Goal: Transaction & Acquisition: Purchase product/service

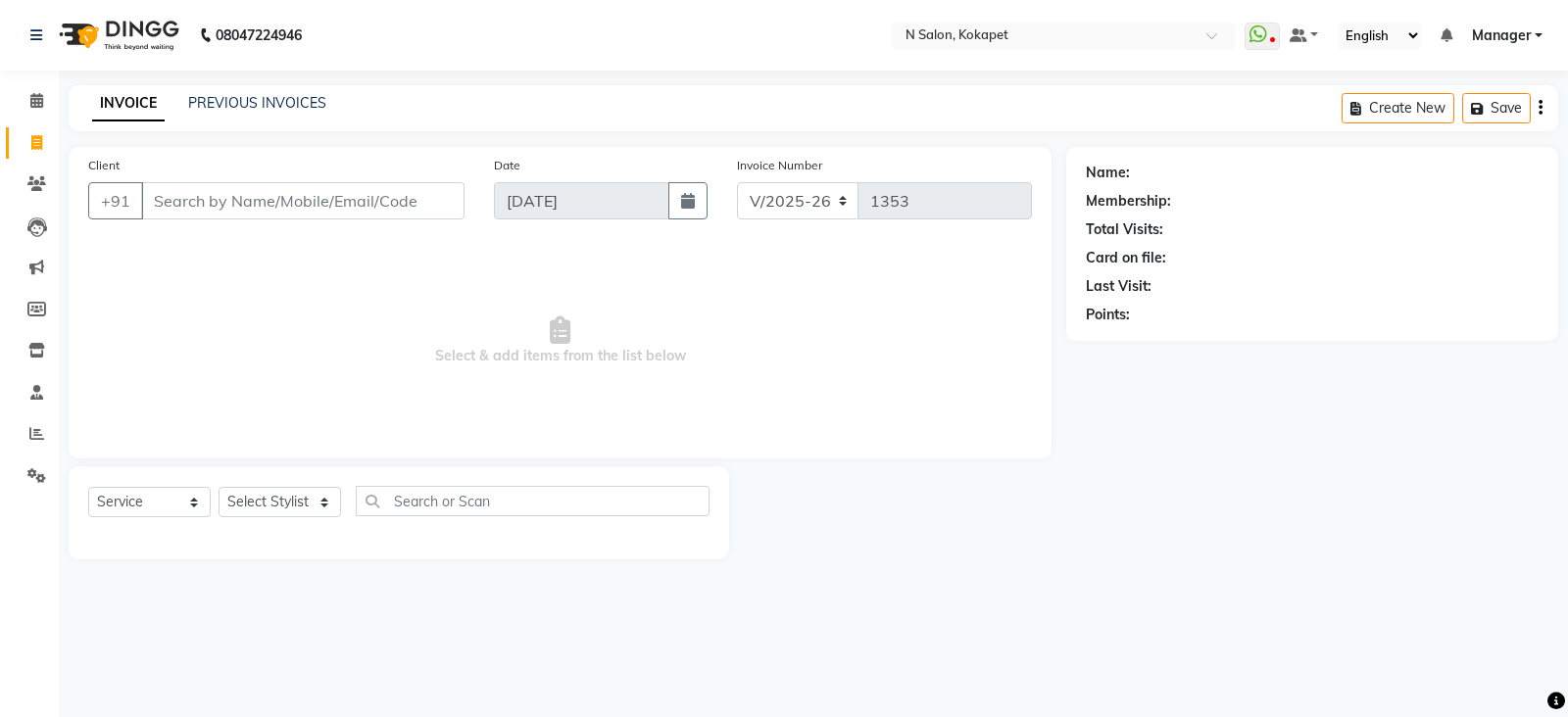
select select "7256"
select select "service"
click at [343, 191] on input "Client" at bounding box center [302, 200] width 323 height 37
click at [343, 222] on div "Client +91" at bounding box center [276, 194] width 406 height 81
click at [330, 203] on input "Client" at bounding box center [302, 200] width 323 height 37
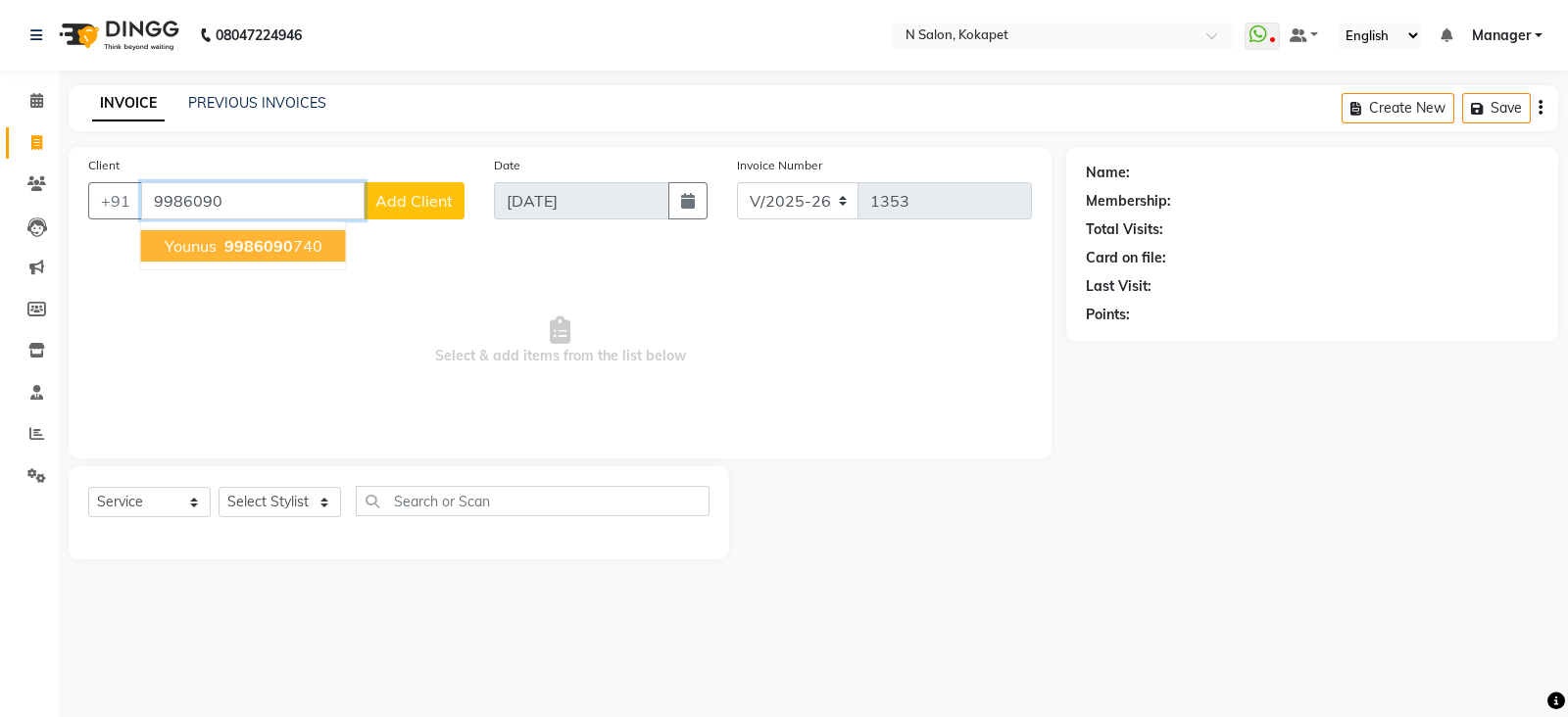
click at [307, 250] on ngb-highlight "9986090 740" at bounding box center [271, 246] width 102 height 20
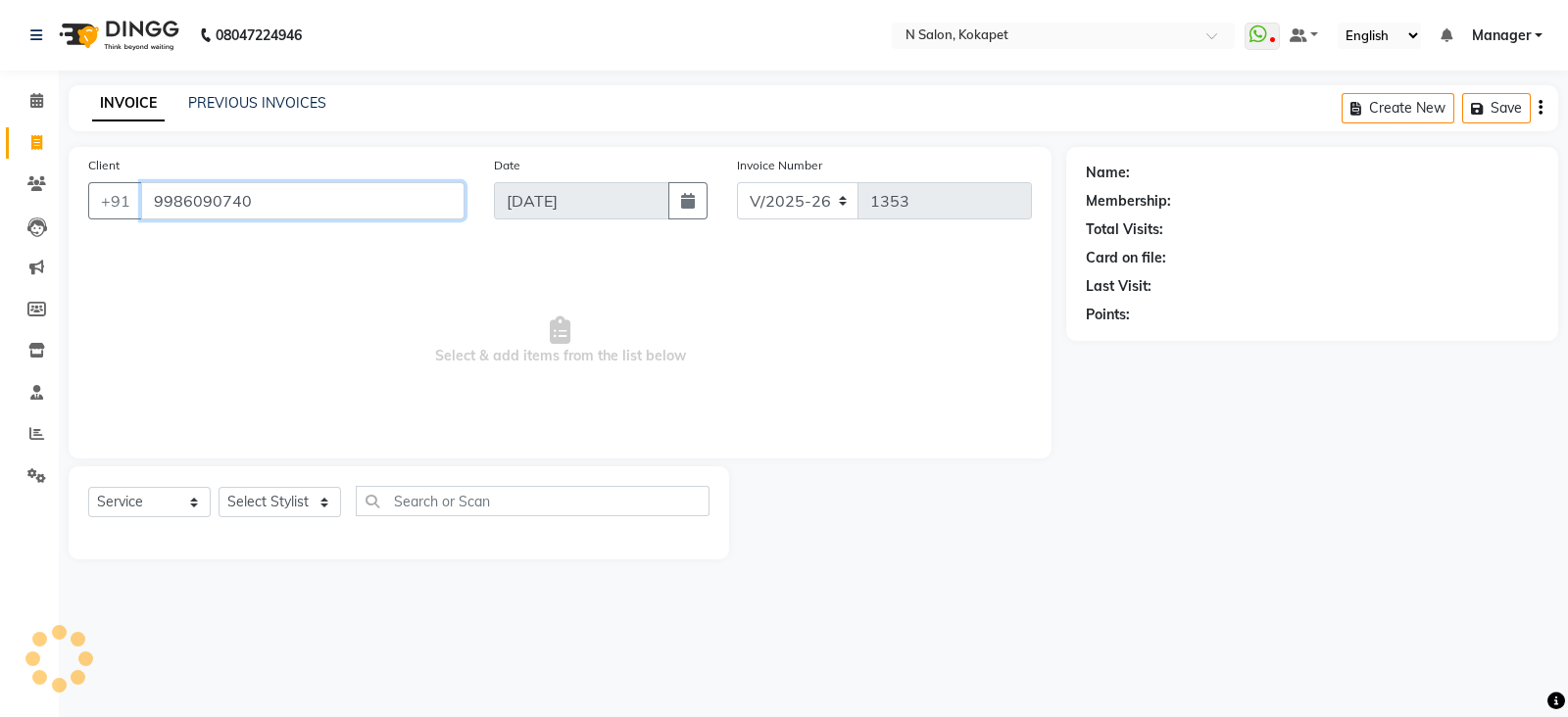
type input "9986090740"
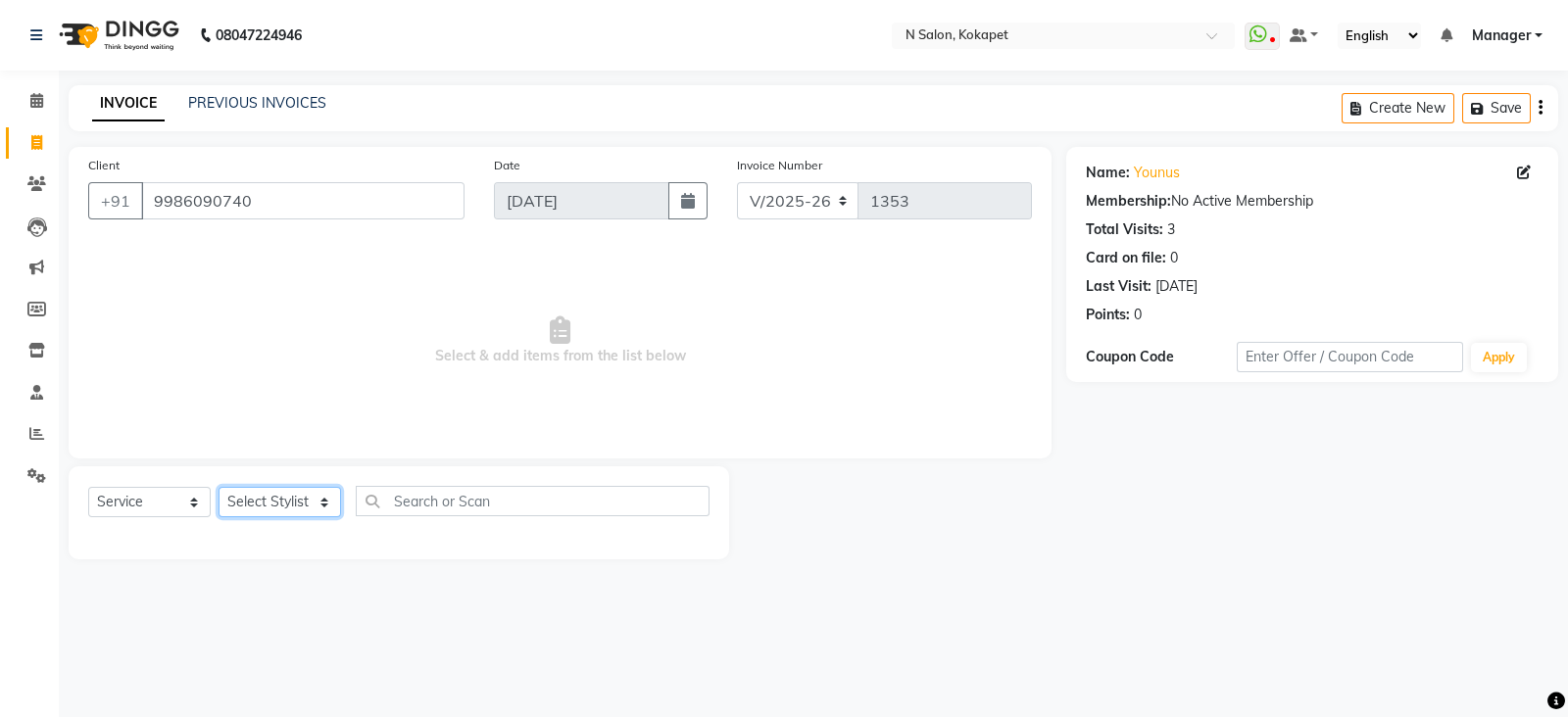
click at [299, 505] on select "Select Stylist [PERSON_NAME] ASM south [PERSON_NAME] pedicurist [DEMOGRAPHIC_DA…" at bounding box center [279, 502] width 123 height 30
select select "90078"
click at [218, 488] on select "Select Stylist [PERSON_NAME] ASM south [PERSON_NAME] pedicurist [DEMOGRAPHIC_DA…" at bounding box center [279, 502] width 123 height 30
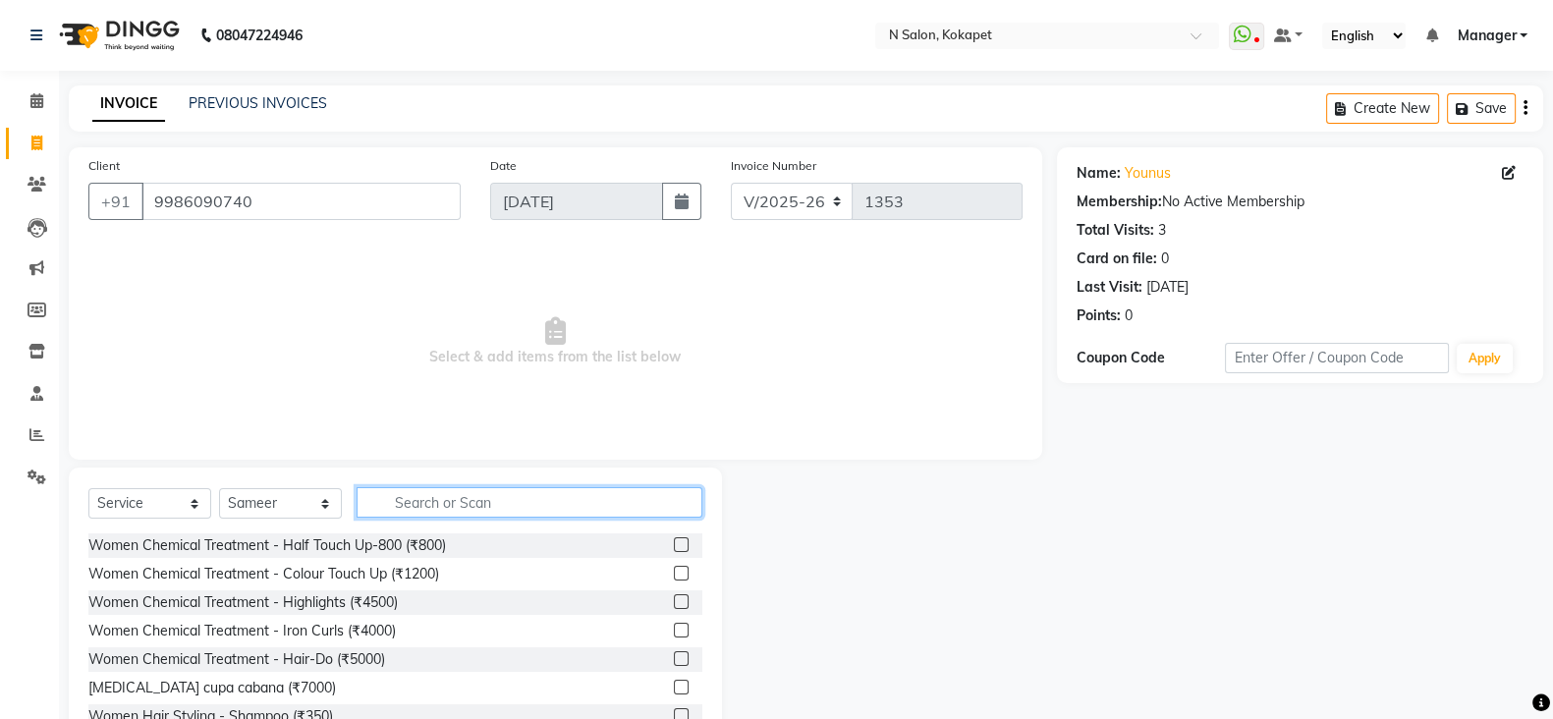
click at [567, 505] on input "text" at bounding box center [530, 502] width 346 height 30
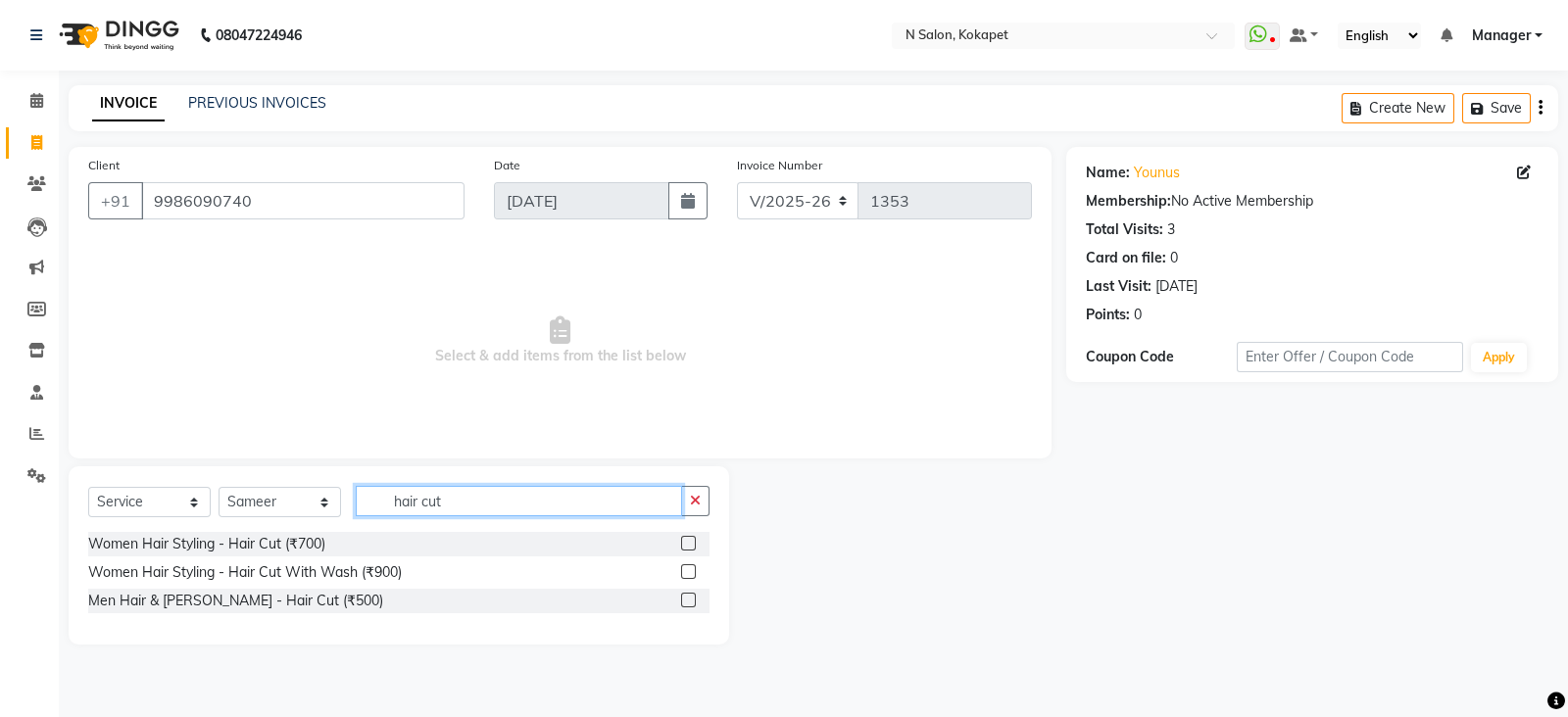
type input "hair cut"
click at [691, 599] on label at bounding box center [688, 599] width 15 height 15
click at [691, 599] on input "checkbox" at bounding box center [687, 600] width 13 height 13
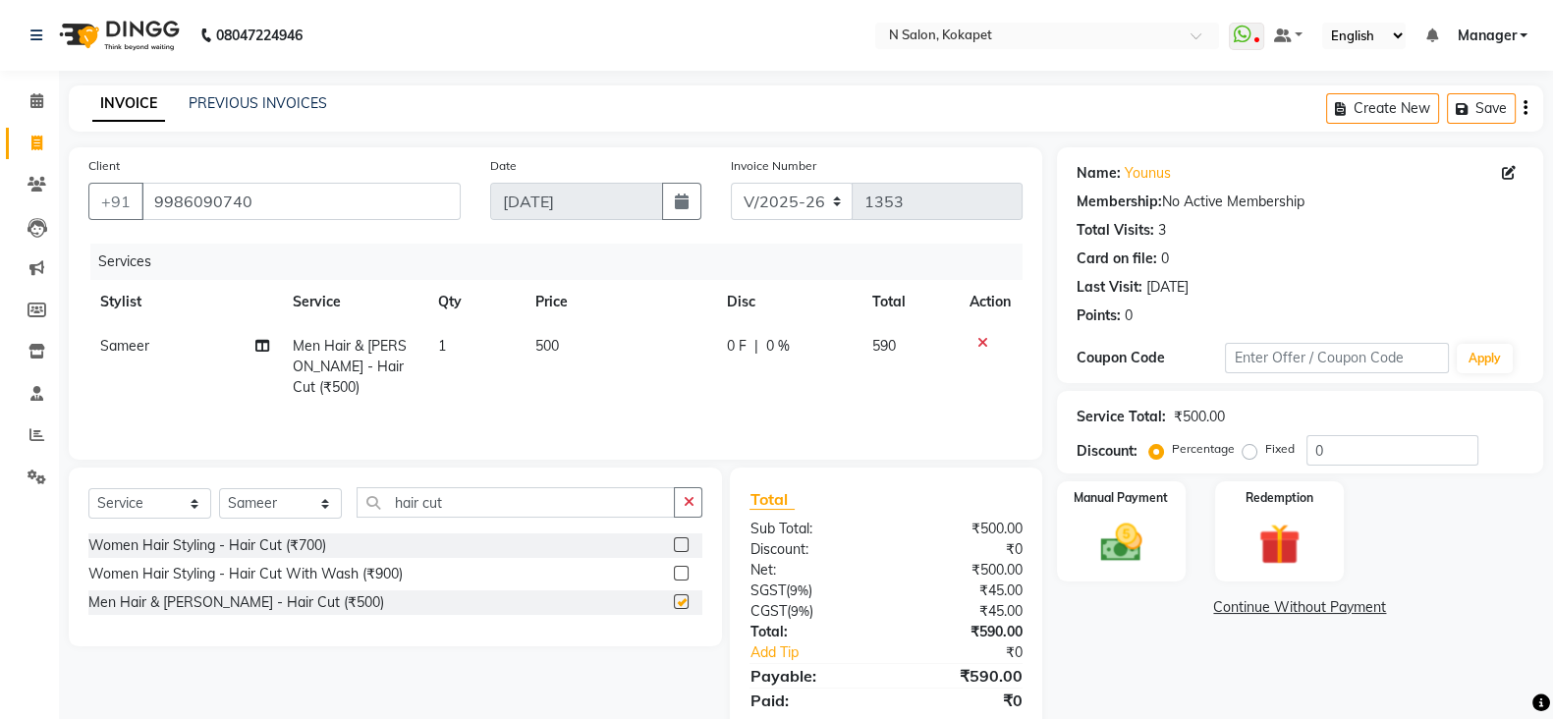
checkbox input "false"
click at [535, 348] on span "500" at bounding box center [547, 346] width 24 height 18
select select "90078"
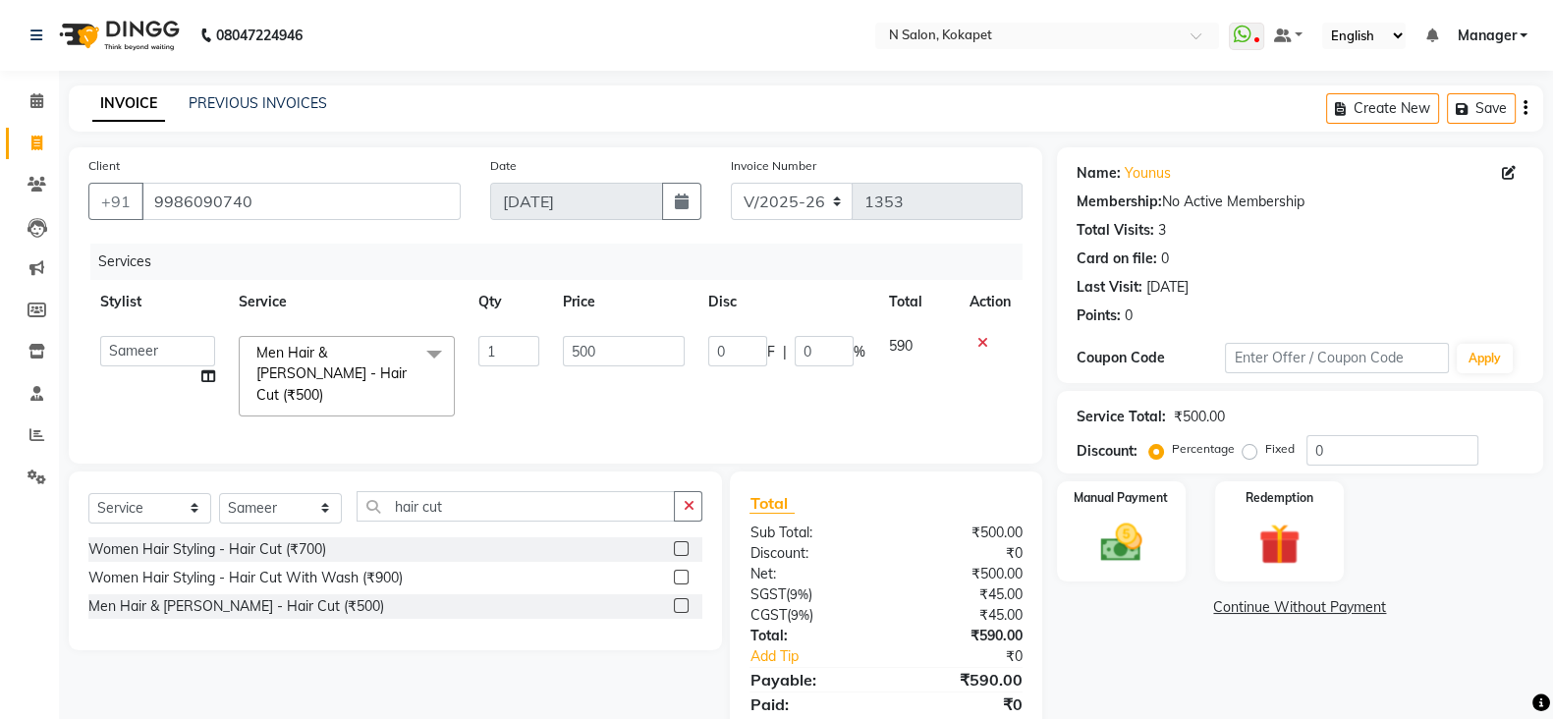
click at [638, 351] on tr "[PERSON_NAME] ASM south [PERSON_NAME] pedicurist [DEMOGRAPHIC_DATA] Manager [PE…" at bounding box center [555, 376] width 934 height 104
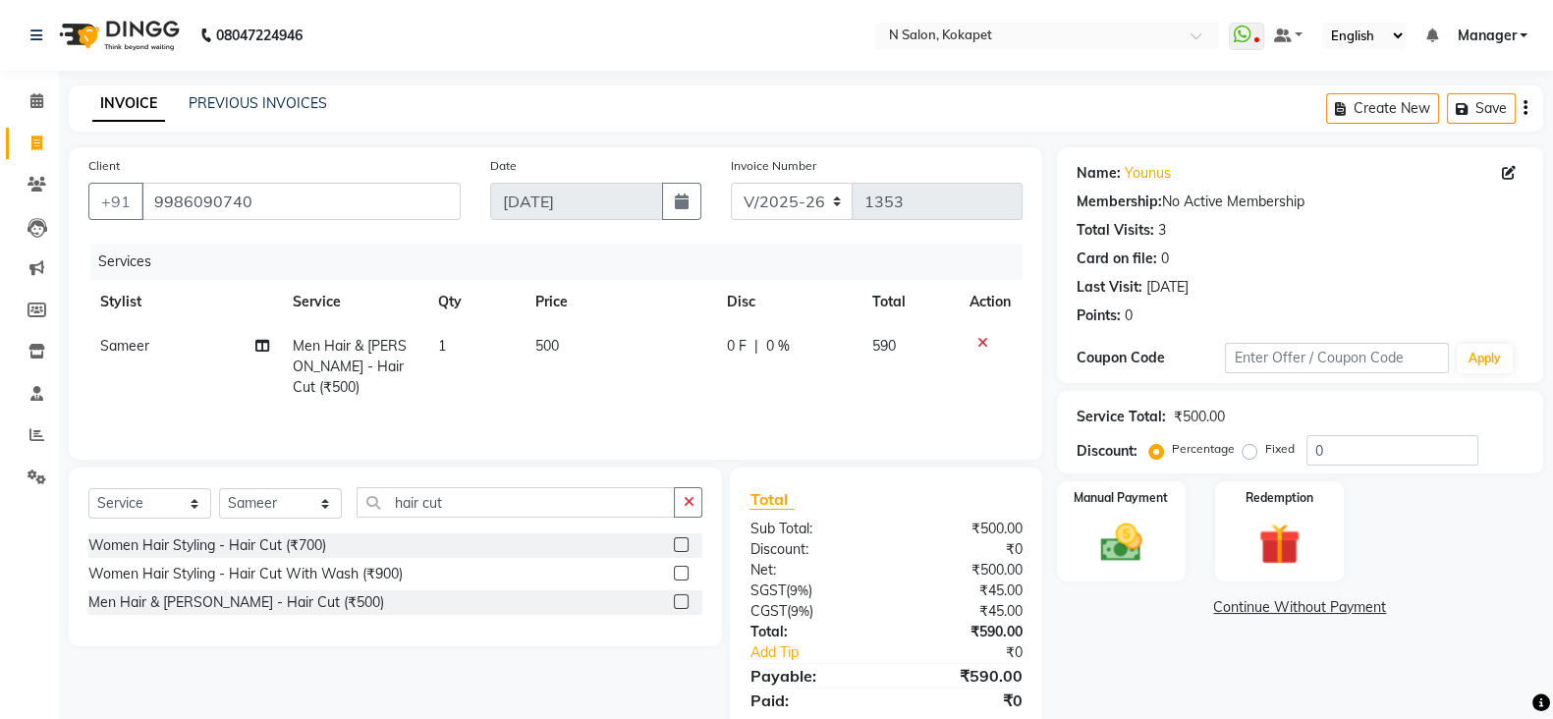
click at [559, 348] on td "500" at bounding box center [620, 366] width 193 height 85
select select "90078"
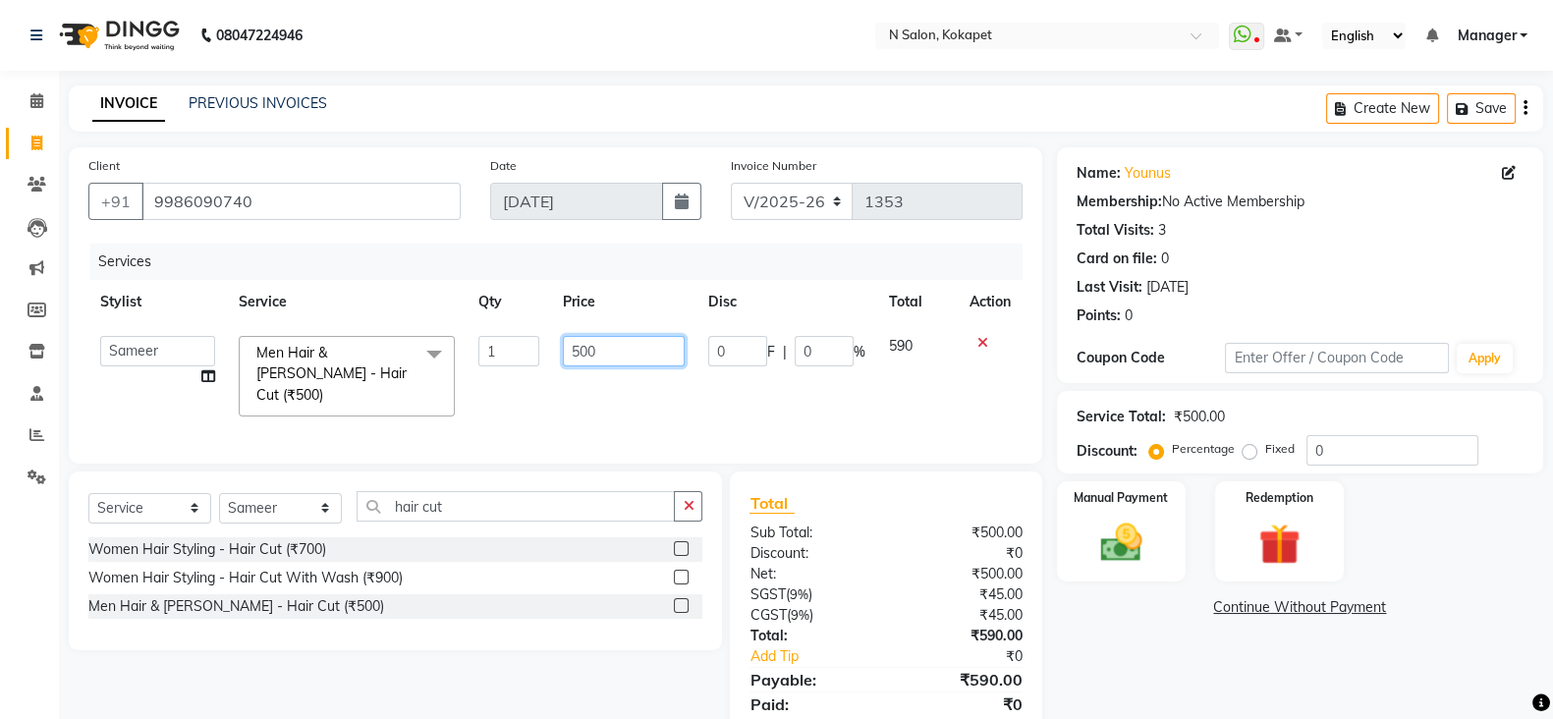
click at [610, 348] on input "500" at bounding box center [624, 351] width 123 height 30
type input "5"
type input "450"
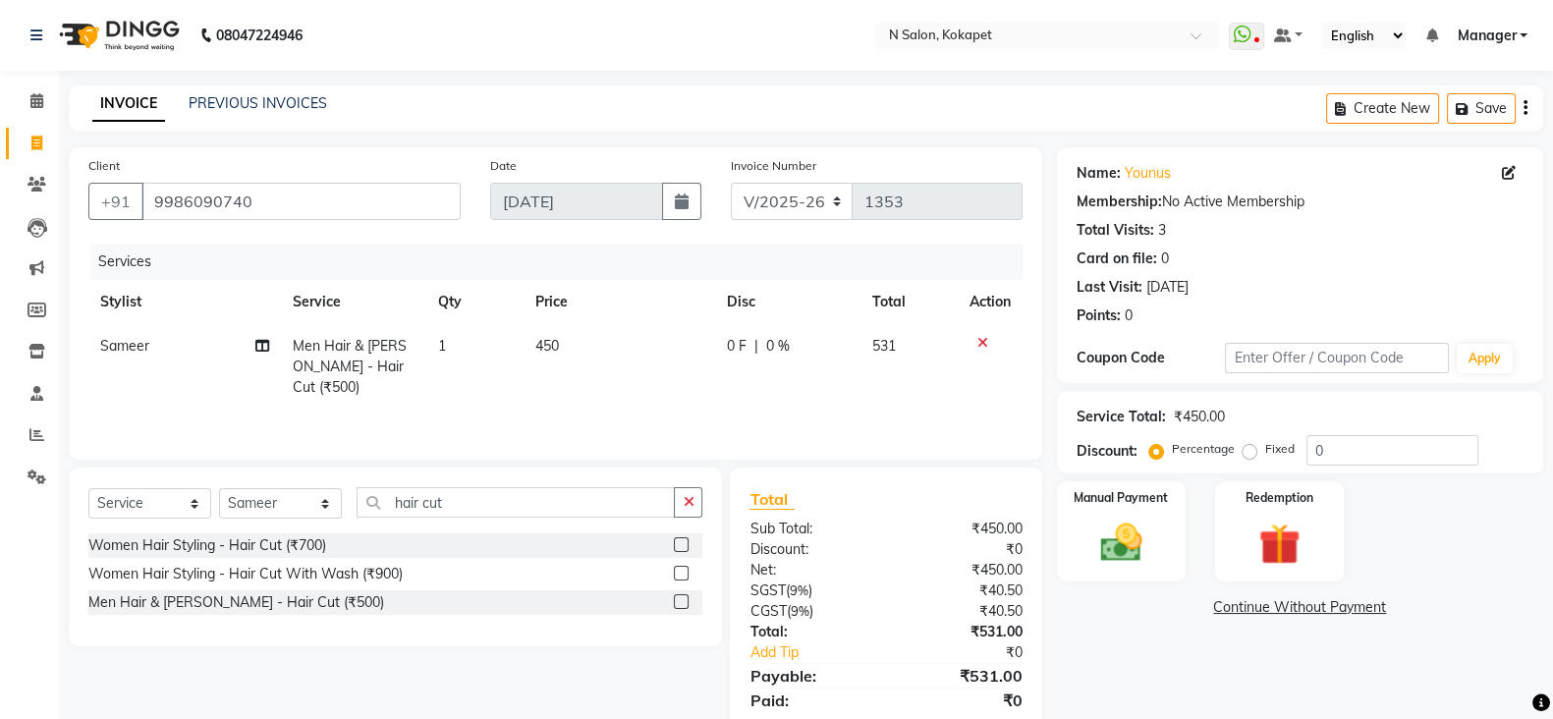
click at [1174, 631] on div "Name: Younus Membership: No Active Membership Total Visits: 3 Card on file: 0 L…" at bounding box center [1307, 451] width 501 height 609
click at [566, 329] on td "450" at bounding box center [620, 366] width 193 height 85
select select "90078"
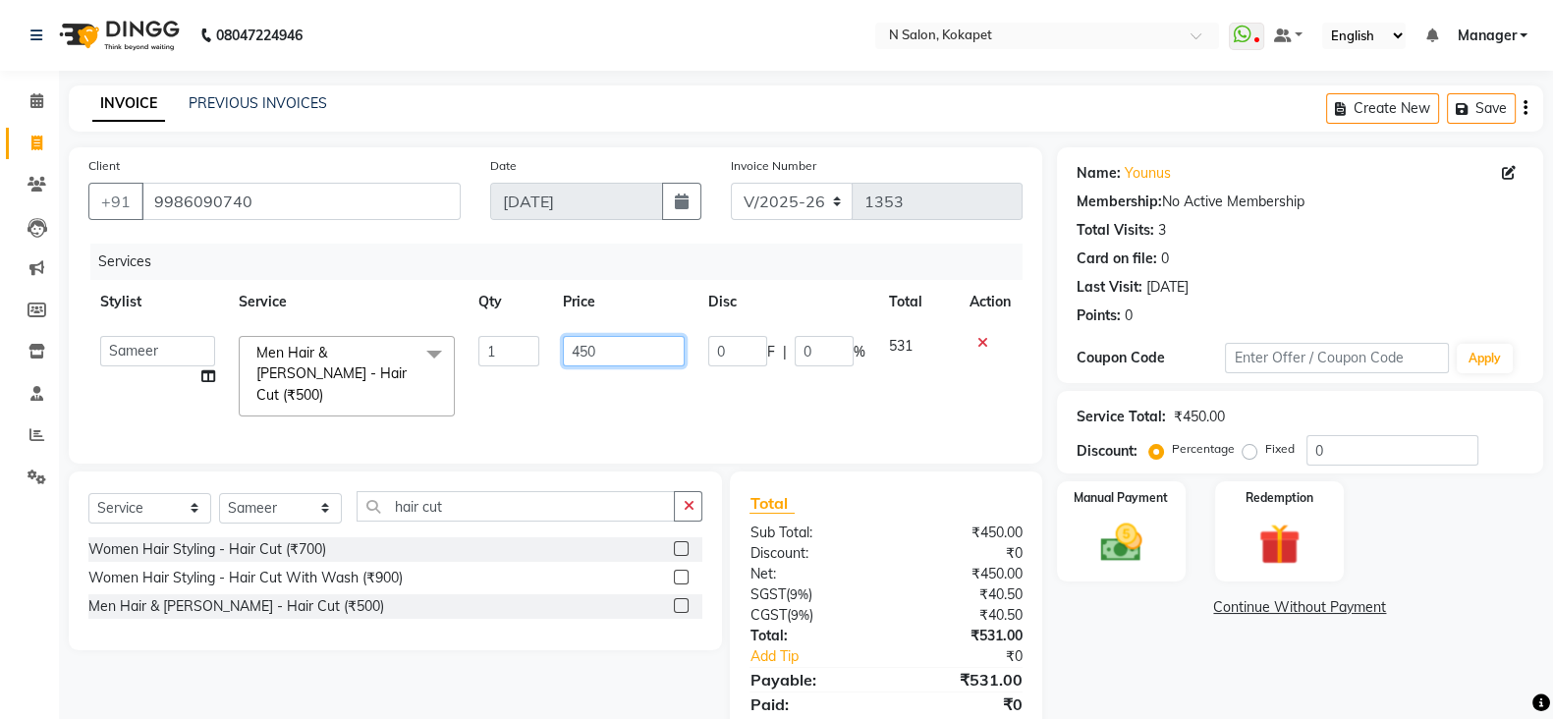
click at [643, 353] on input "450" at bounding box center [624, 351] width 123 height 30
type input "4"
type input "300"
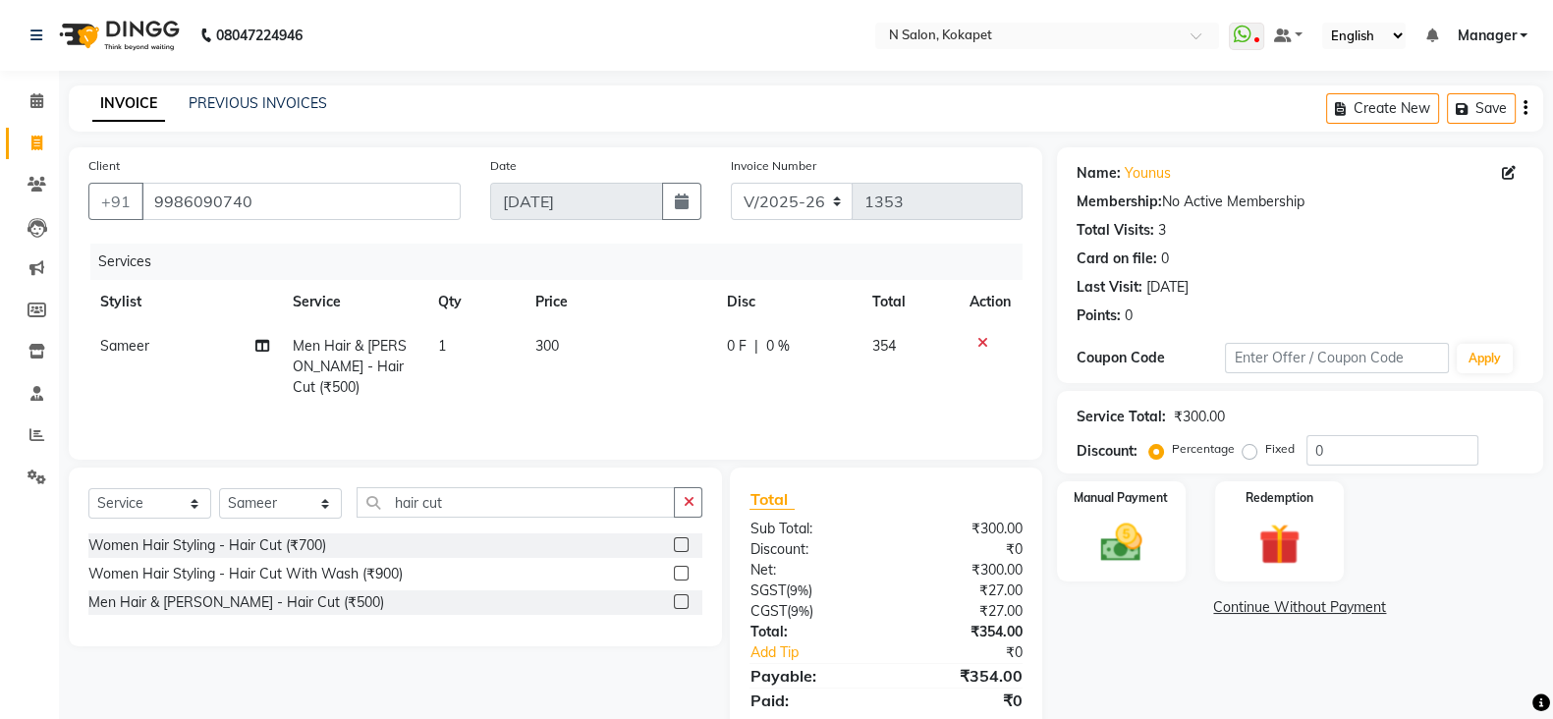
click at [1111, 629] on div "Name: Younus Membership: No Active Membership Total Visits: 3 Card on file: 0 L…" at bounding box center [1307, 451] width 501 height 609
click at [550, 345] on span "300" at bounding box center [547, 346] width 24 height 18
select select "90078"
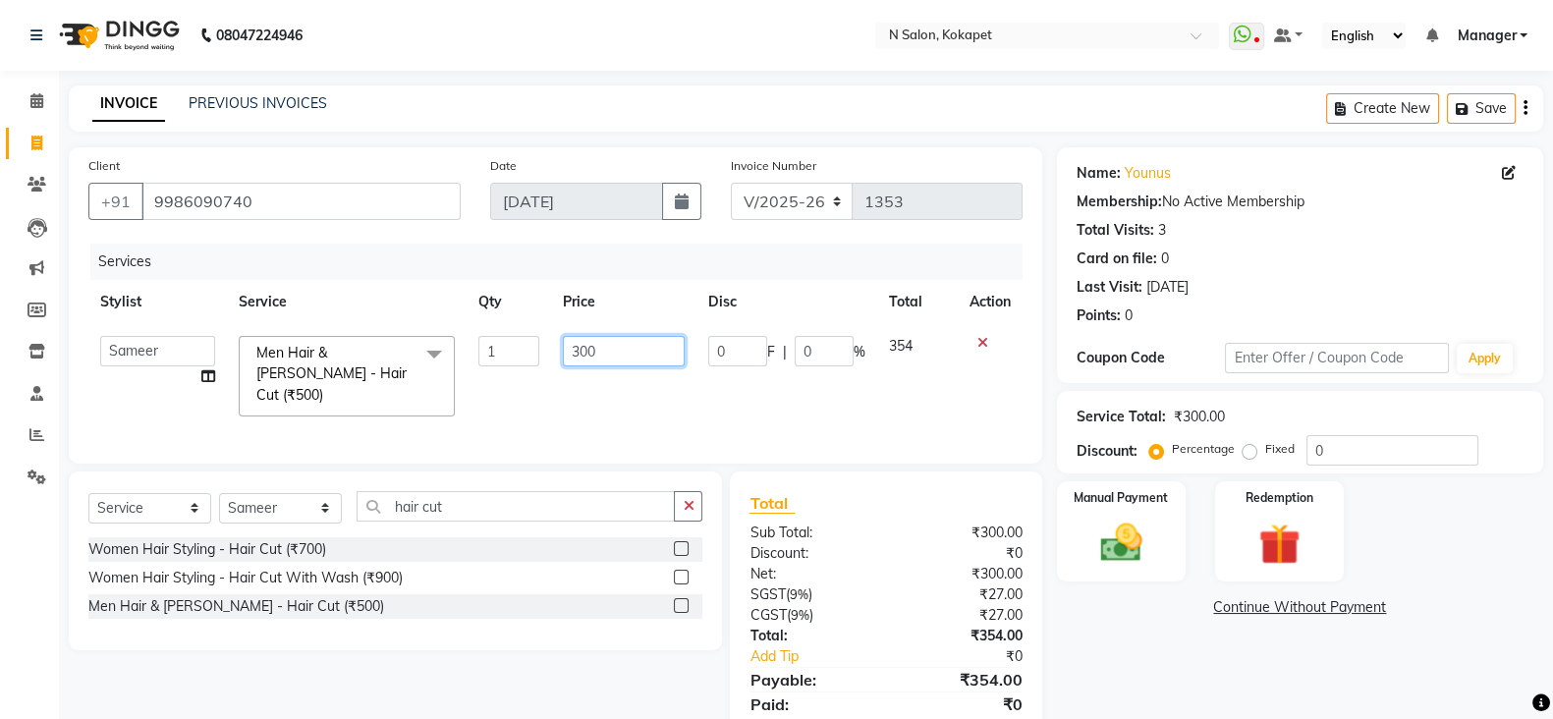
drag, startPoint x: 550, startPoint y: 345, endPoint x: 644, endPoint y: 341, distance: 94.4
click at [644, 341] on td "300" at bounding box center [624, 376] width 146 height 104
click at [644, 341] on input "300" at bounding box center [624, 351] width 123 height 30
type input "3"
type input "350"
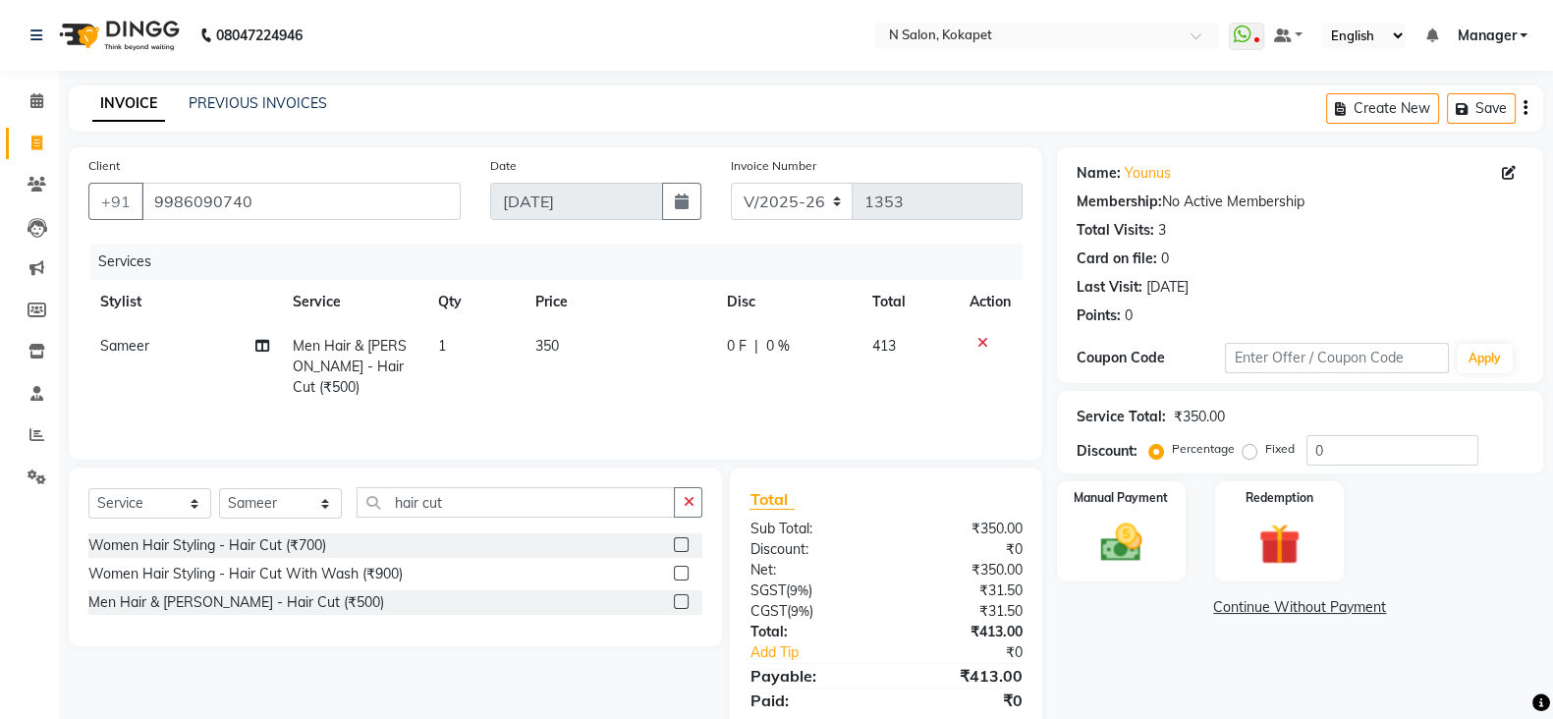
click at [664, 271] on div "Services" at bounding box center [563, 262] width 947 height 36
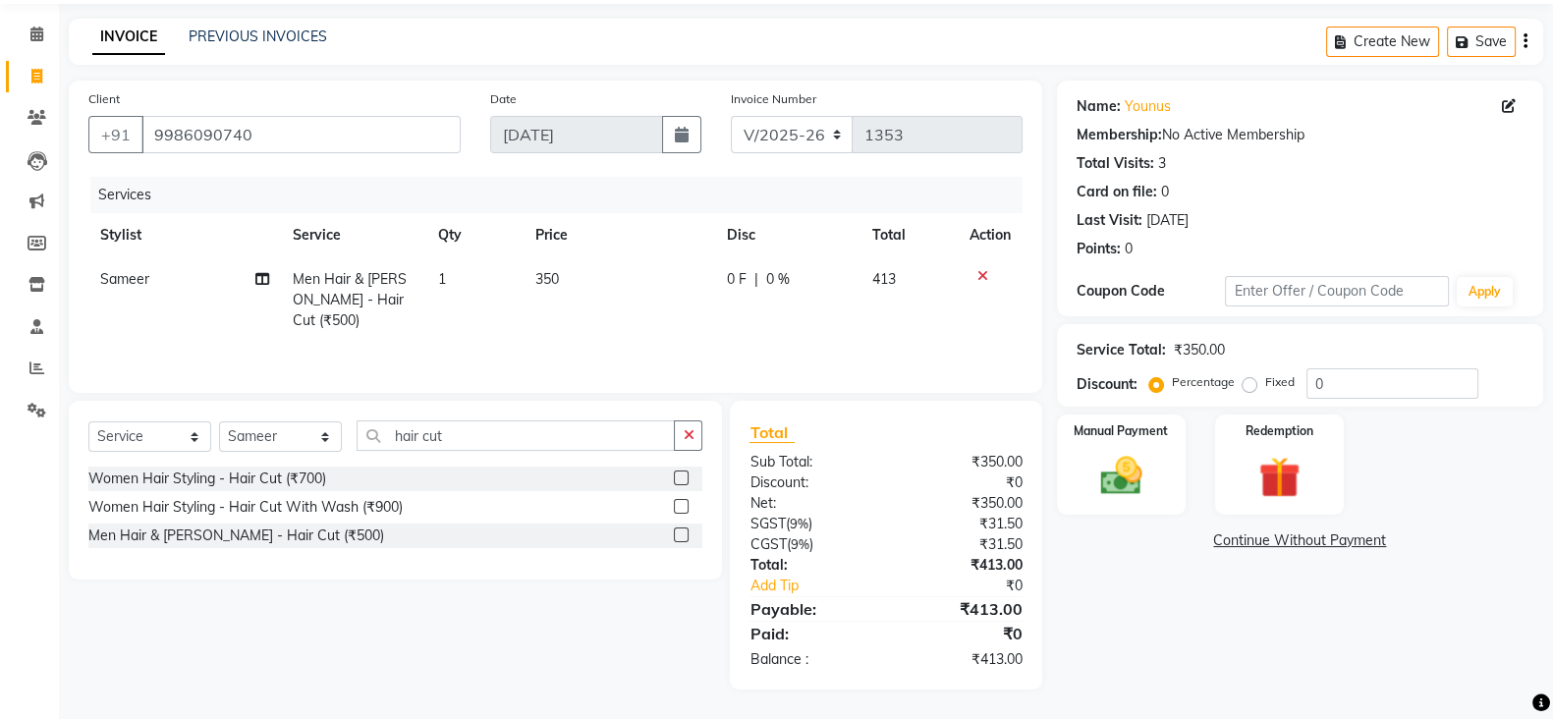
scroll to position [67, 0]
click at [1098, 481] on img at bounding box center [1122, 475] width 70 height 49
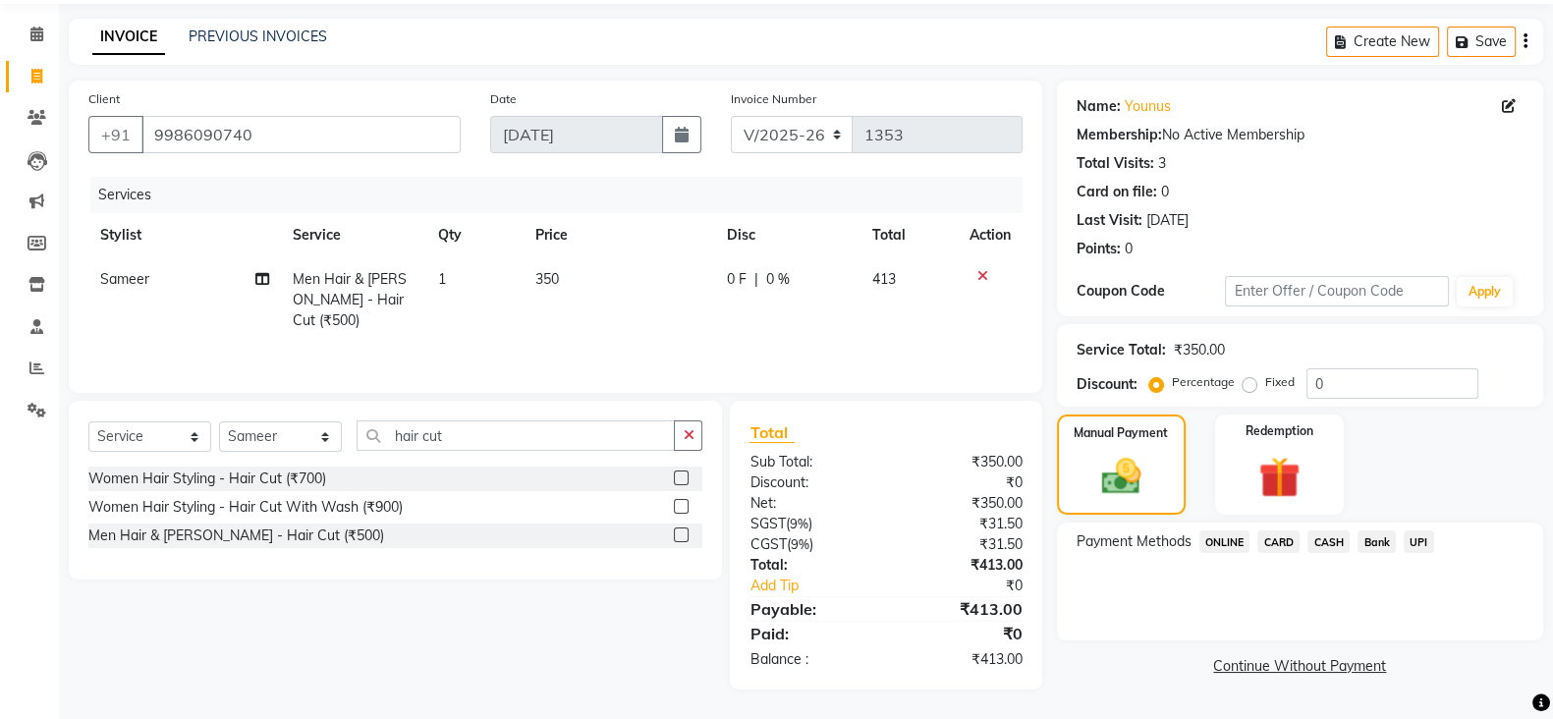
click at [1221, 537] on span "ONLINE" at bounding box center [1225, 542] width 51 height 23
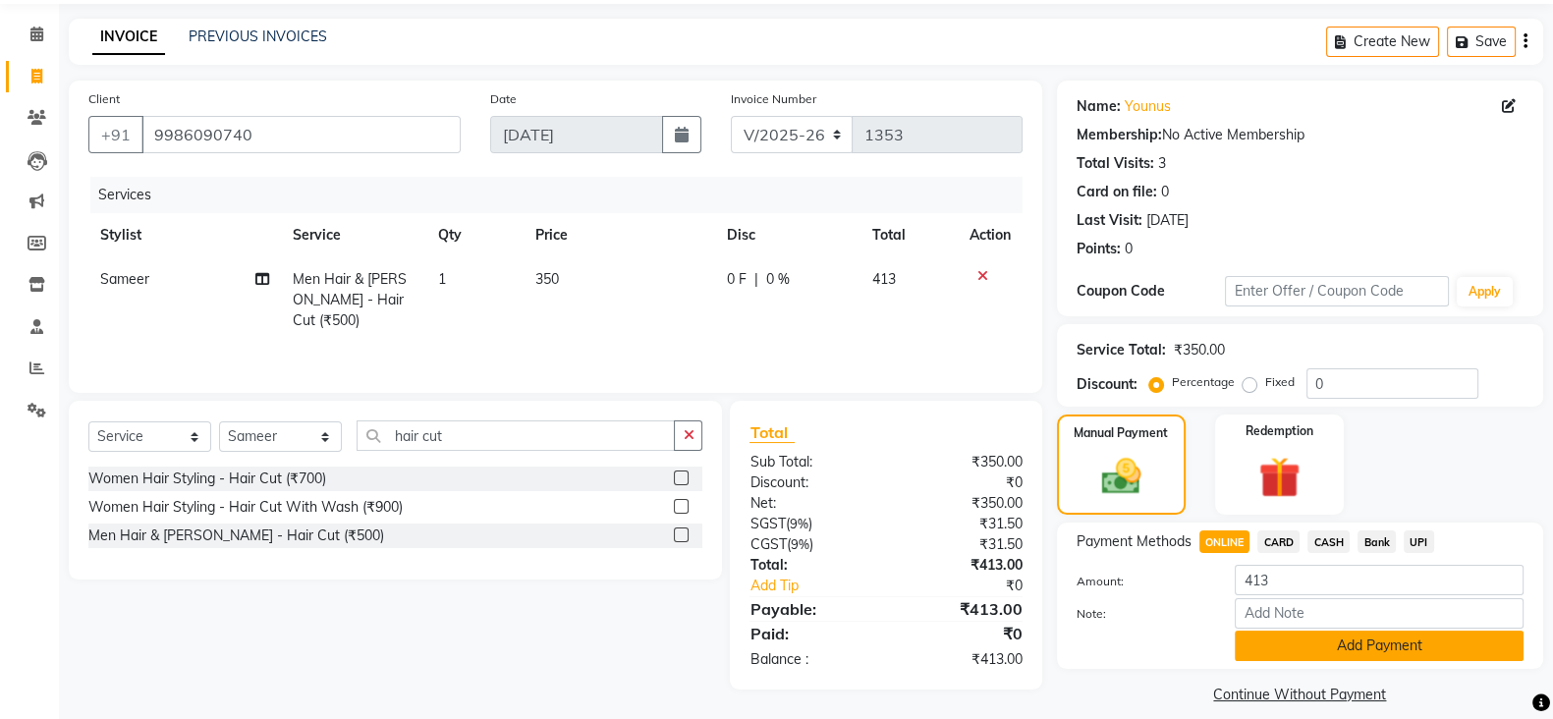
click at [1340, 646] on button "Add Payment" at bounding box center [1379, 646] width 289 height 30
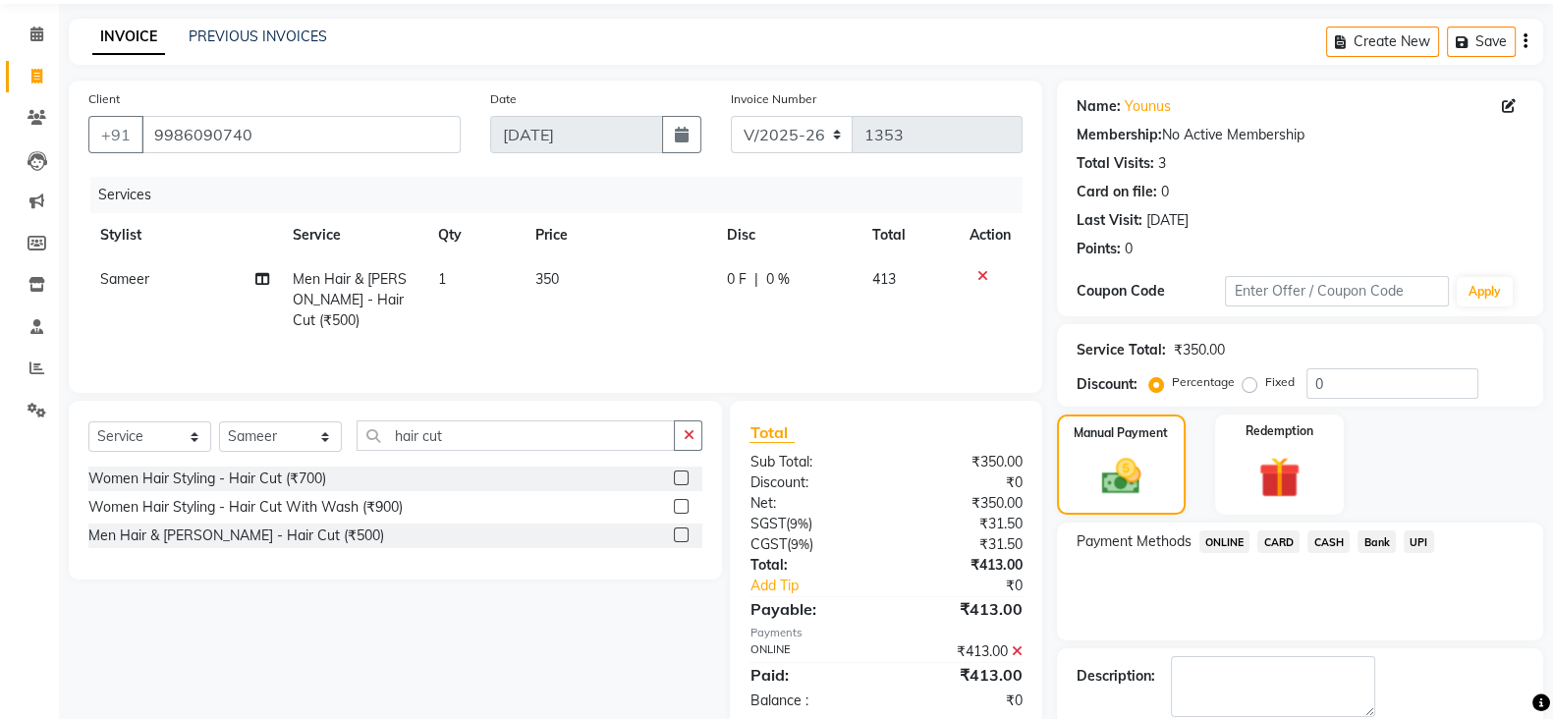
scroll to position [168, 0]
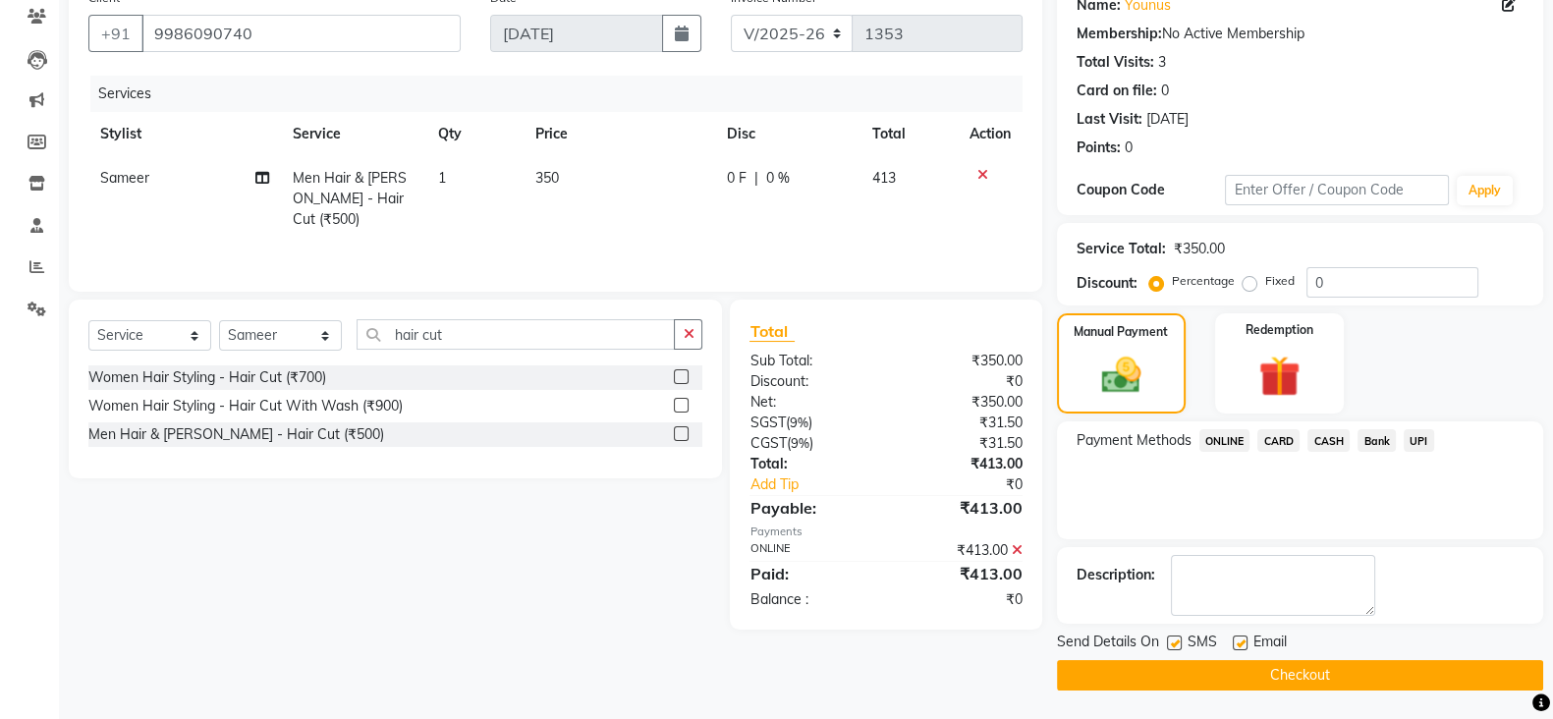
click at [1331, 685] on button "Checkout" at bounding box center [1300, 675] width 486 height 30
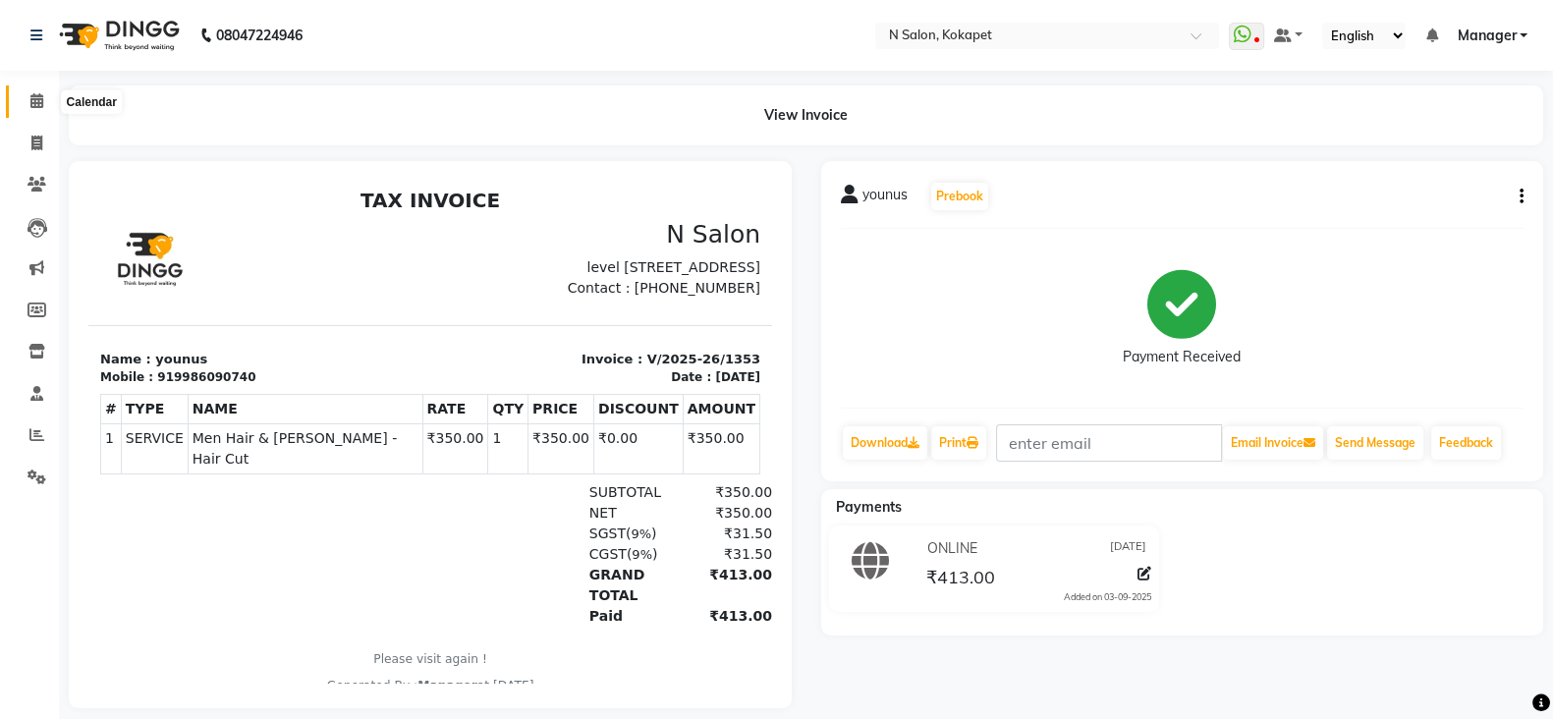
click at [42, 95] on icon at bounding box center [36, 100] width 13 height 15
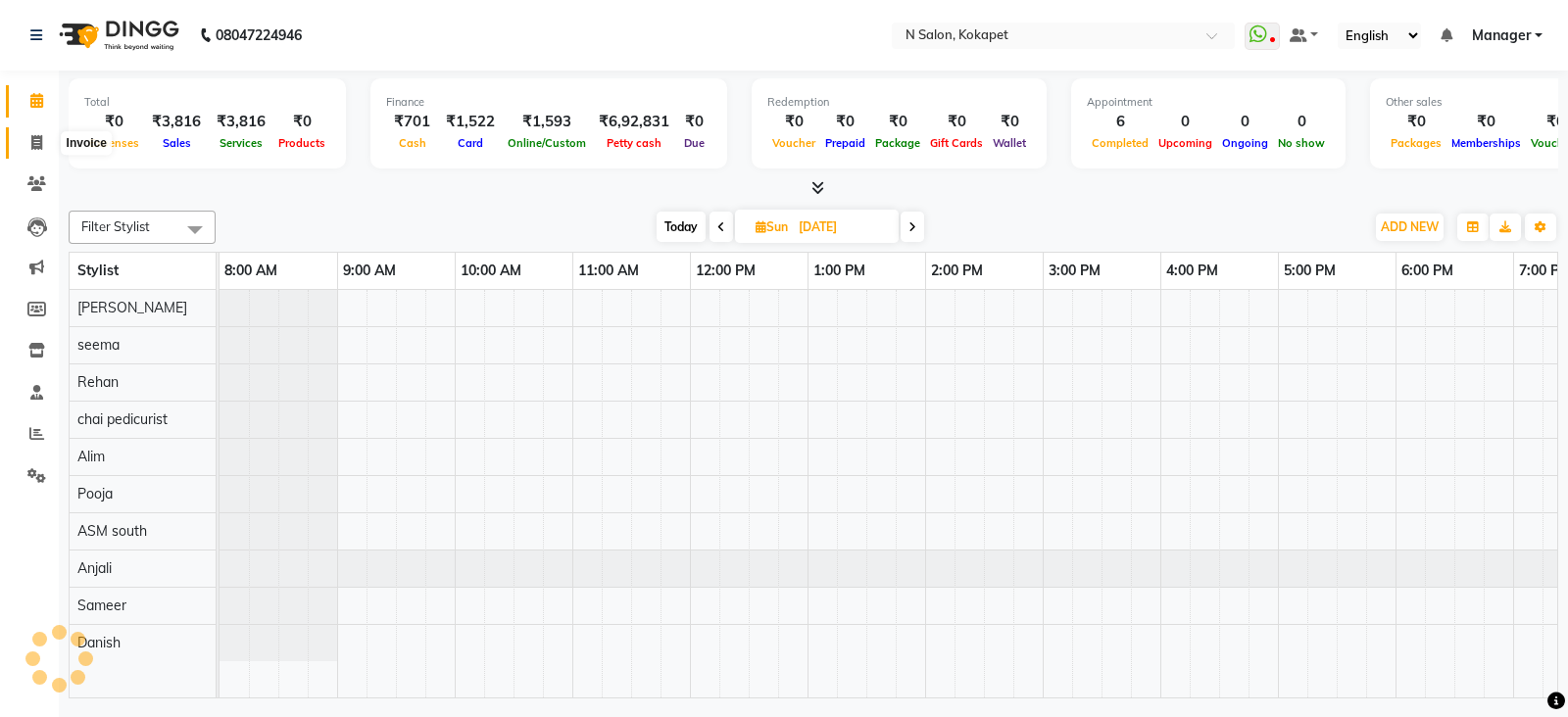
click at [31, 144] on icon at bounding box center [36, 143] width 11 height 15
select select "service"
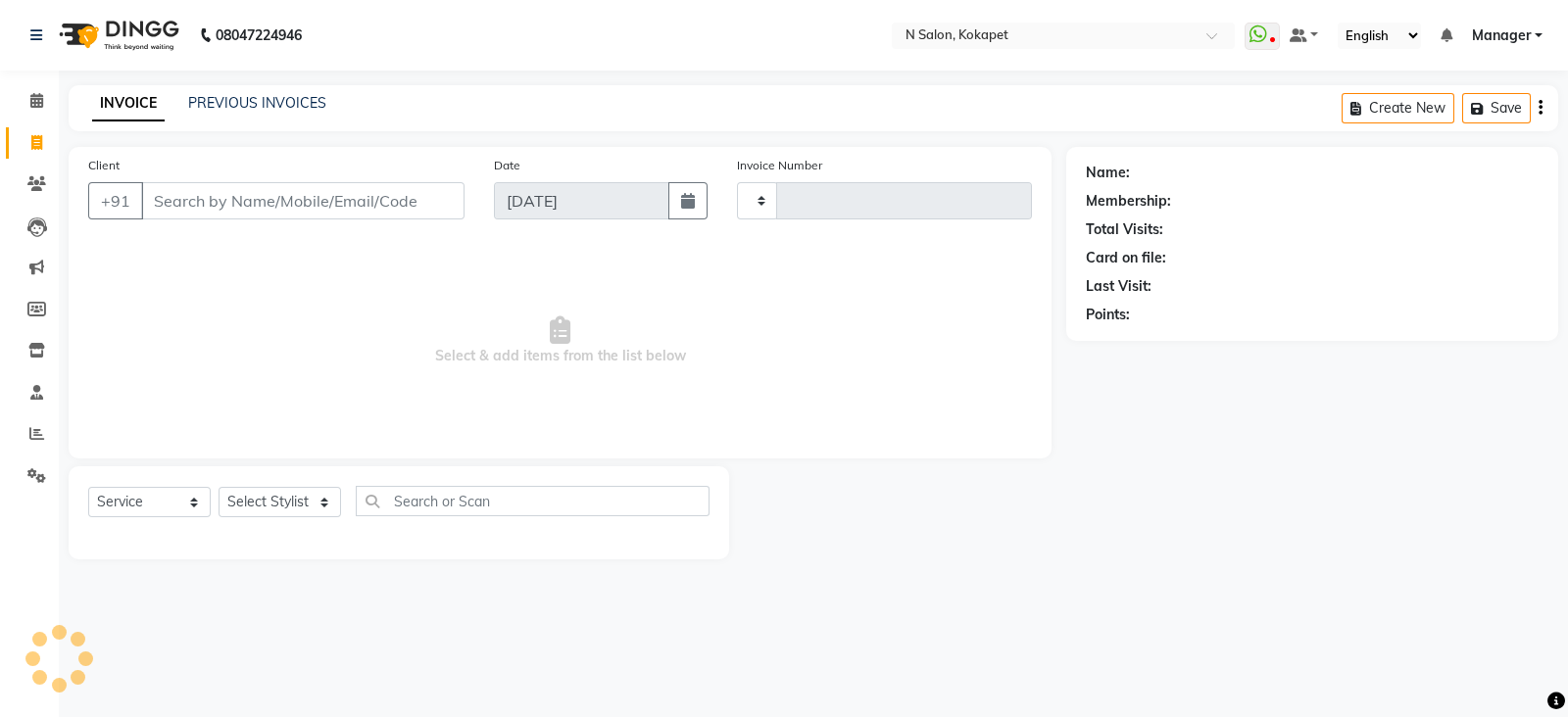
type input "1354"
select select "7256"
click at [316, 208] on input "Client" at bounding box center [302, 200] width 323 height 37
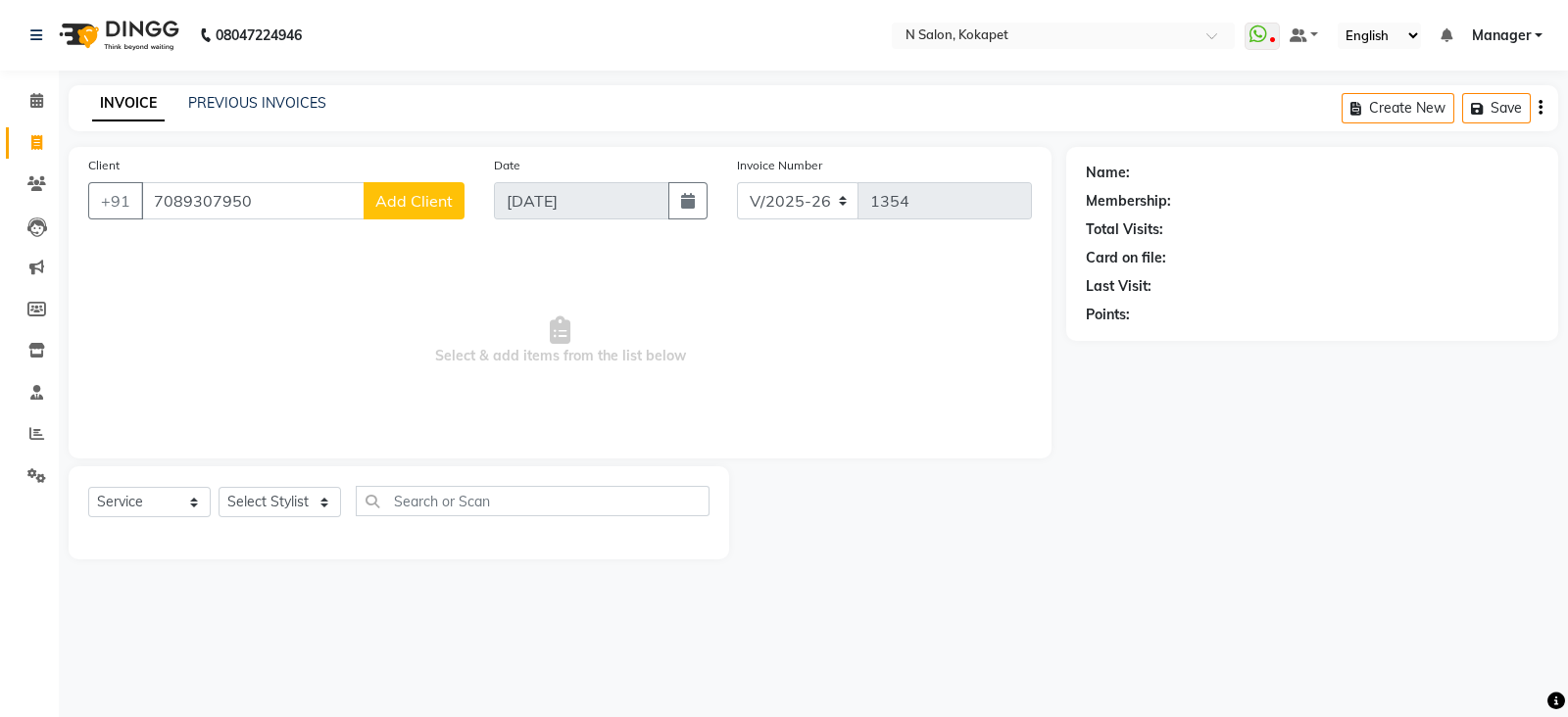
type input "7089307950"
click at [408, 203] on span "Add Client" at bounding box center [414, 201] width 78 height 20
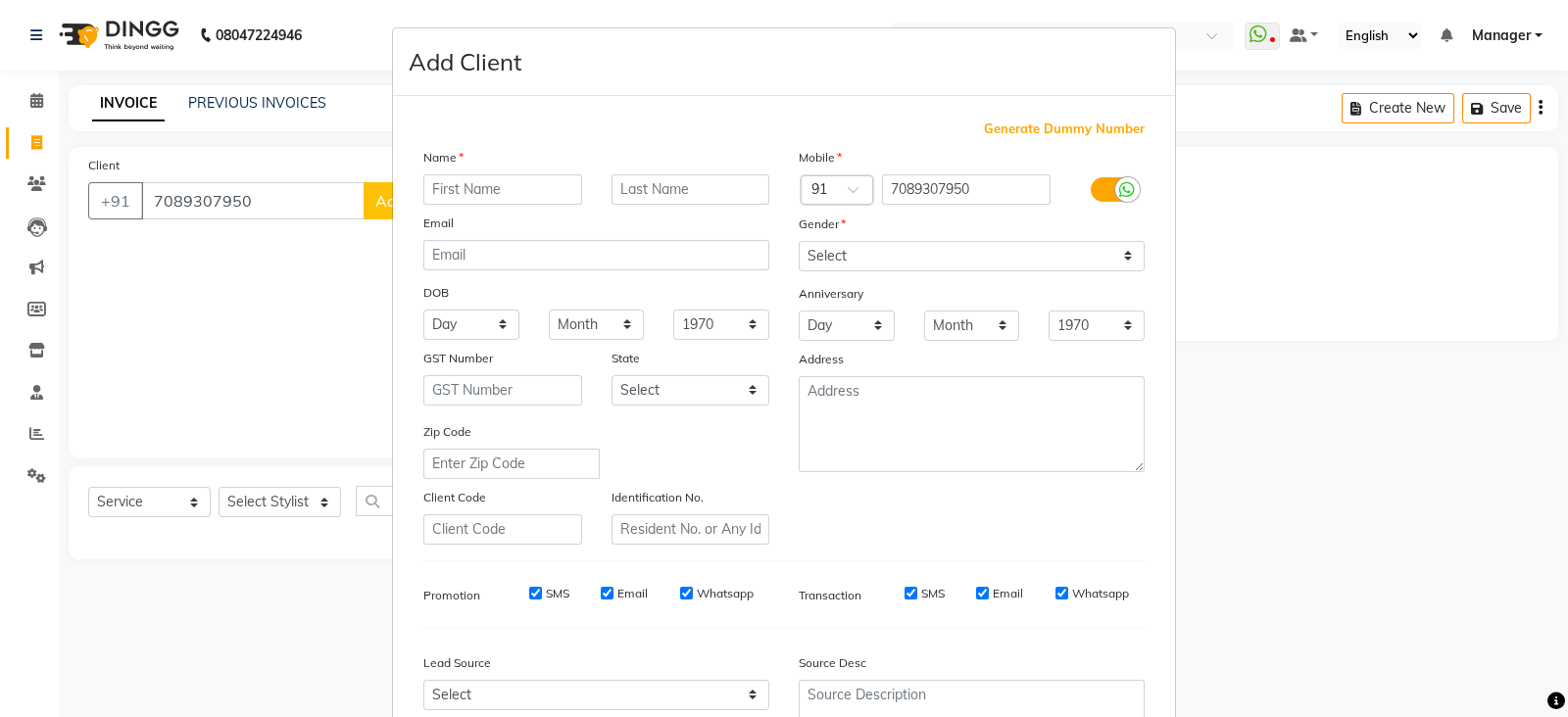
click at [500, 195] on input "text" at bounding box center [502, 189] width 159 height 30
click at [456, 193] on input "sridaya" at bounding box center [502, 189] width 159 height 30
type input "sridiya"
click at [919, 254] on select "Select [DEMOGRAPHIC_DATA] [DEMOGRAPHIC_DATA] Other Prefer Not To Say" at bounding box center [972, 256] width 346 height 30
select select "[DEMOGRAPHIC_DATA]"
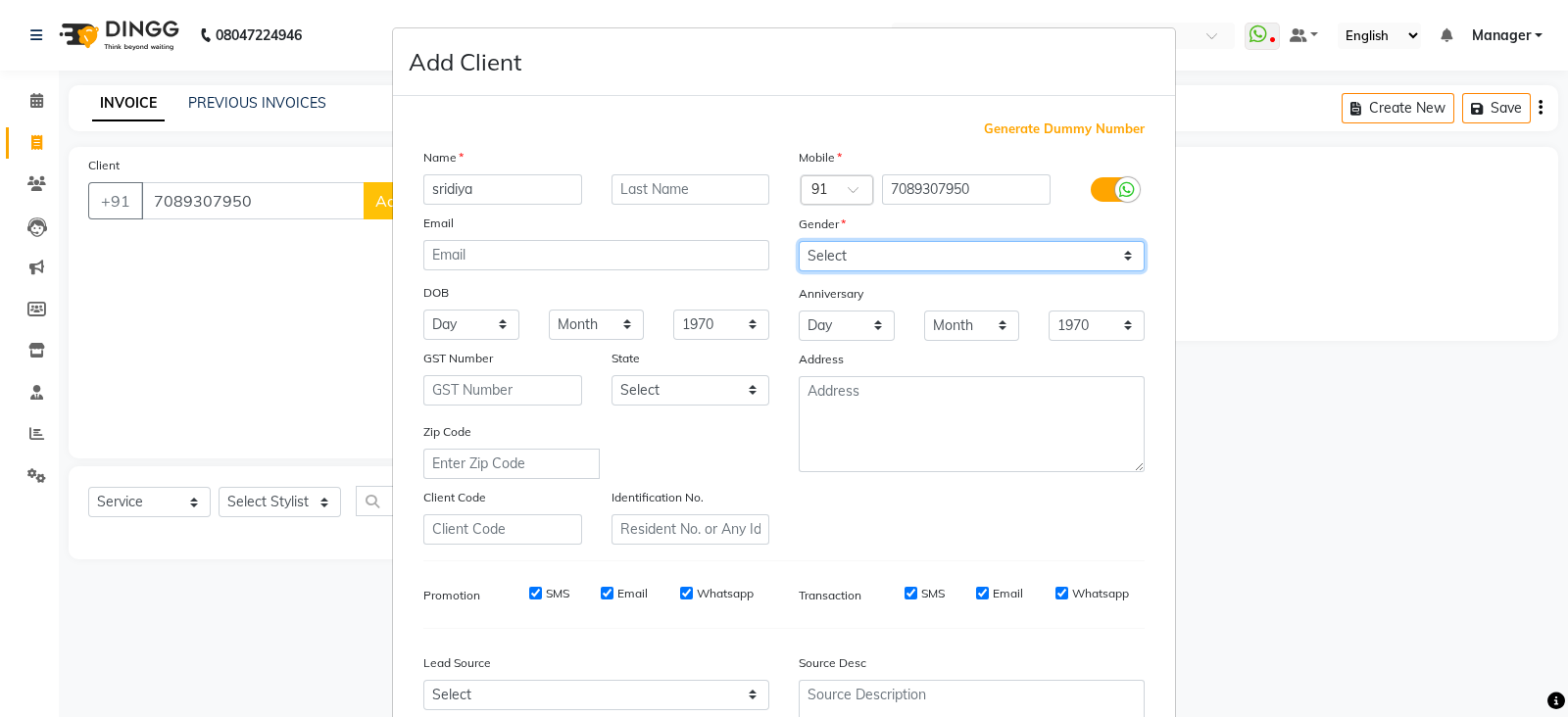
click at [799, 242] on select "Select [DEMOGRAPHIC_DATA] [DEMOGRAPHIC_DATA] Other Prefer Not To Say" at bounding box center [972, 256] width 346 height 30
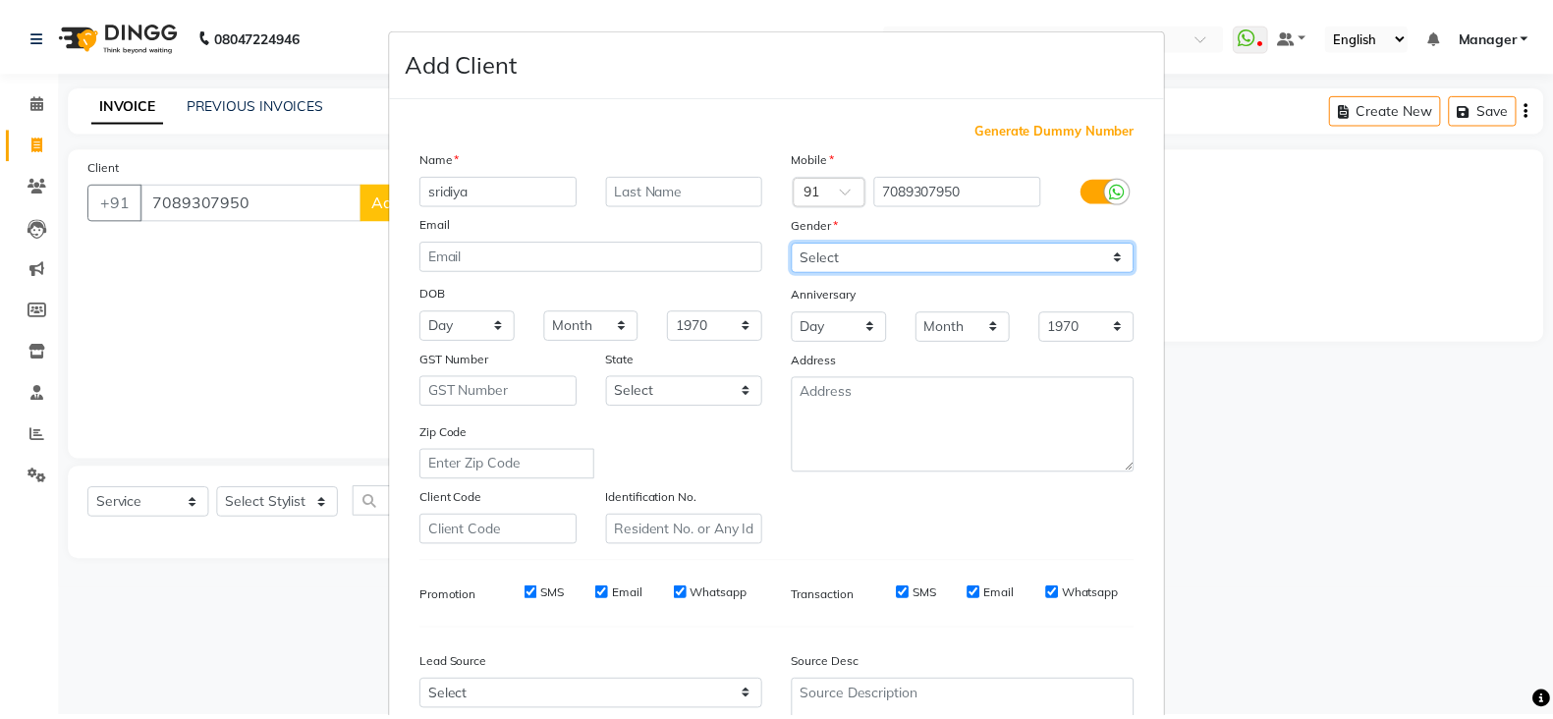
scroll to position [198, 0]
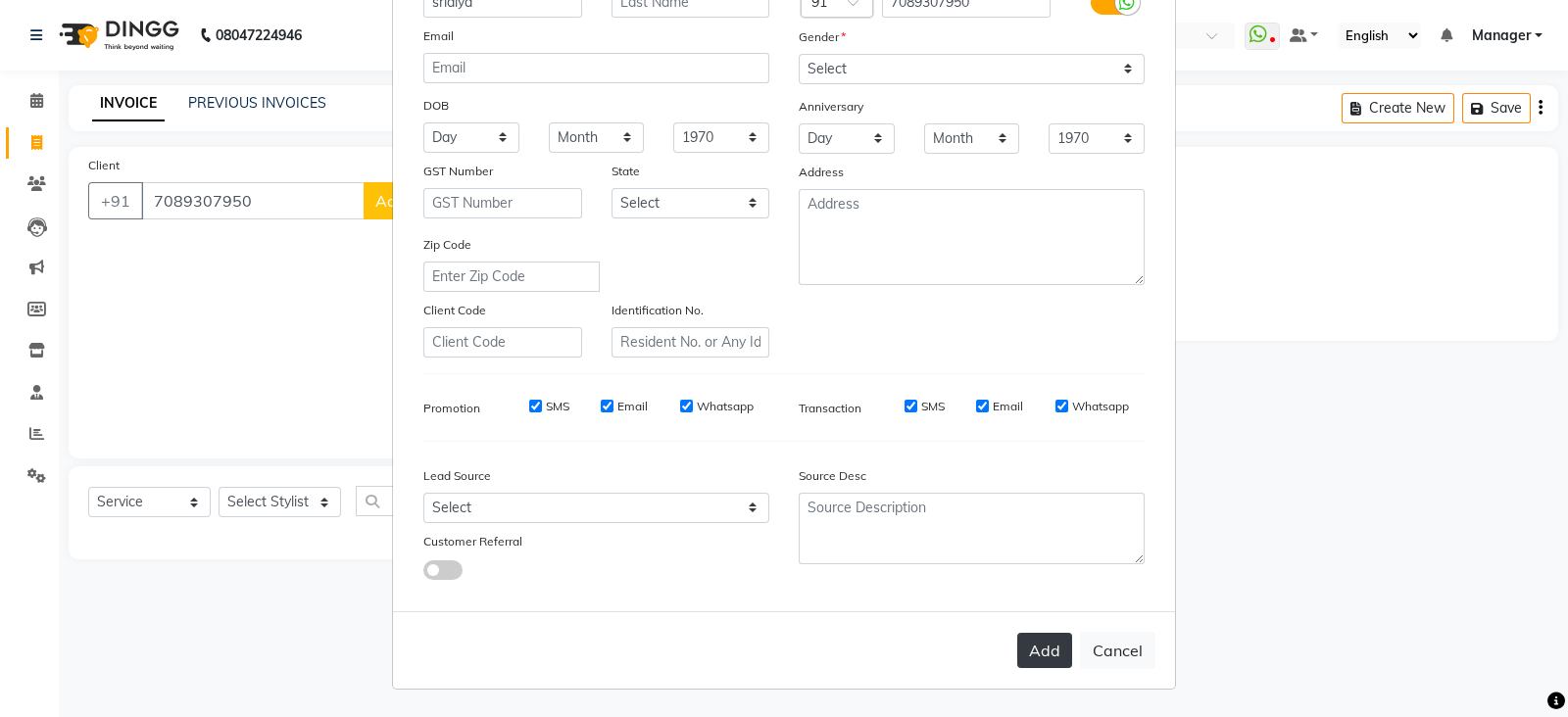
click at [1029, 655] on button "Add" at bounding box center [1044, 650] width 55 height 35
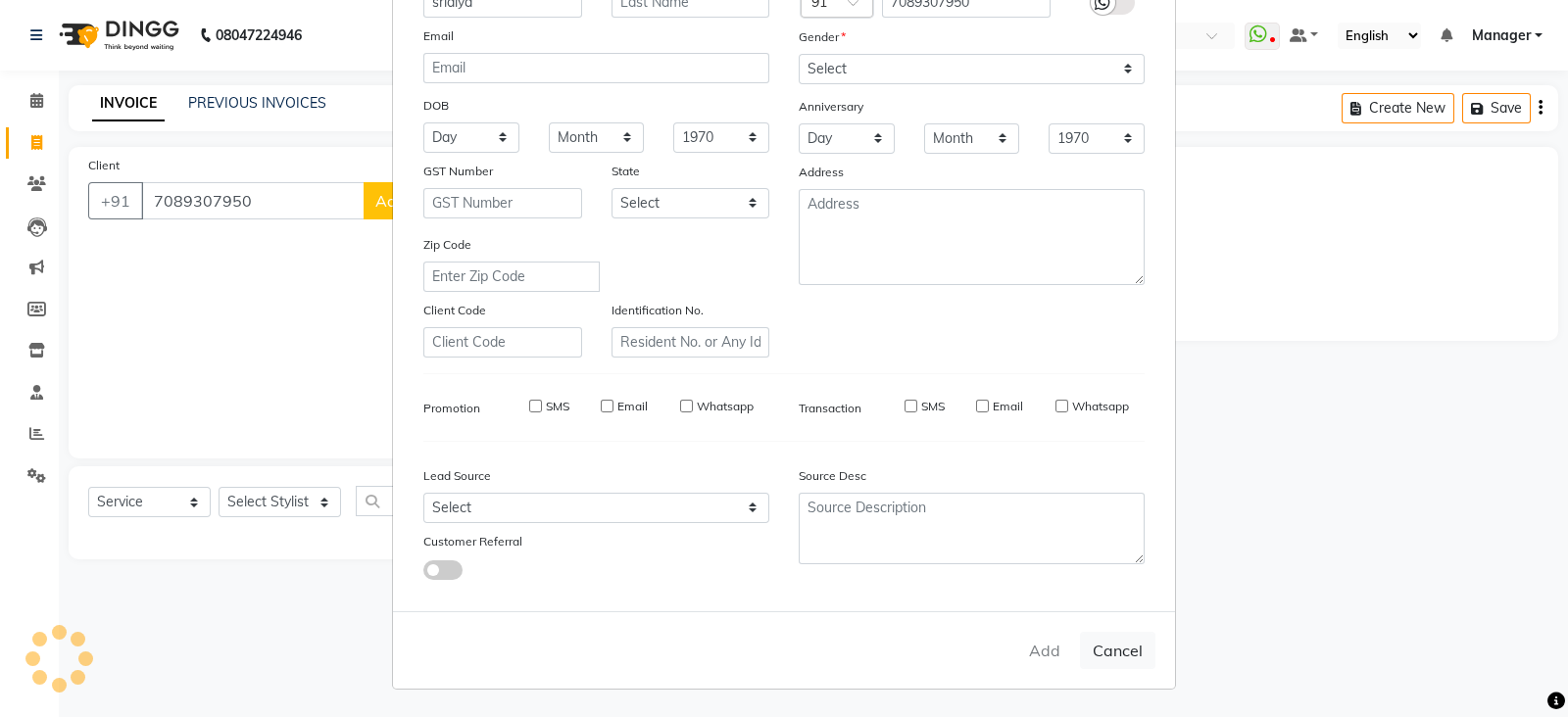
select select
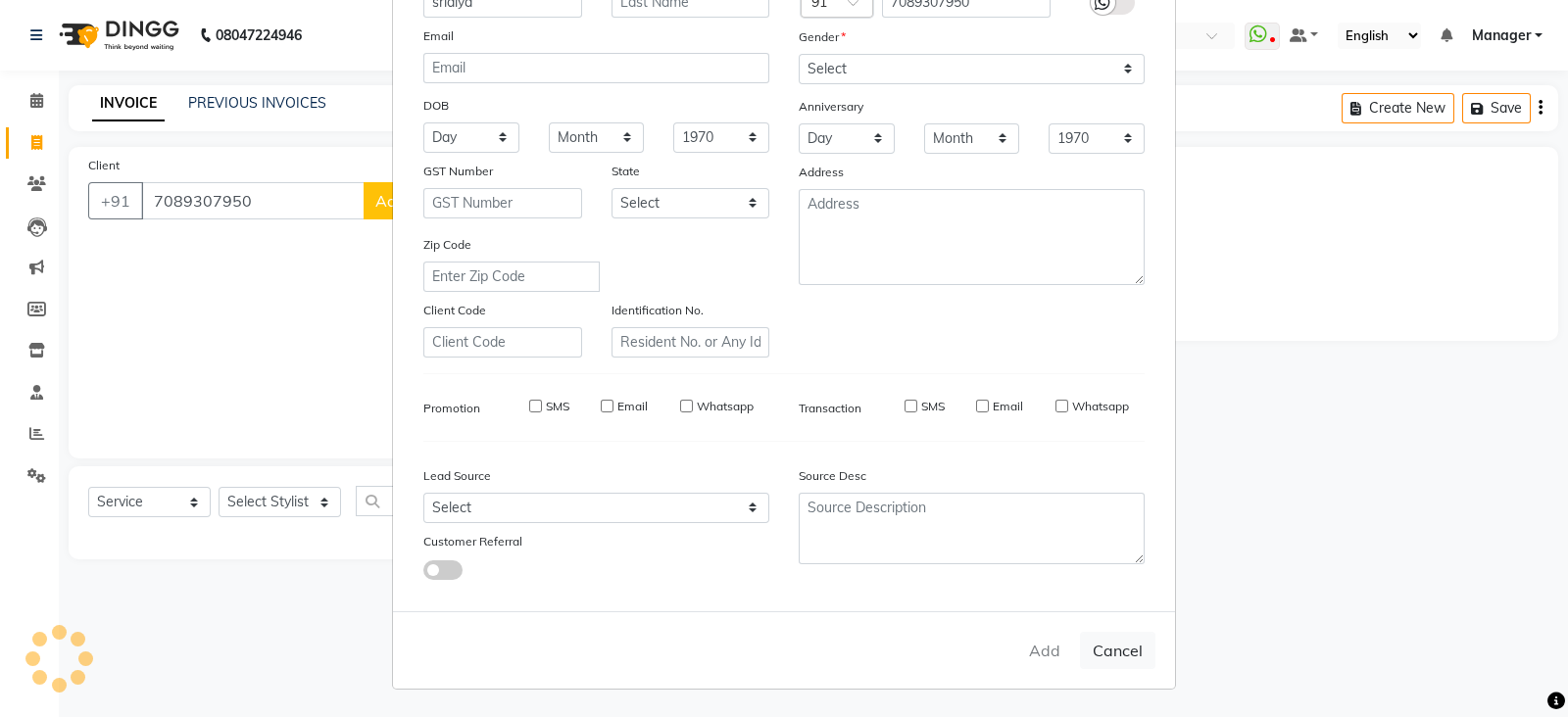
select select
checkbox input "false"
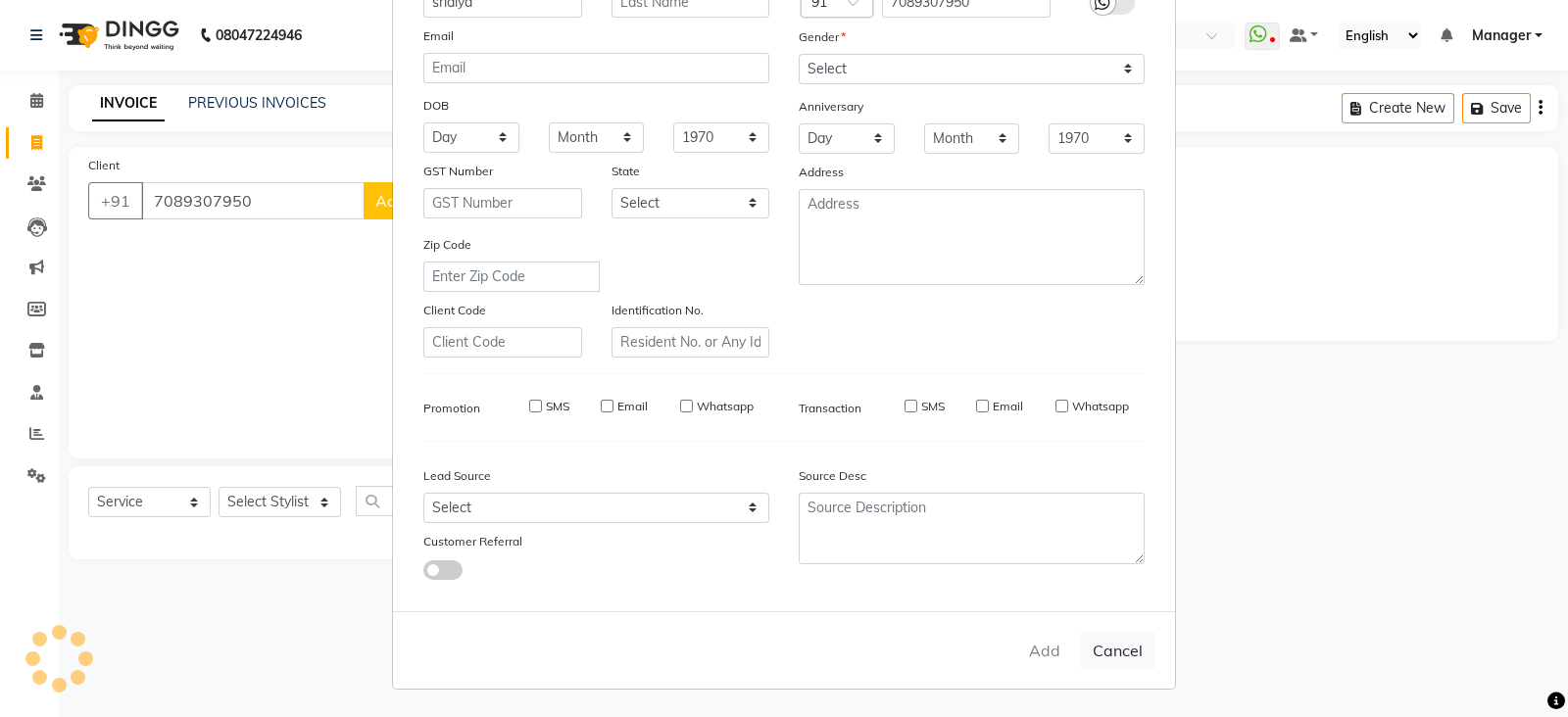
checkbox input "false"
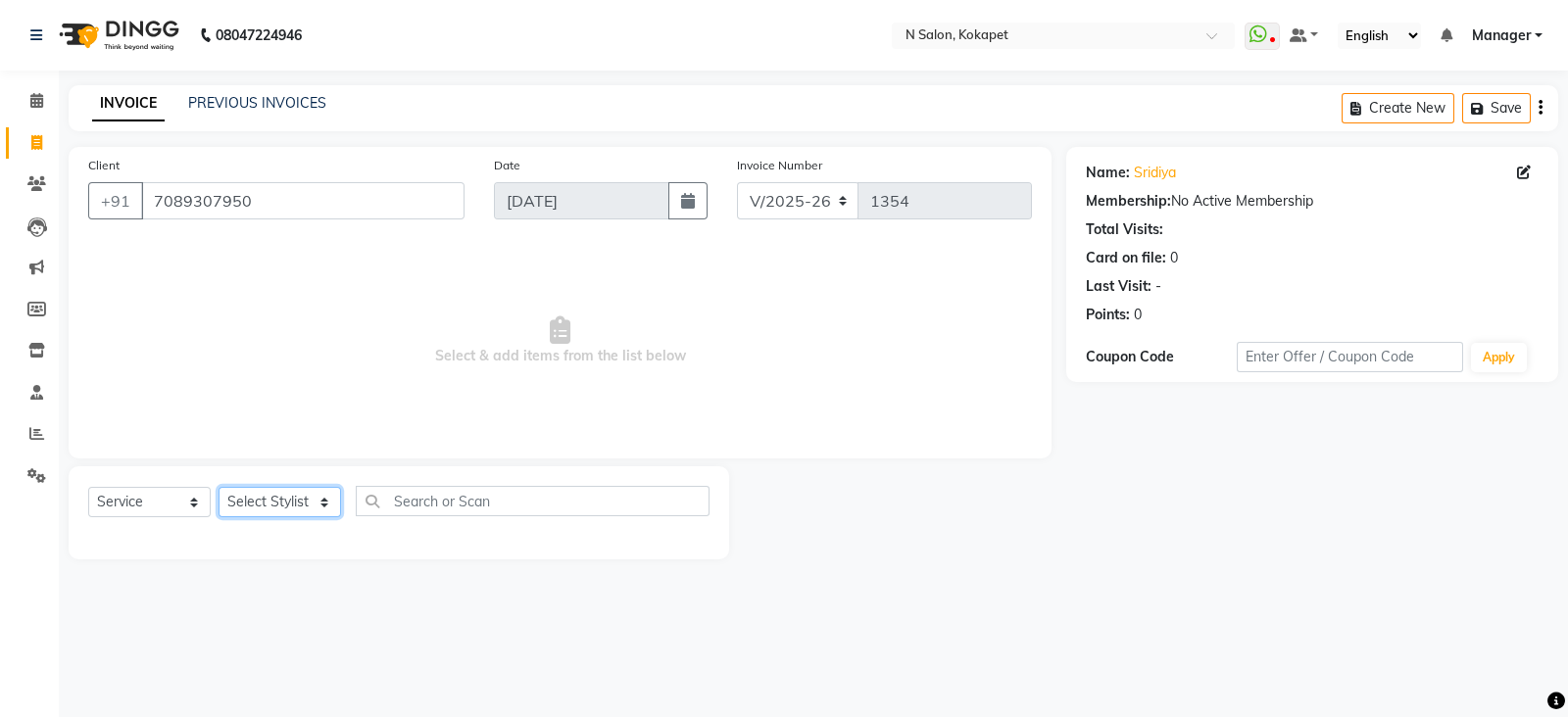
click at [282, 500] on select "Select Stylist [PERSON_NAME] ASM south [PERSON_NAME] pedicurist [DEMOGRAPHIC_DA…" at bounding box center [279, 502] width 123 height 30
select select "63213"
click at [218, 488] on select "Select Stylist [PERSON_NAME] ASM south [PERSON_NAME] pedicurist [DEMOGRAPHIC_DA…" at bounding box center [279, 502] width 123 height 30
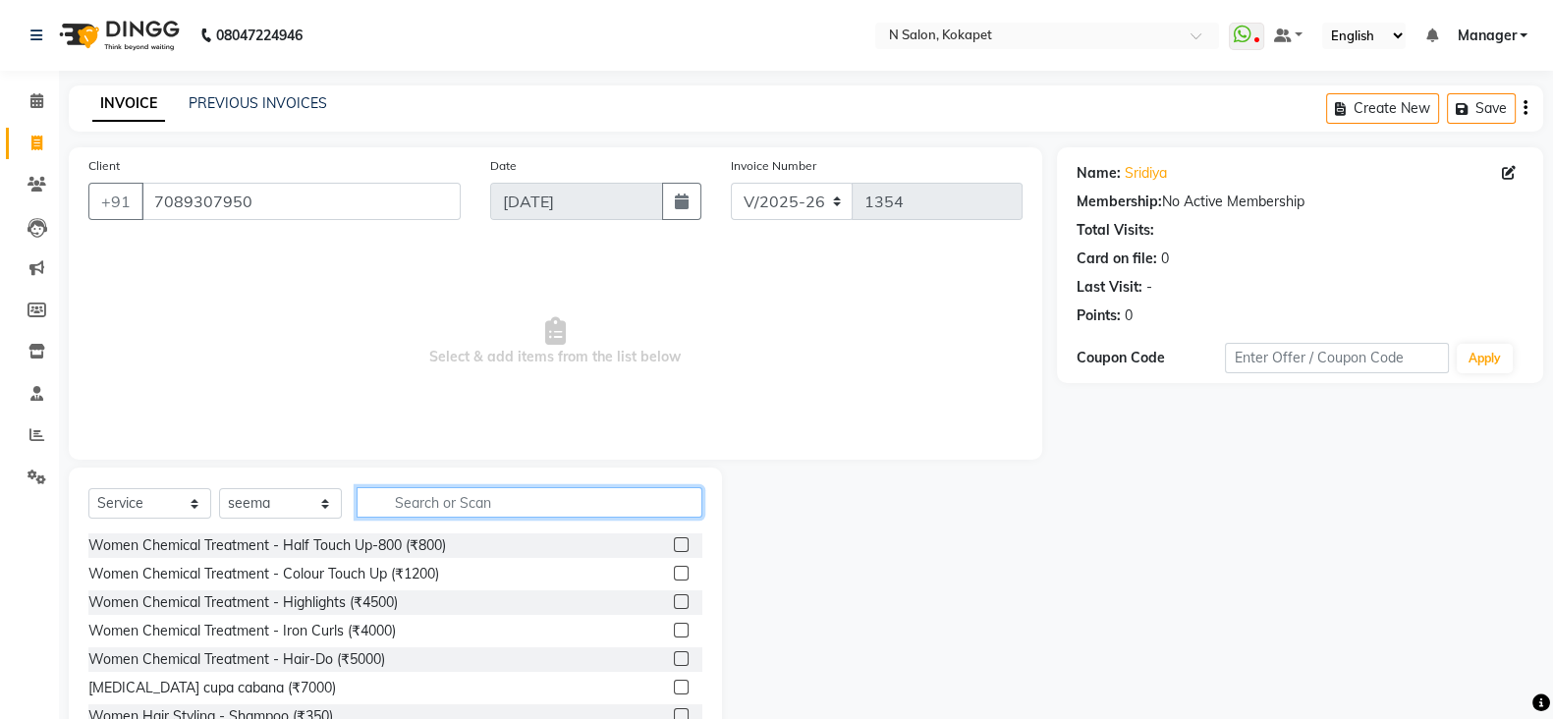
click at [478, 496] on input "text" at bounding box center [530, 502] width 346 height 30
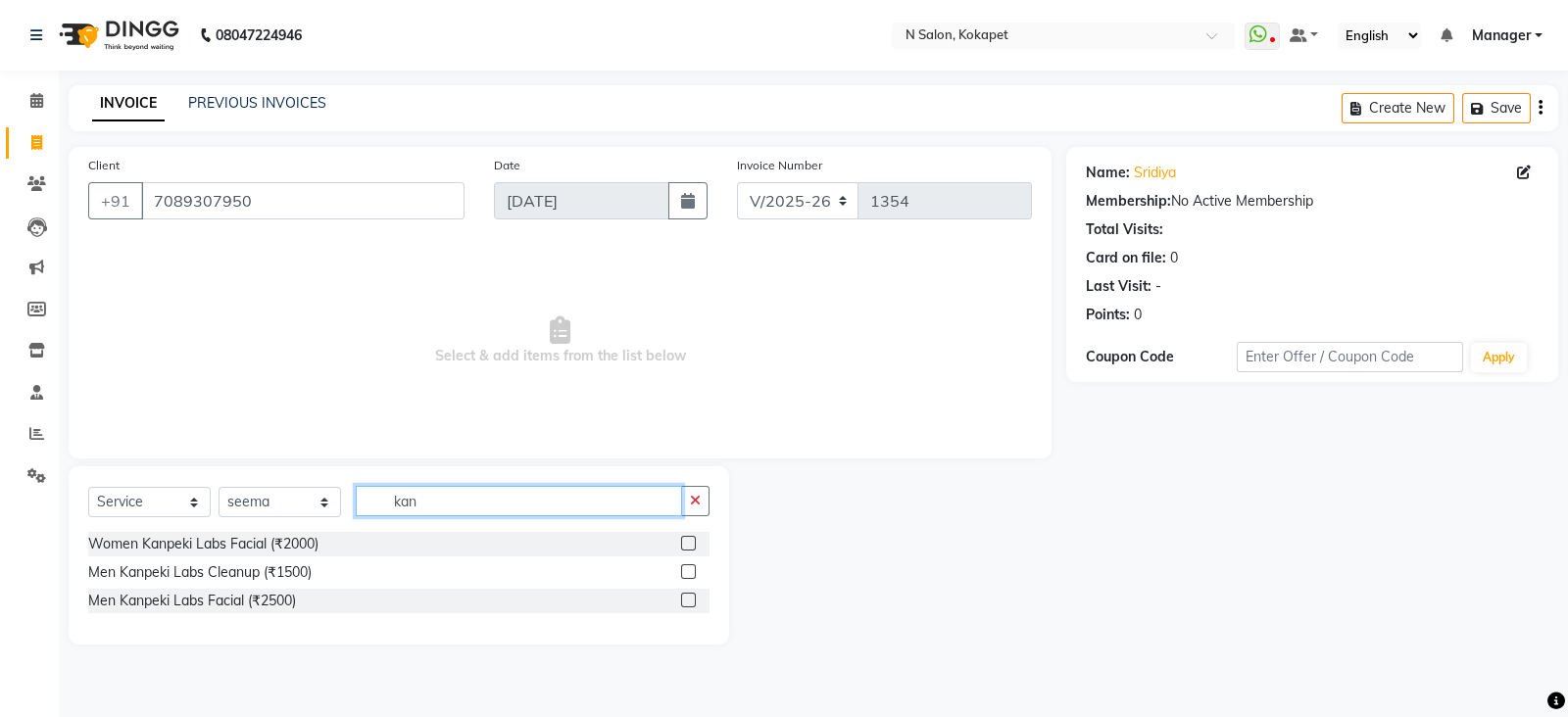
type input "kan"
click at [692, 570] on label at bounding box center [688, 571] width 15 height 15
click at [692, 570] on input "checkbox" at bounding box center [687, 572] width 13 height 13
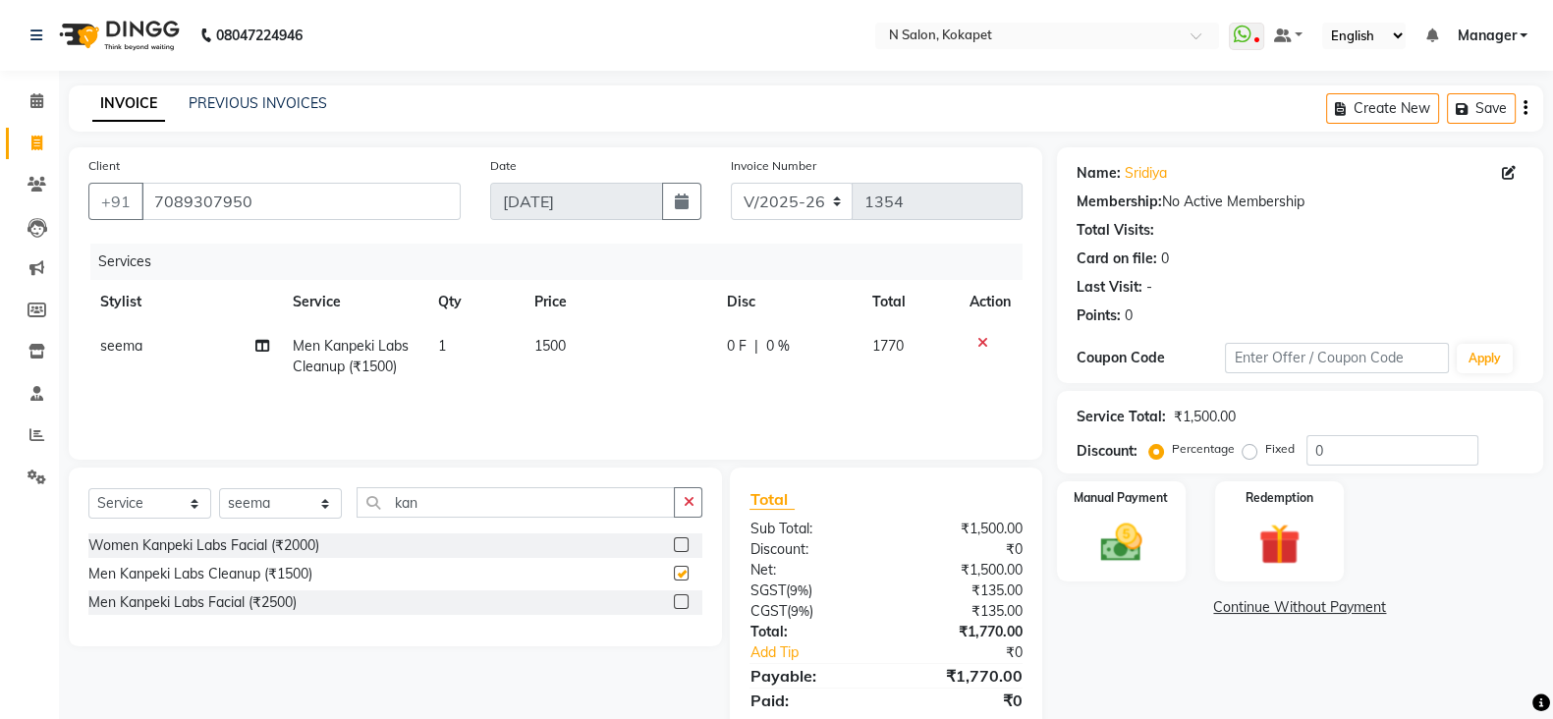
checkbox input "false"
click at [553, 341] on span "1500" at bounding box center [549, 346] width 31 height 18
click at [553, 341] on td "1500" at bounding box center [619, 356] width 193 height 65
select select "63213"
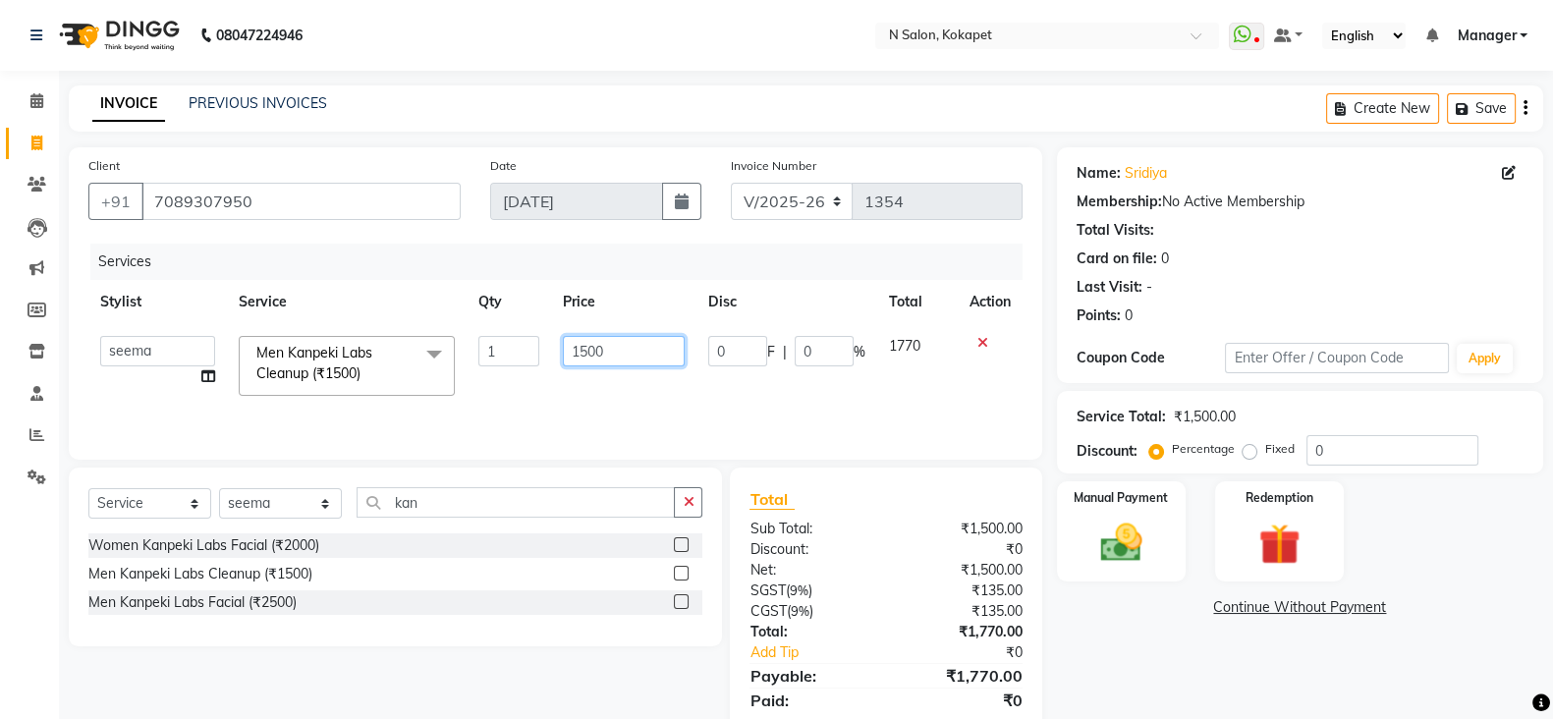
click at [620, 352] on input "1500" at bounding box center [624, 351] width 123 height 30
type input "1"
type input "2000"
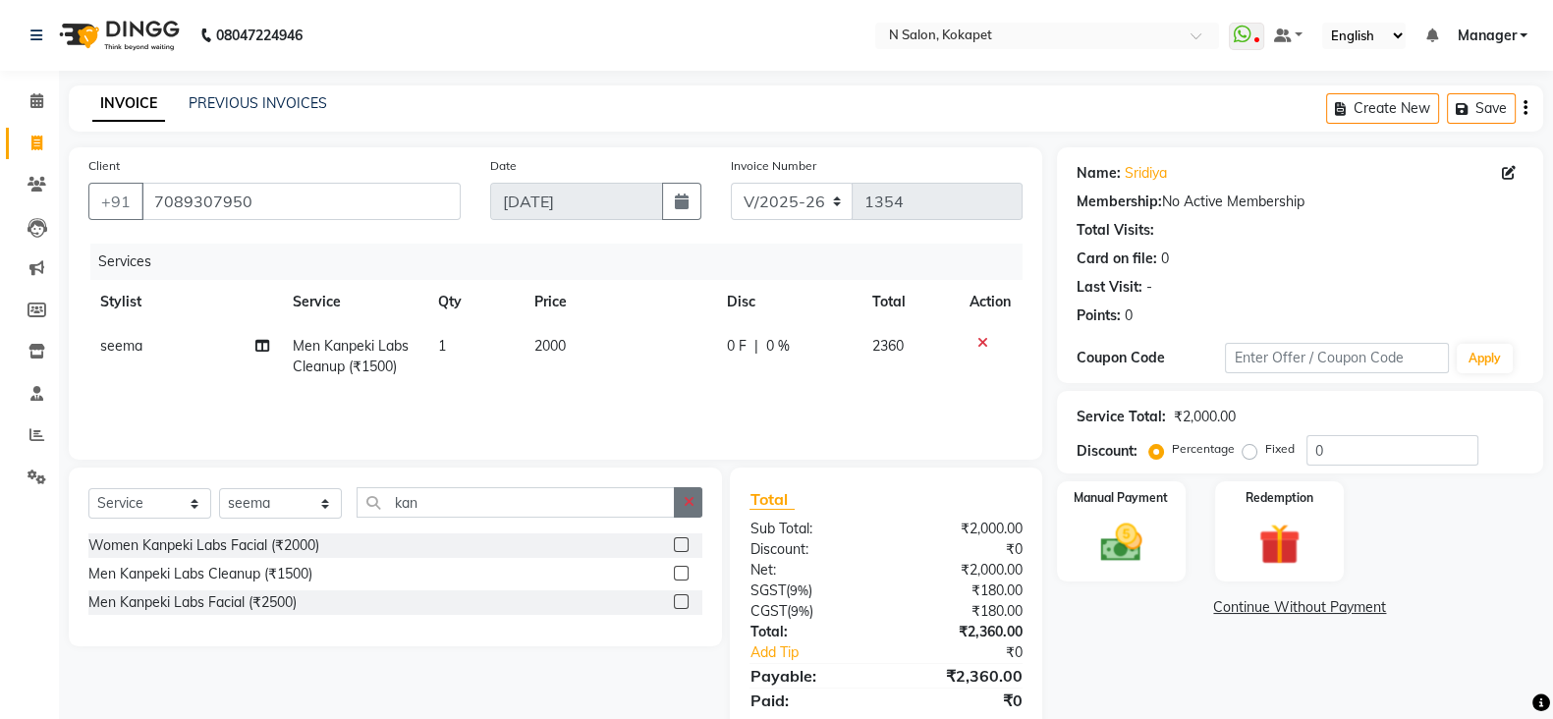
click at [688, 506] on icon "button" at bounding box center [688, 502] width 11 height 14
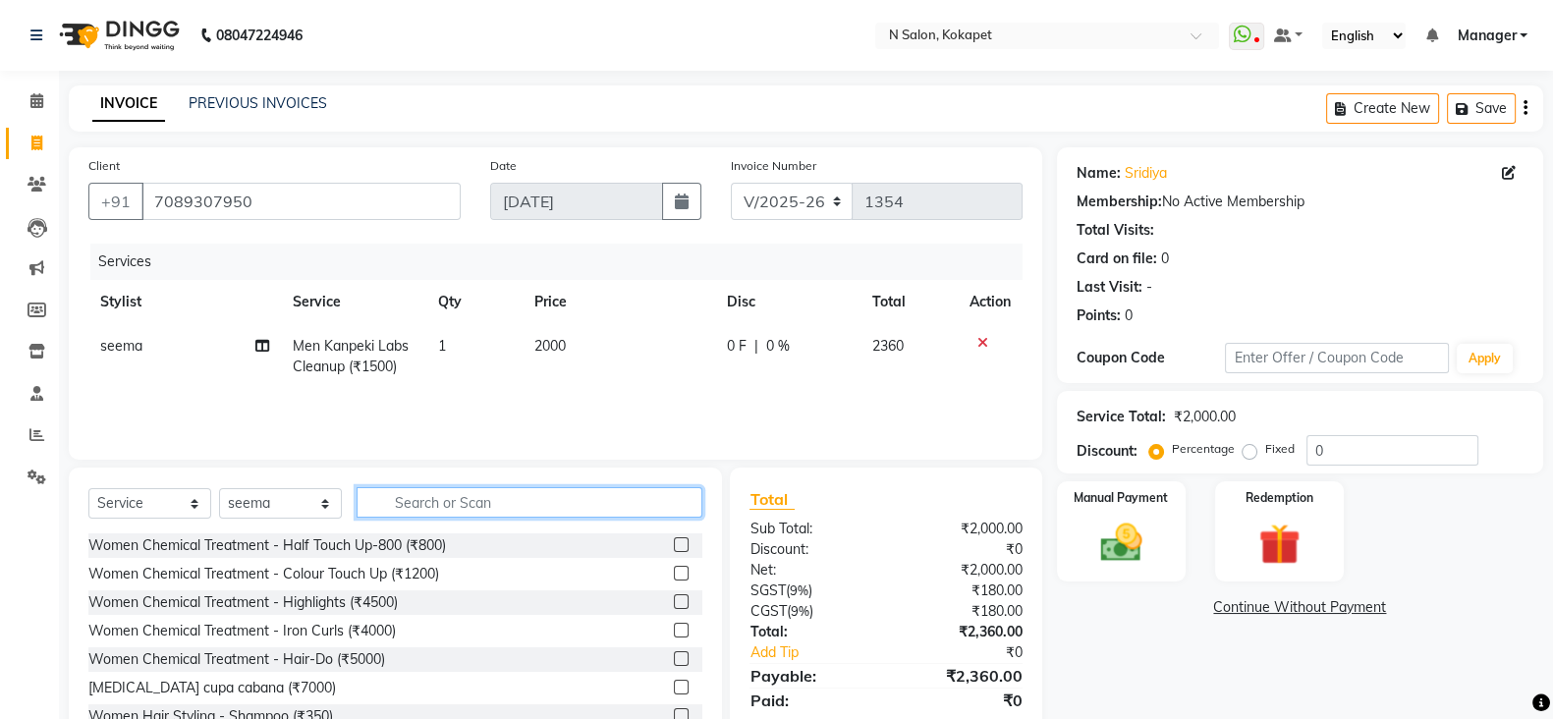
click at [625, 510] on input "text" at bounding box center [530, 502] width 346 height 30
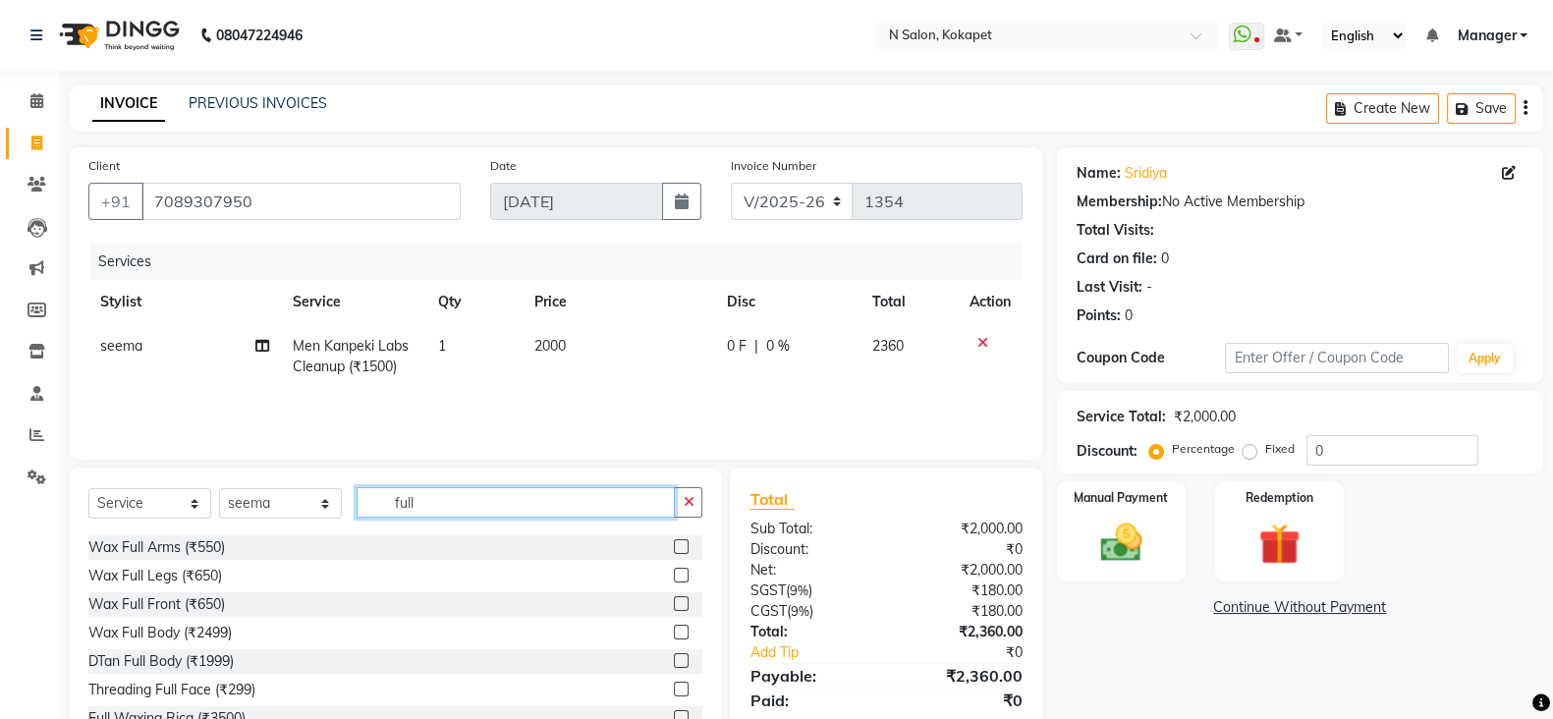
scroll to position [112, 0]
type input "full"
click at [674, 545] on label at bounding box center [681, 546] width 15 height 15
click at [674, 545] on input "checkbox" at bounding box center [680, 547] width 13 height 13
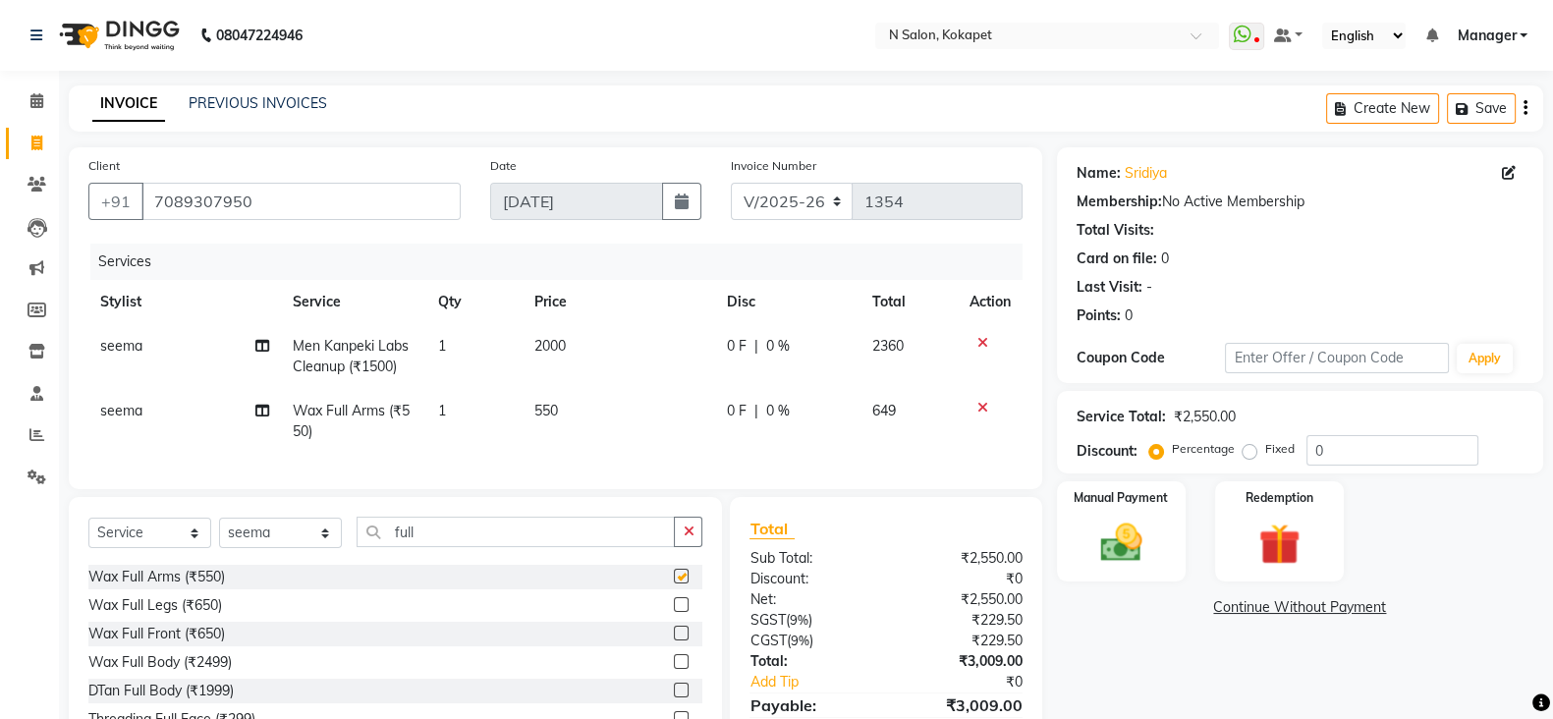
checkbox input "false"
click at [532, 419] on td "550" at bounding box center [619, 421] width 193 height 65
select select "63213"
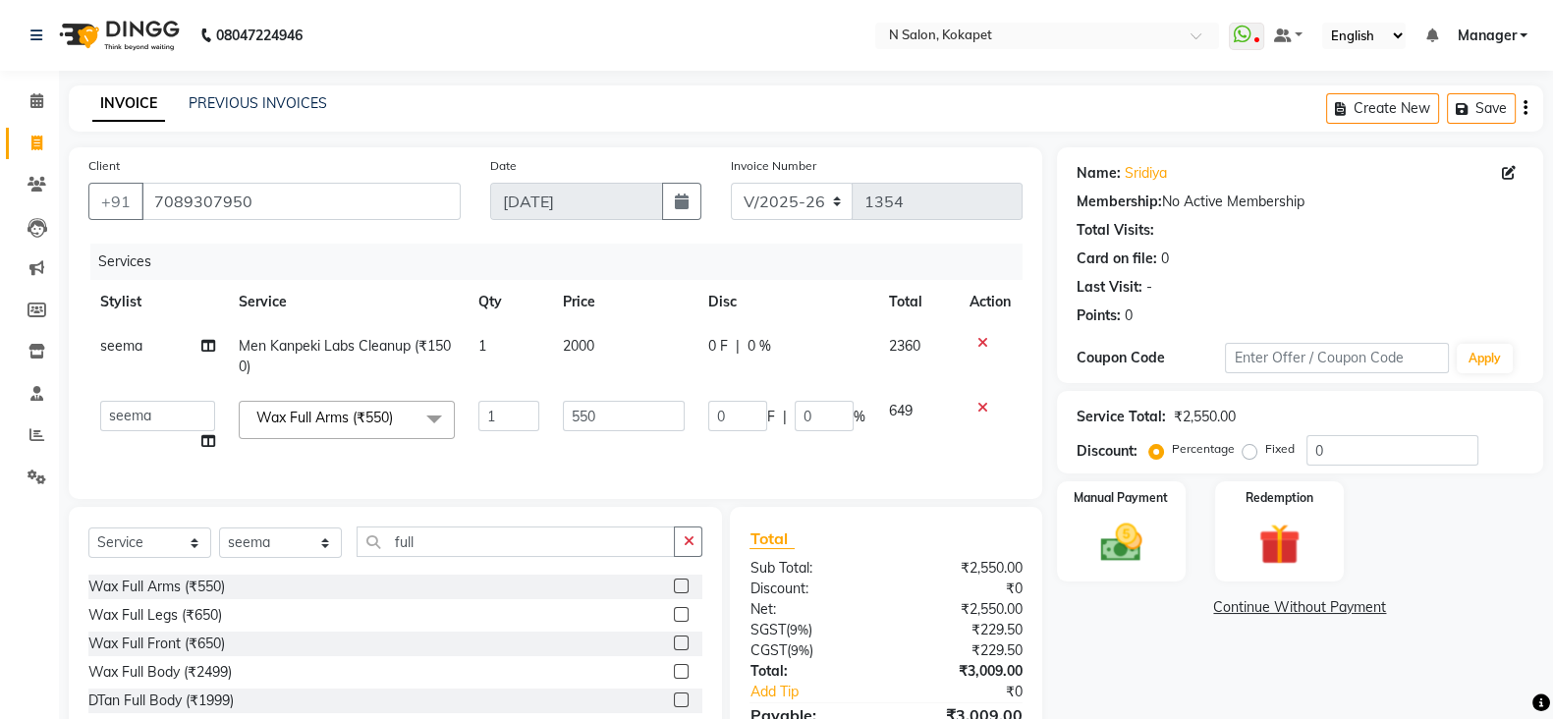
click at [532, 419] on input "1" at bounding box center [508, 416] width 61 height 30
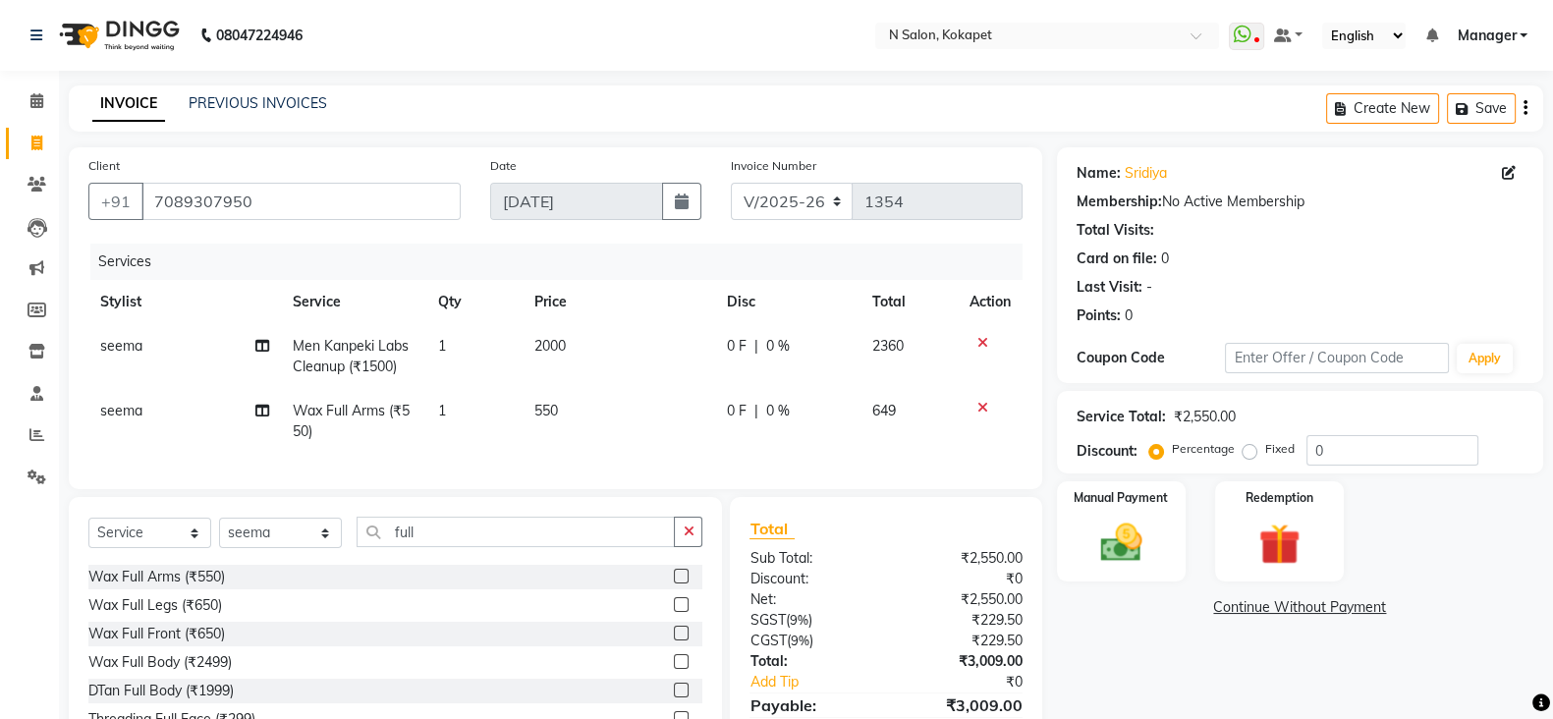
click at [607, 413] on td "550" at bounding box center [619, 421] width 193 height 65
select select "63213"
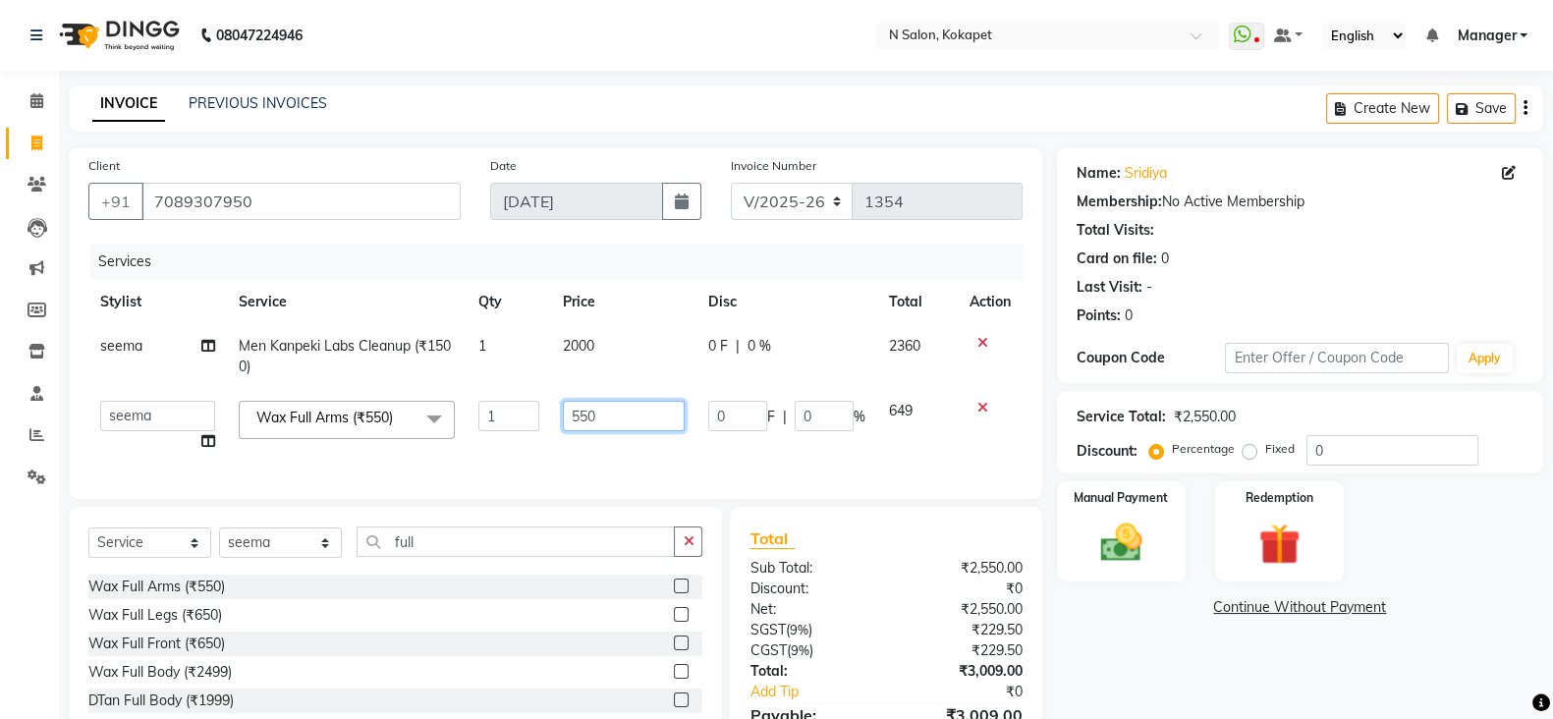
click at [607, 413] on input "550" at bounding box center [624, 416] width 122 height 30
type input "5"
type input "600"
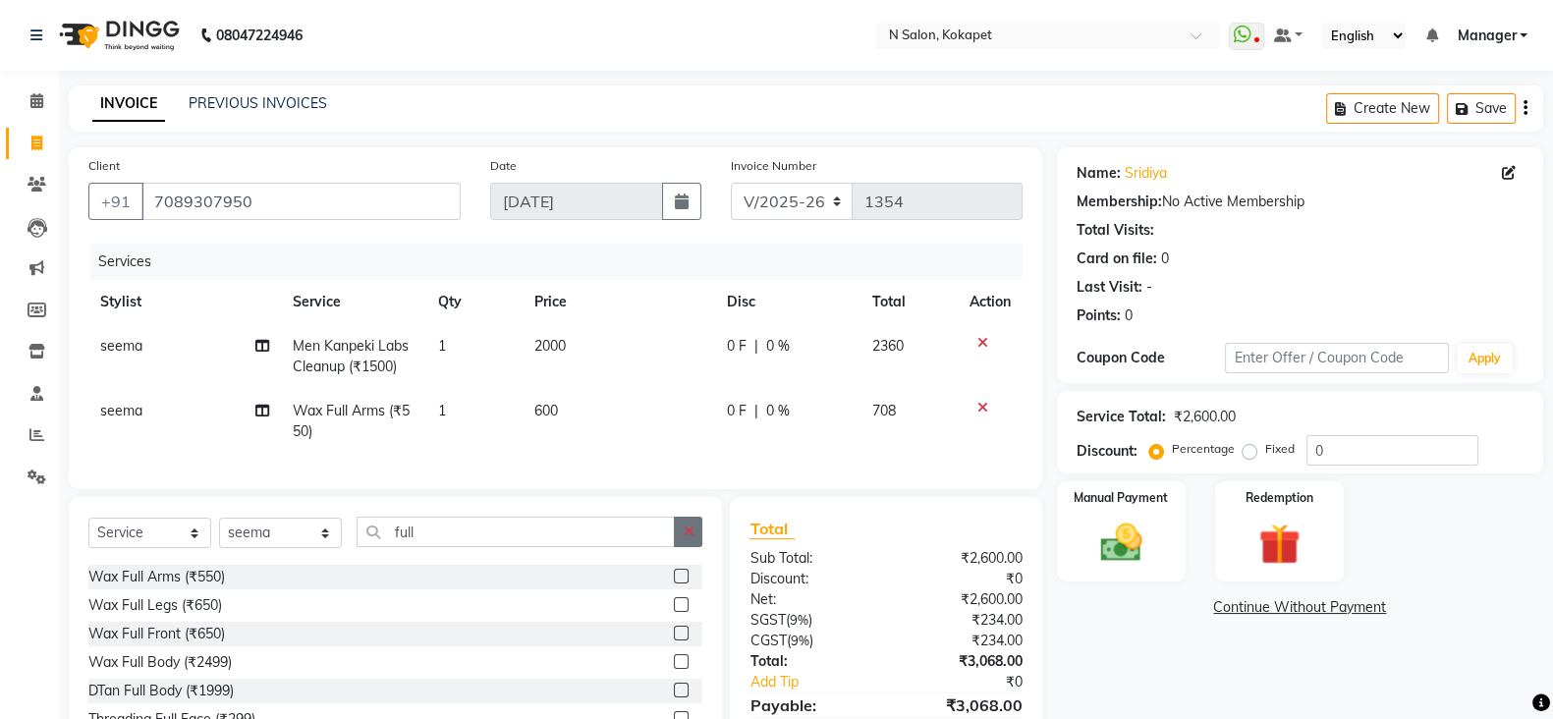
click at [686, 538] on icon "button" at bounding box center [688, 532] width 11 height 14
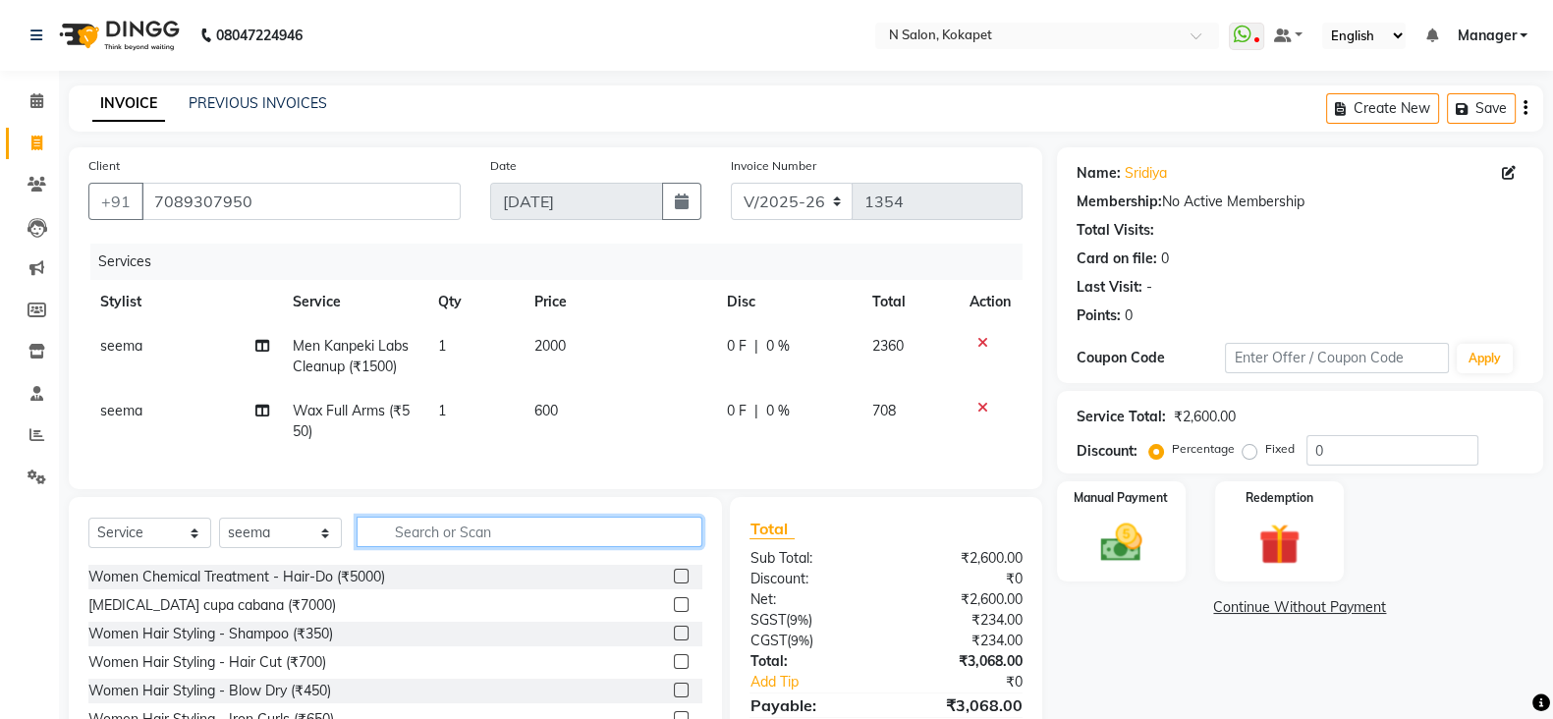
click at [647, 547] on input "text" at bounding box center [530, 532] width 346 height 30
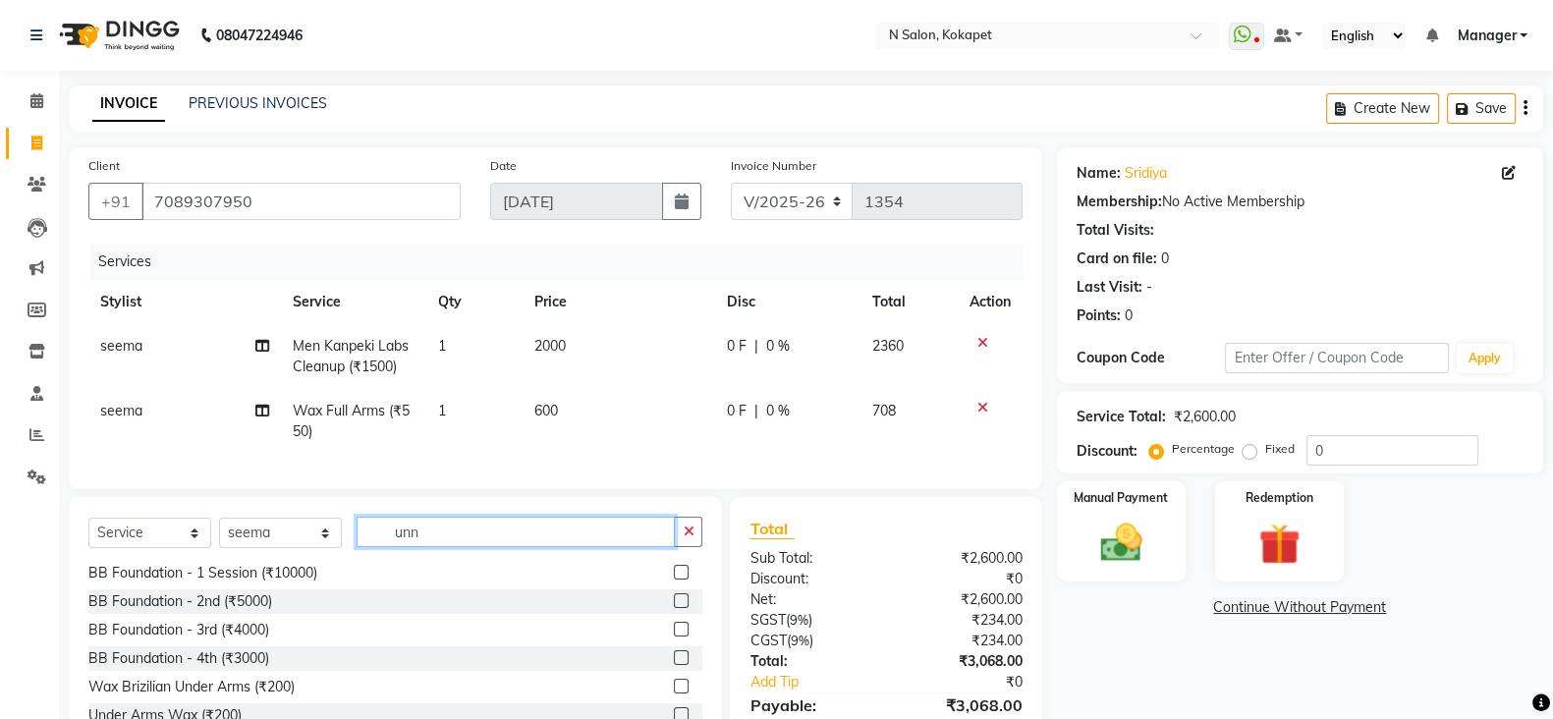
scroll to position [0, 0]
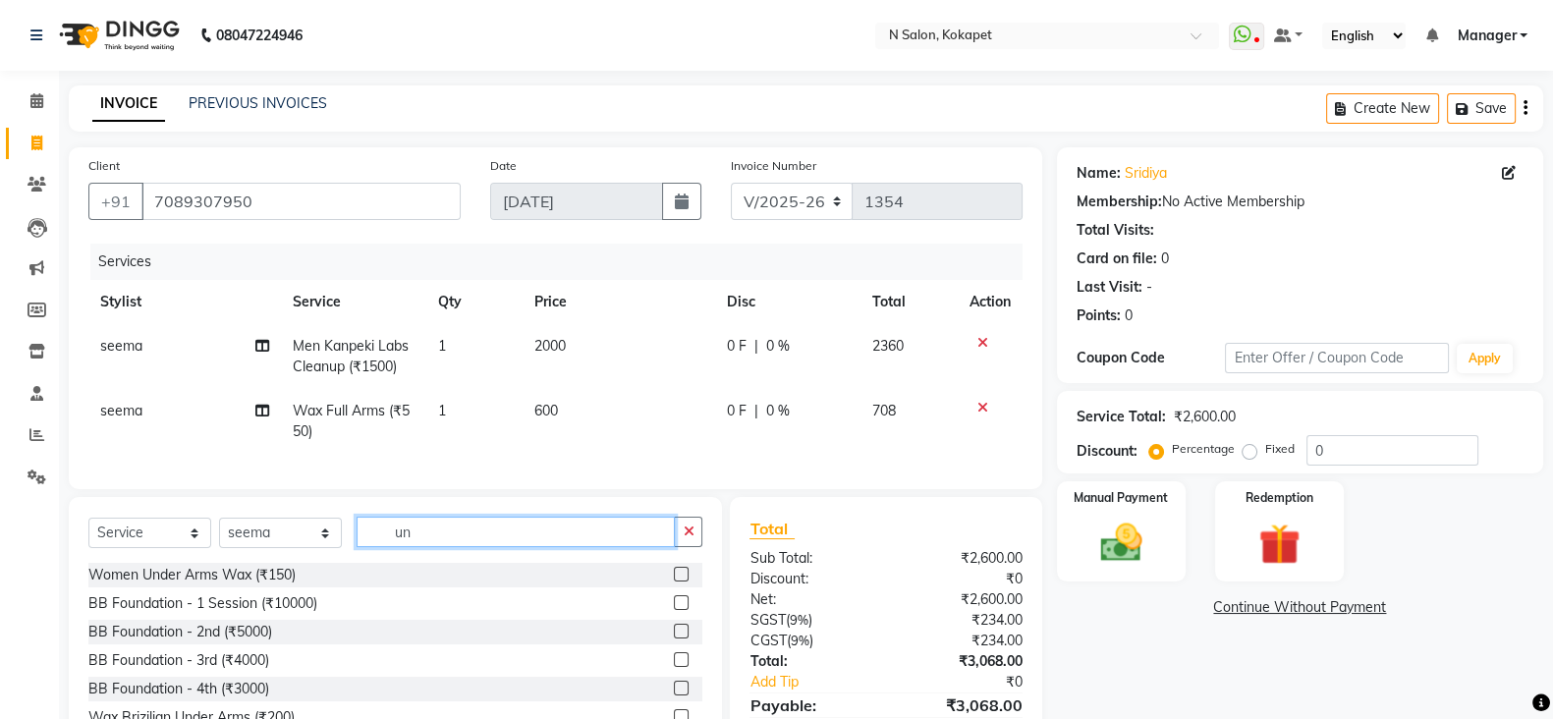
type input "un"
click at [674, 582] on label at bounding box center [681, 574] width 15 height 15
click at [674, 582] on input "checkbox" at bounding box center [680, 575] width 13 height 13
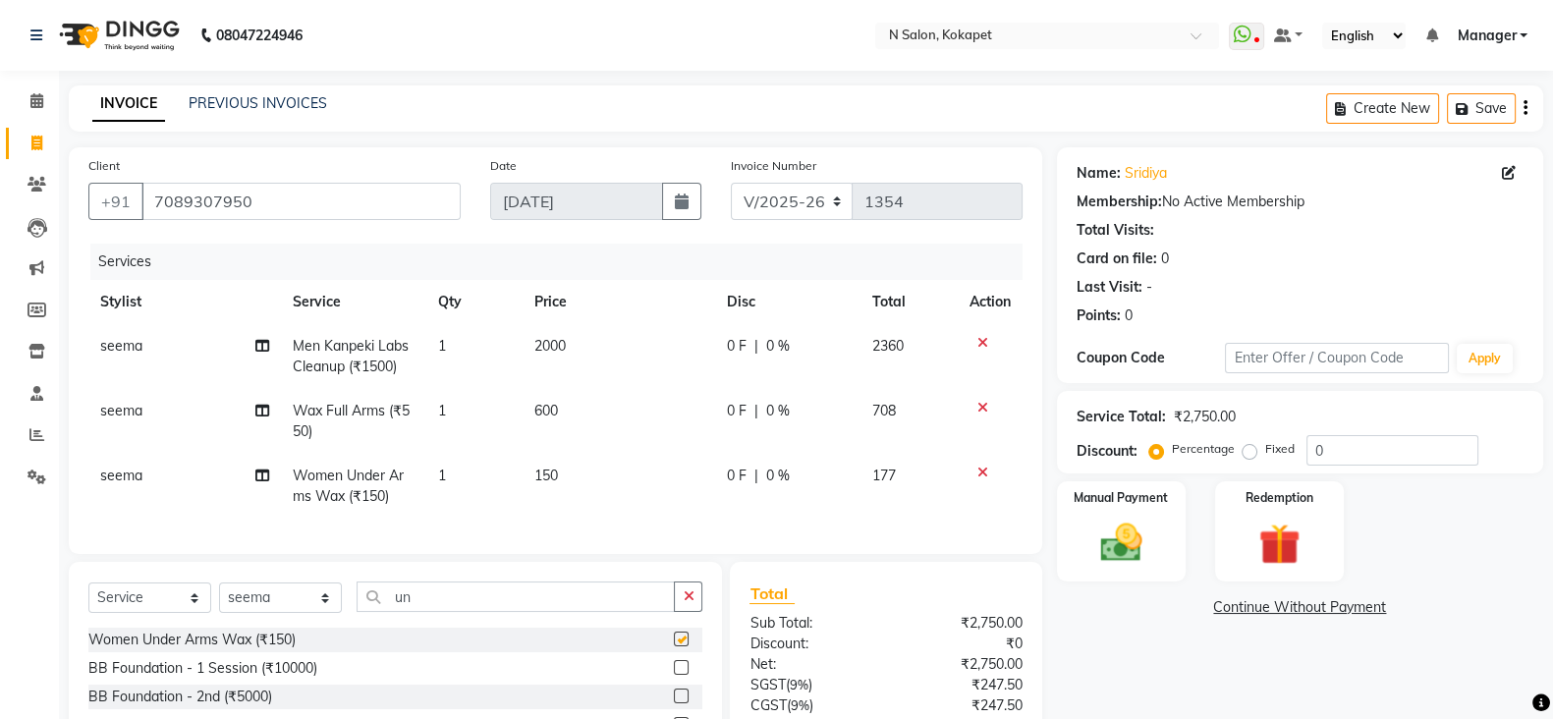
checkbox input "false"
click at [558, 484] on span "150" at bounding box center [546, 476] width 24 height 18
click at [558, 484] on td "150" at bounding box center [619, 486] width 193 height 65
select select "63213"
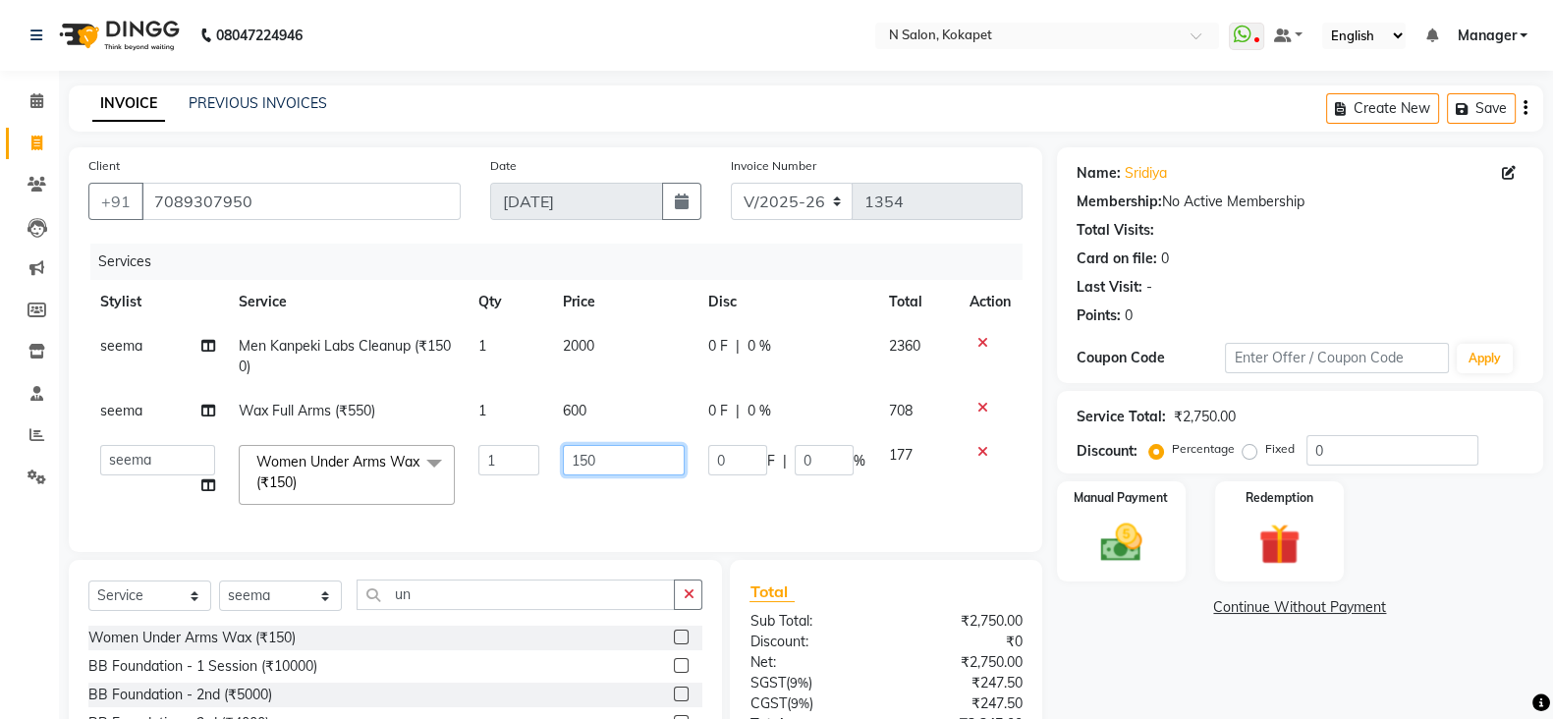
click at [619, 463] on input "150" at bounding box center [624, 460] width 122 height 30
type input "1"
type input "200"
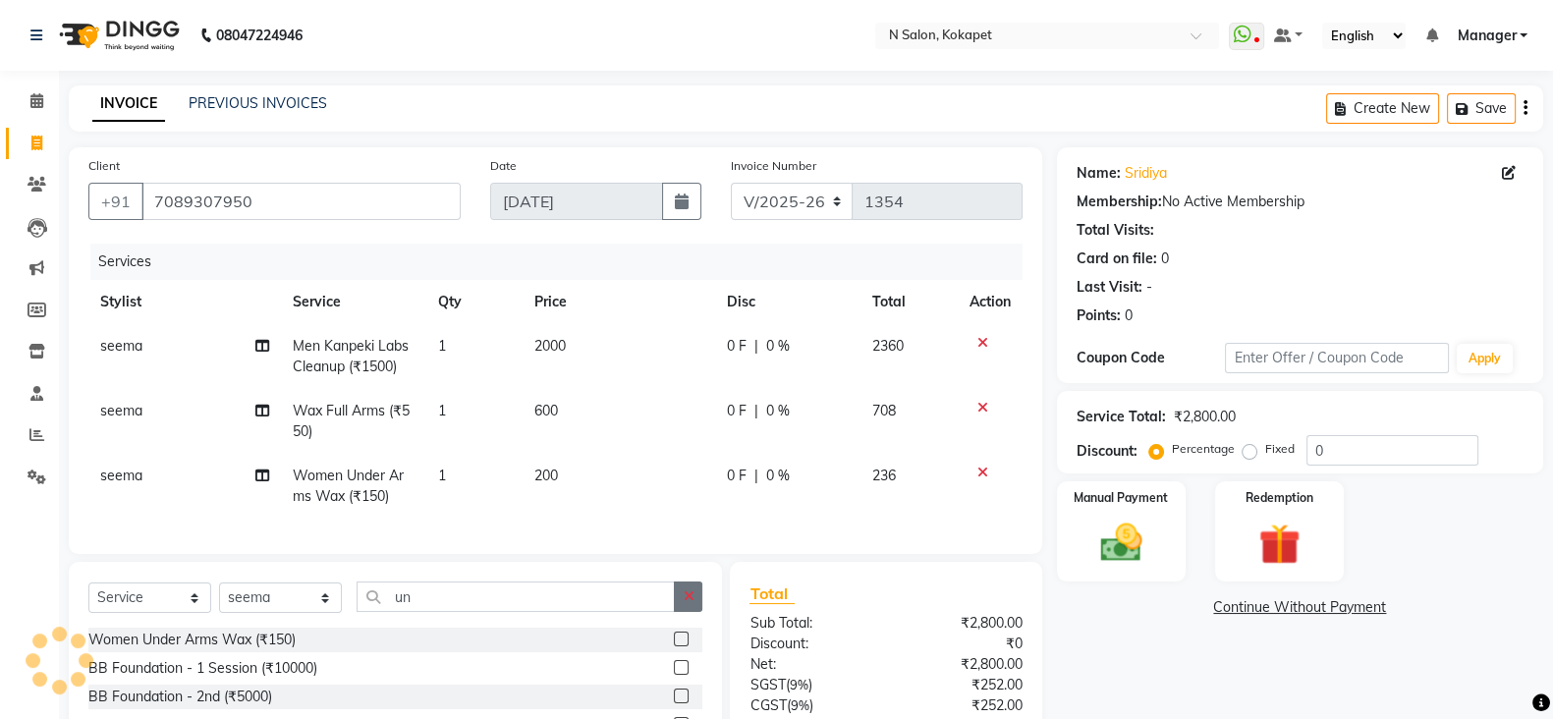
click at [701, 603] on button "button" at bounding box center [688, 597] width 28 height 30
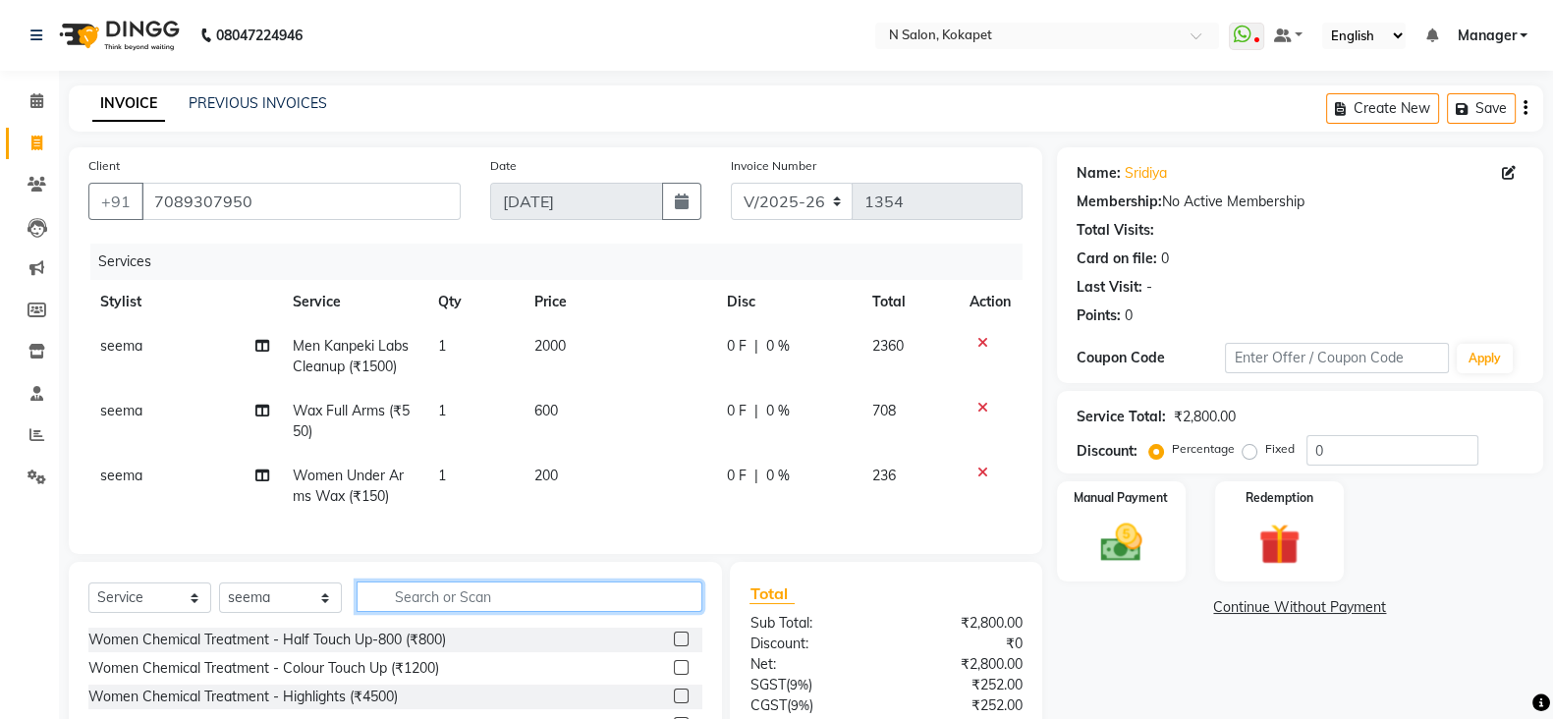
click at [664, 612] on input "text" at bounding box center [530, 597] width 346 height 30
type input "face"
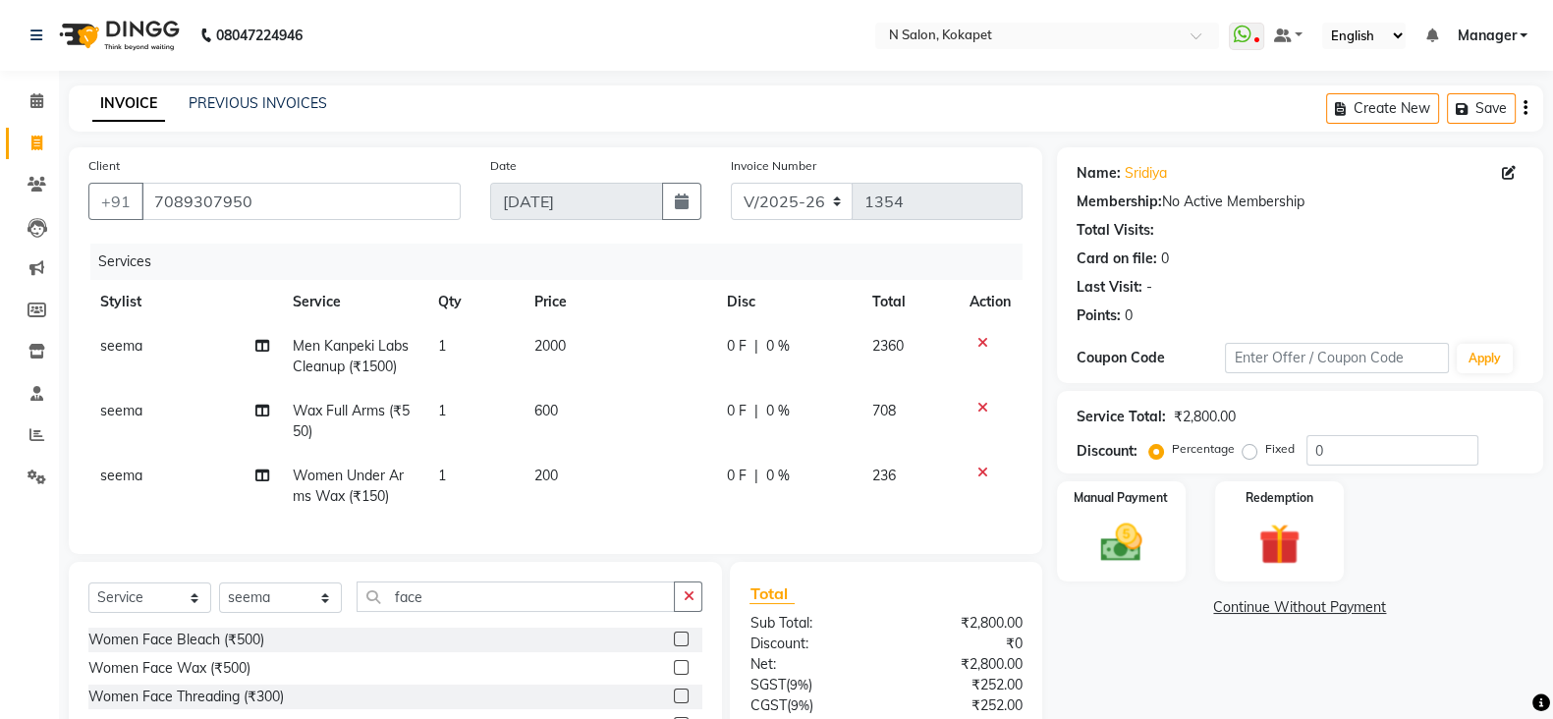
click at [674, 675] on label at bounding box center [681, 667] width 15 height 15
click at [674, 675] on input "checkbox" at bounding box center [680, 668] width 13 height 13
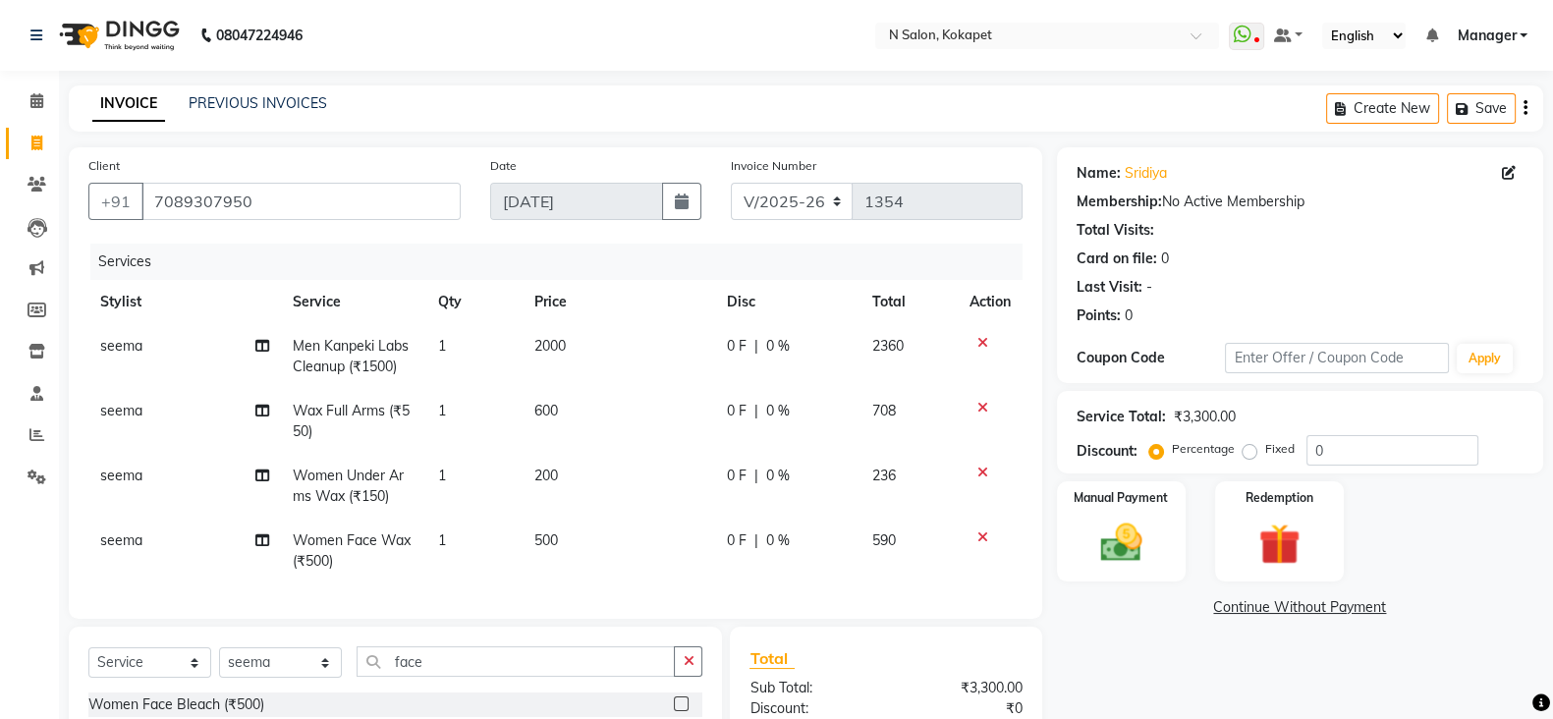
checkbox input "false"
click at [702, 677] on button "button" at bounding box center [688, 661] width 28 height 30
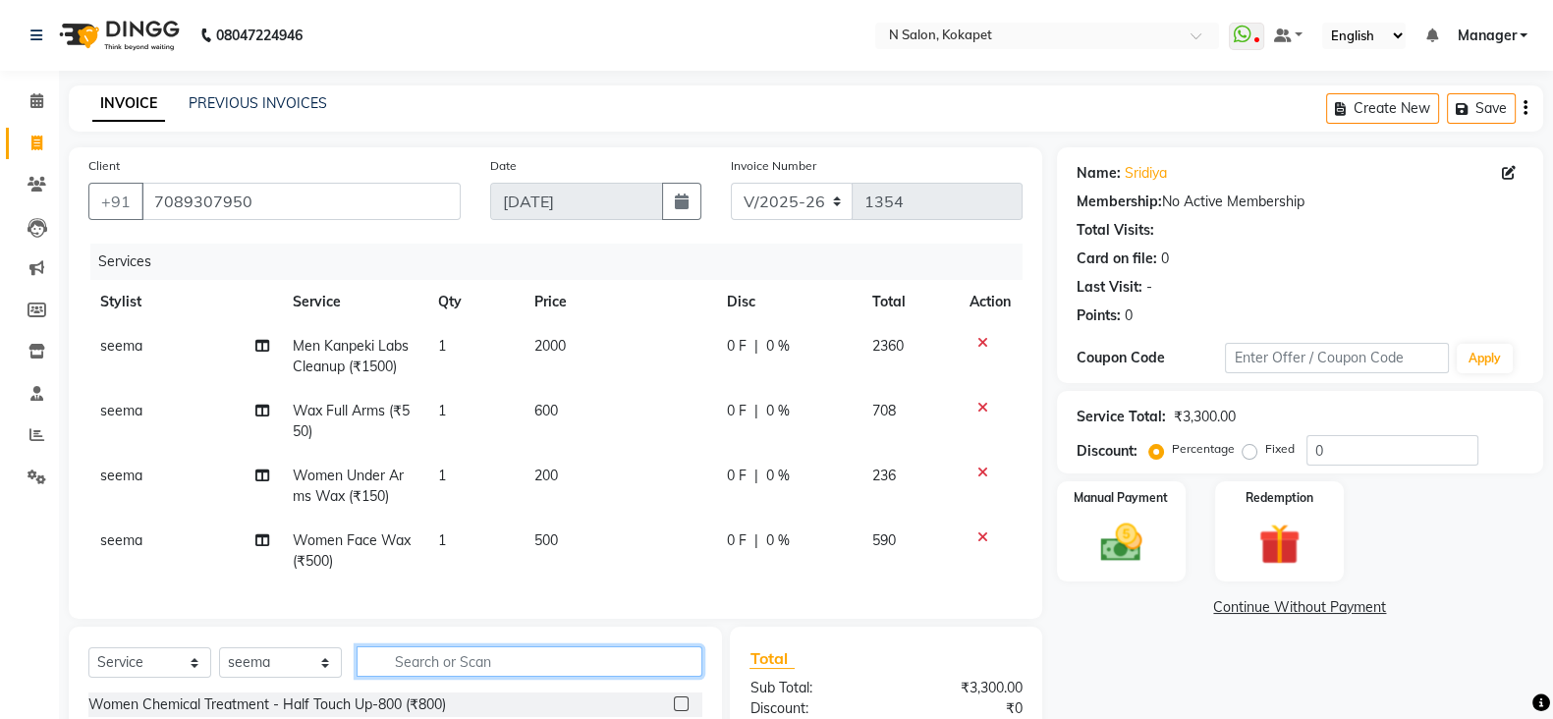
click at [654, 677] on input "text" at bounding box center [530, 661] width 346 height 30
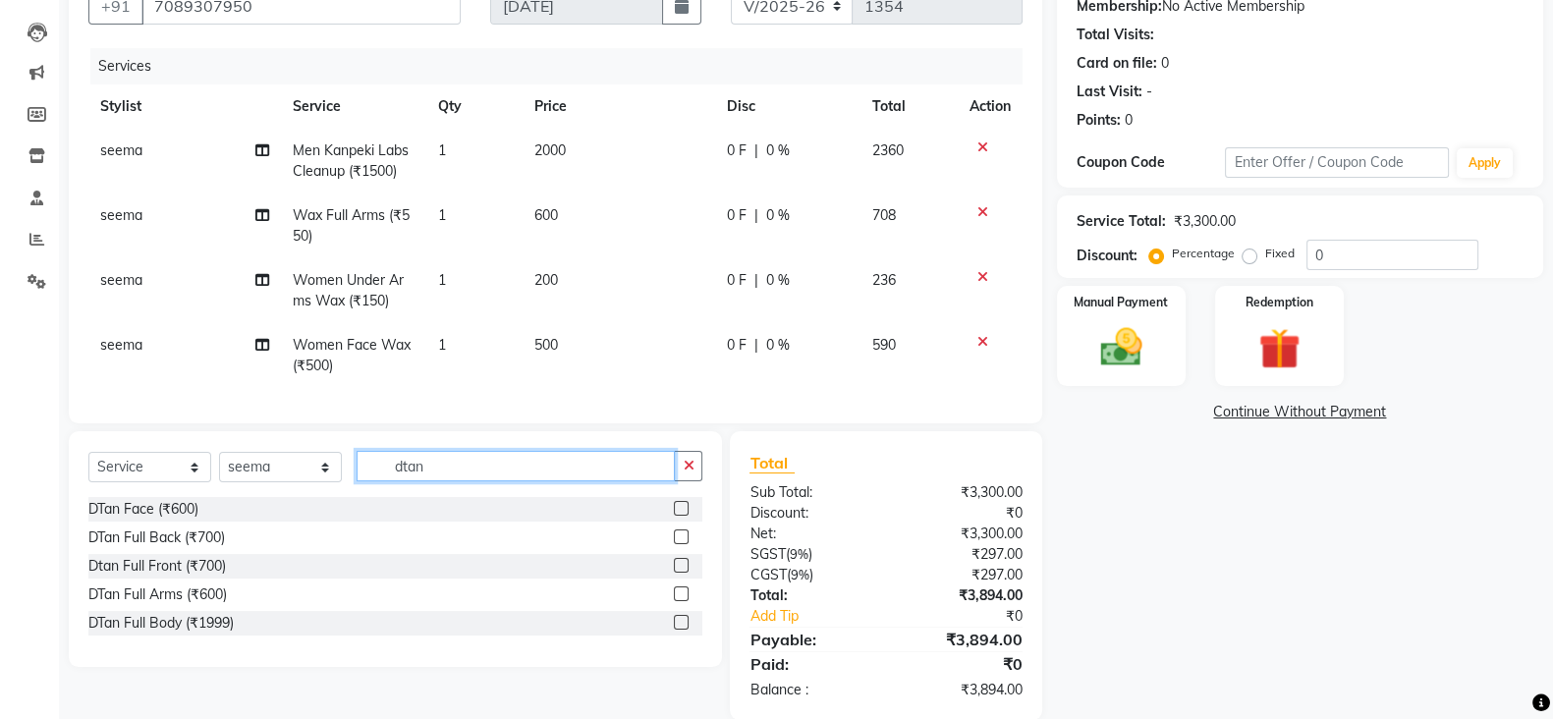
scroll to position [197, 0]
type input "dtan"
click at [682, 514] on label at bounding box center [681, 506] width 15 height 15
click at [682, 514] on input "checkbox" at bounding box center [680, 507] width 13 height 13
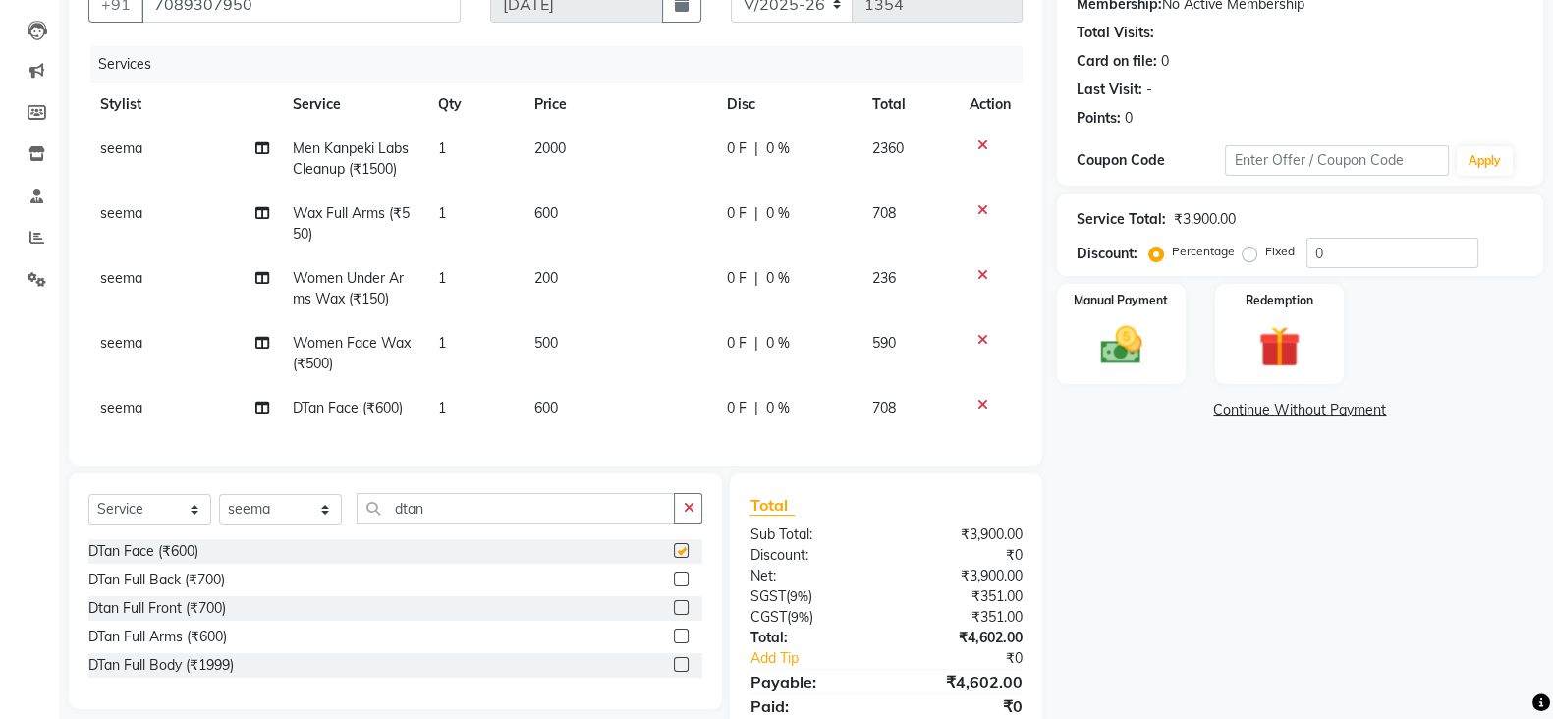
checkbox input "false"
click at [536, 406] on span "600" at bounding box center [546, 408] width 24 height 18
select select "63213"
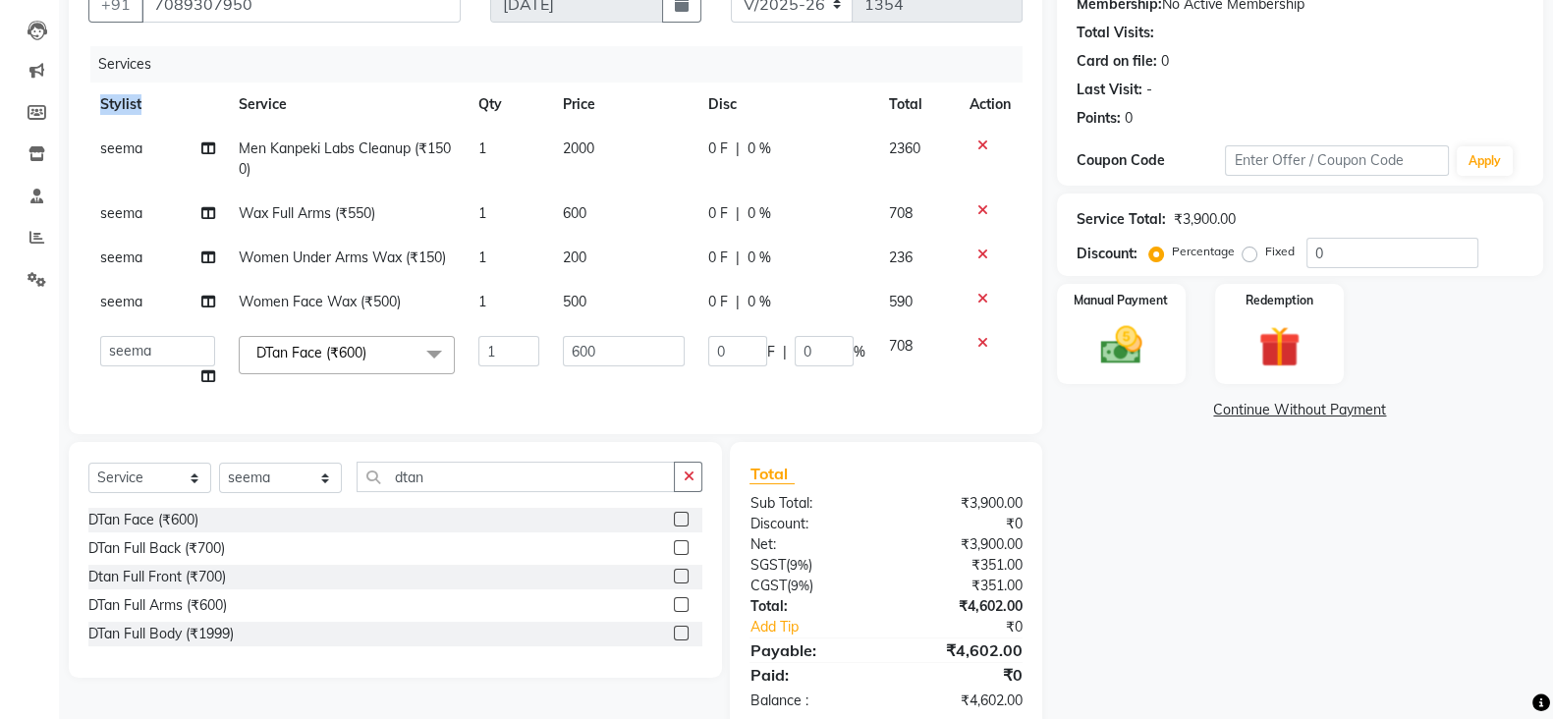
click at [536, 406] on div "Services Stylist Service Qty Price Disc Total Action seema Men Kanpeki Labs Cle…" at bounding box center [555, 230] width 934 height 368
click at [624, 349] on input "600" at bounding box center [624, 351] width 122 height 30
type input "6"
type input "900"
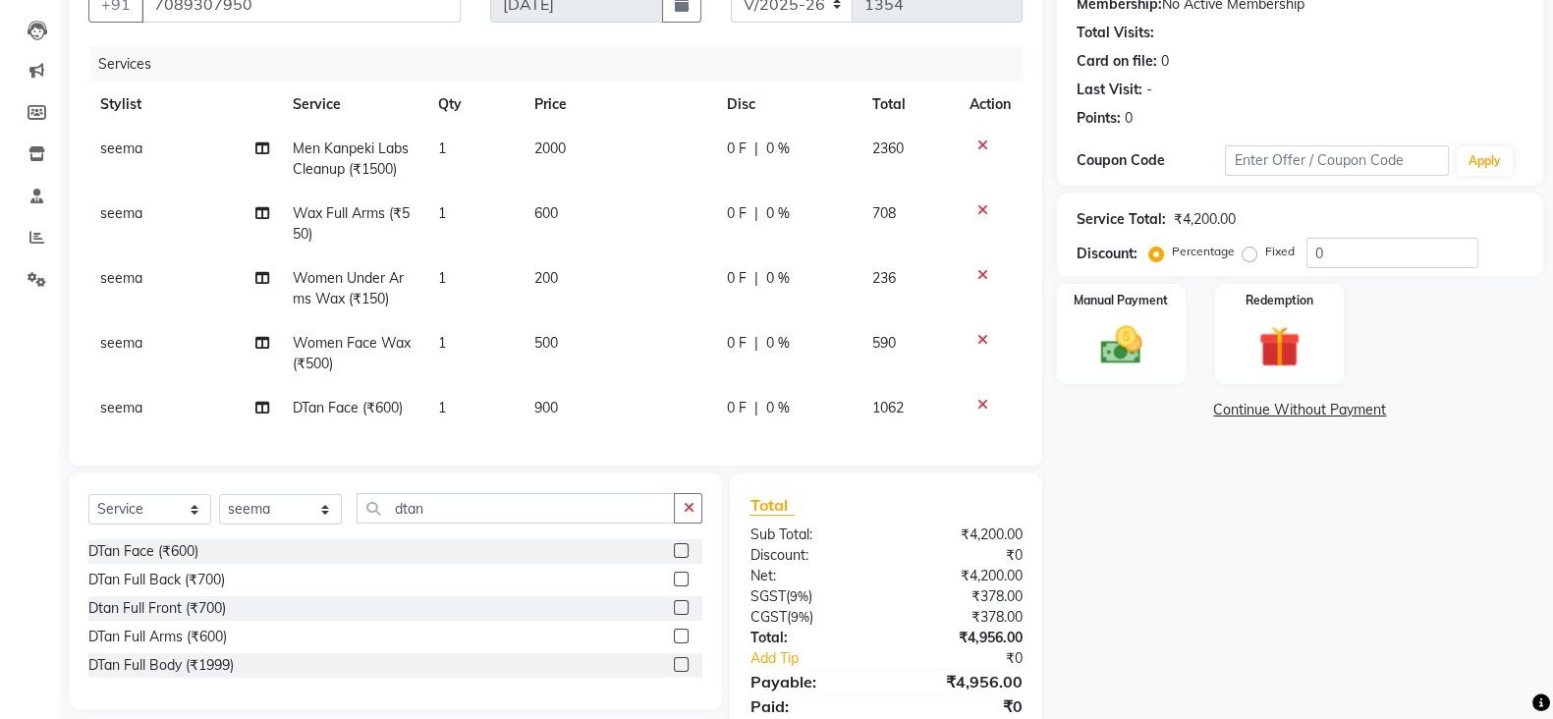
click at [1322, 531] on div "Name: Sridiya Membership: No Active Membership Total Visits: Card on file: 0 La…" at bounding box center [1307, 356] width 501 height 812
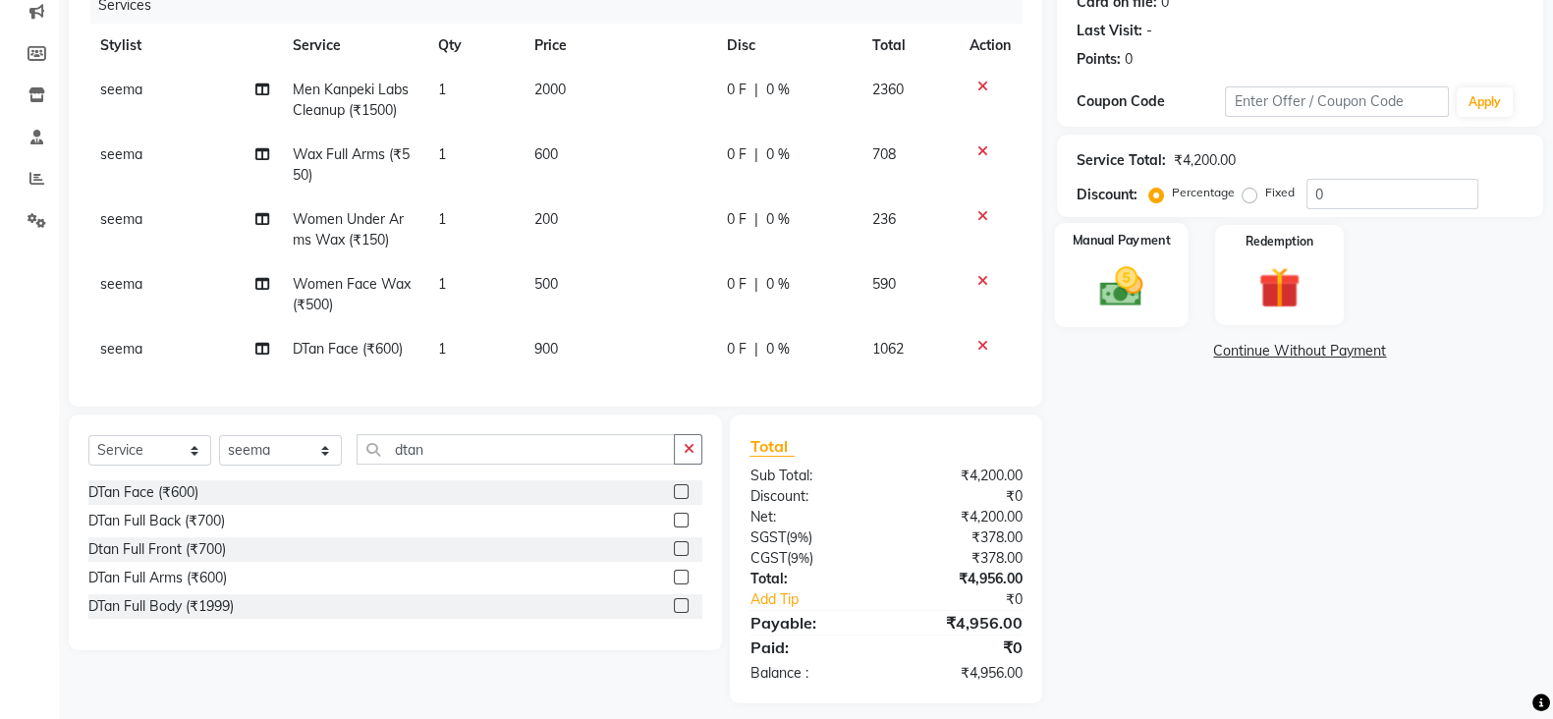
scroll to position [248, 0]
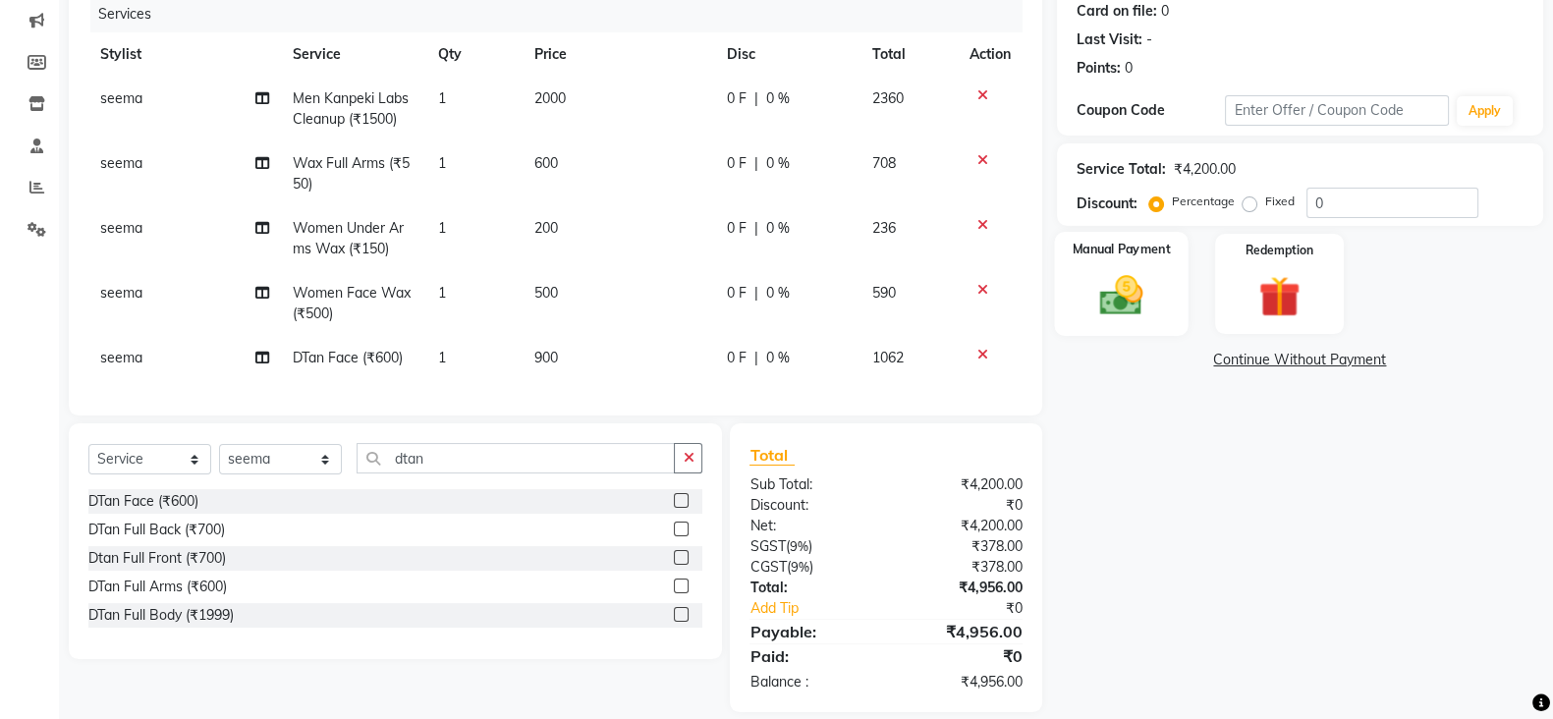
click at [1133, 294] on img at bounding box center [1122, 294] width 70 height 49
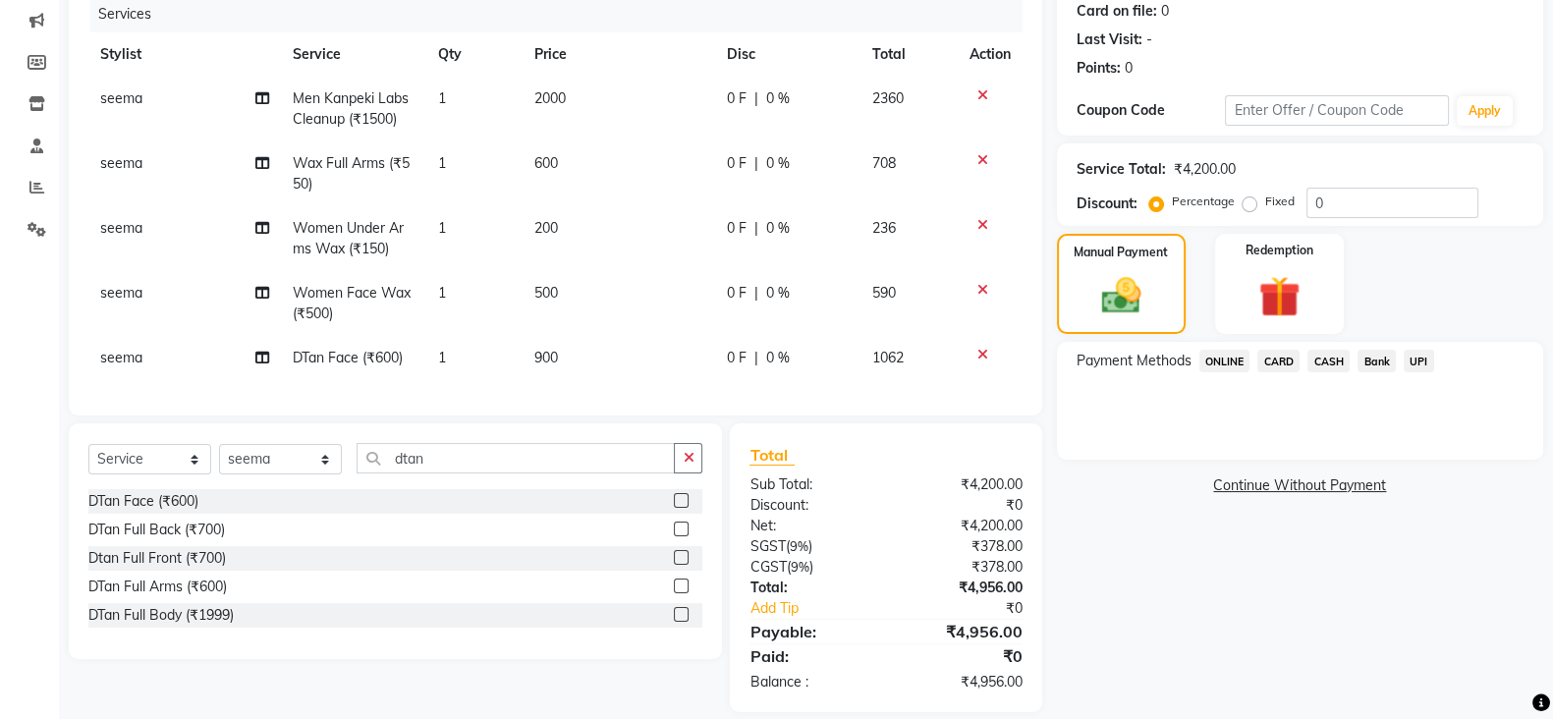
click at [1223, 358] on span "ONLINE" at bounding box center [1225, 361] width 51 height 23
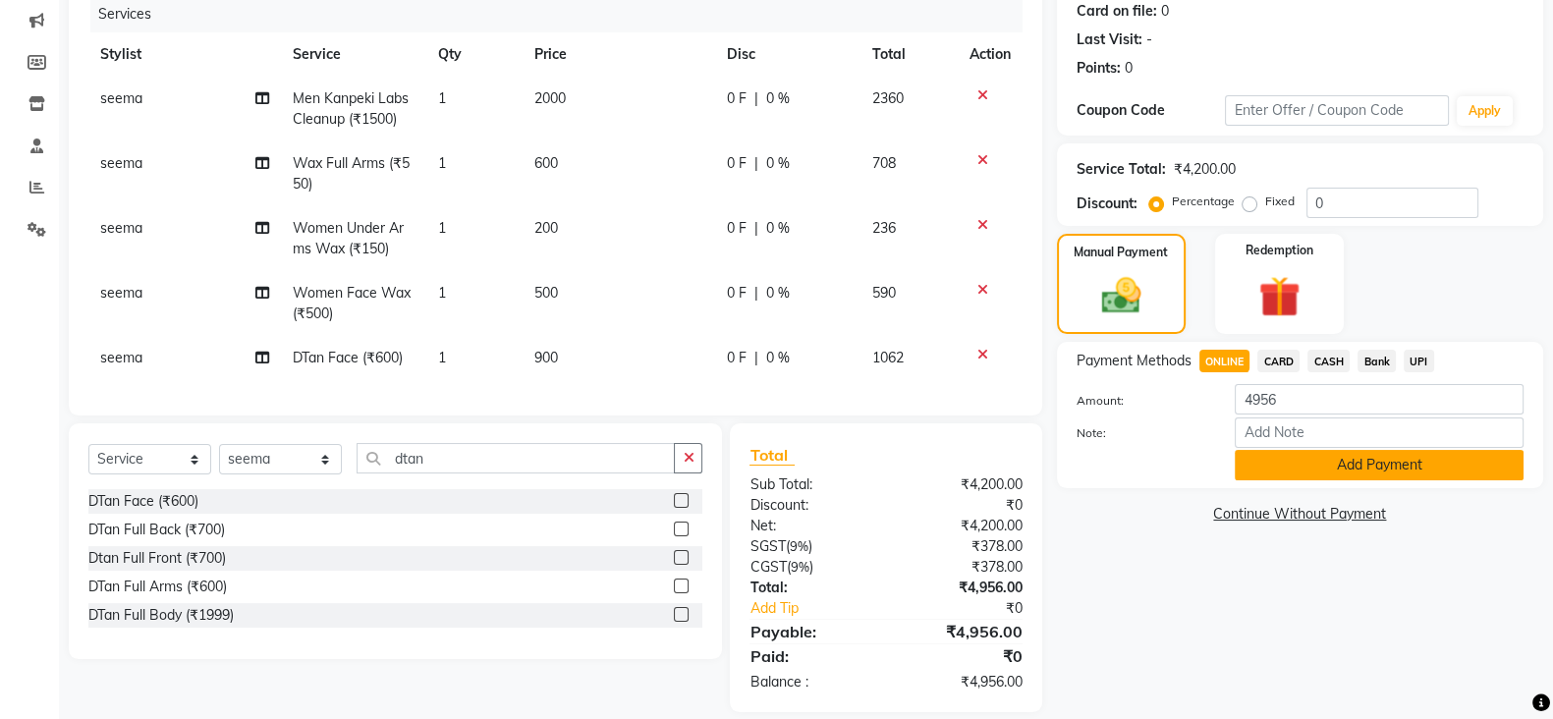
click at [1336, 465] on button "Add Payment" at bounding box center [1379, 465] width 289 height 30
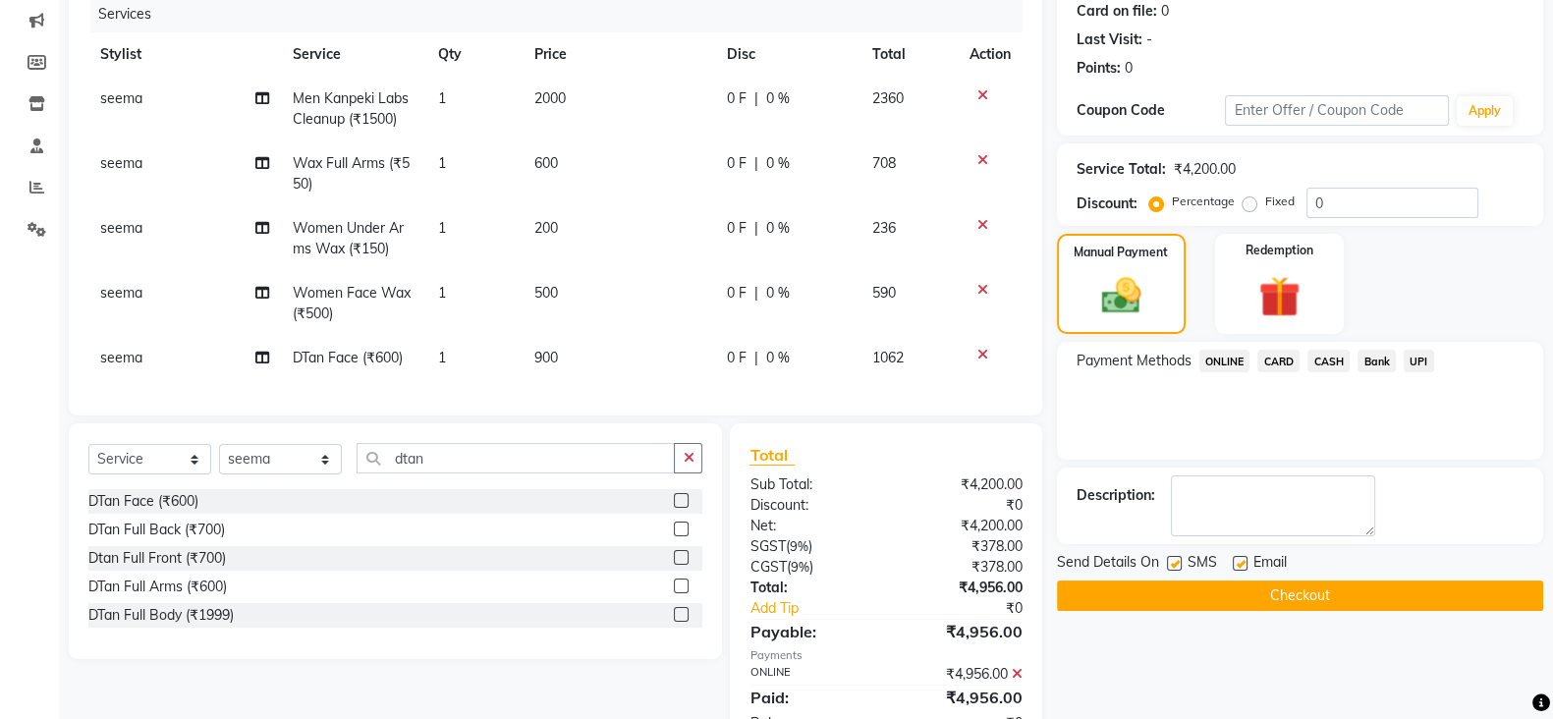
scroll to position [330, 0]
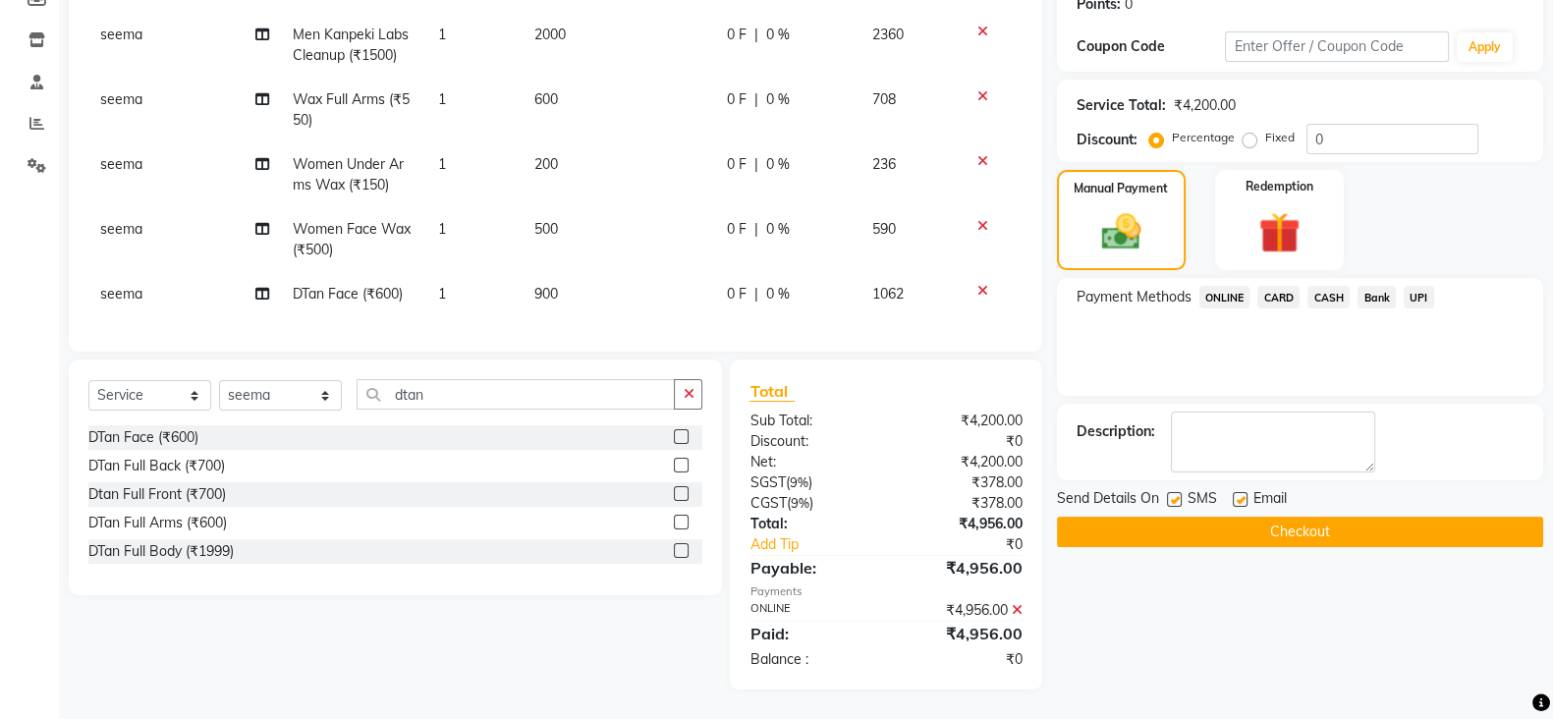
click at [1326, 517] on button "Checkout" at bounding box center [1300, 532] width 486 height 30
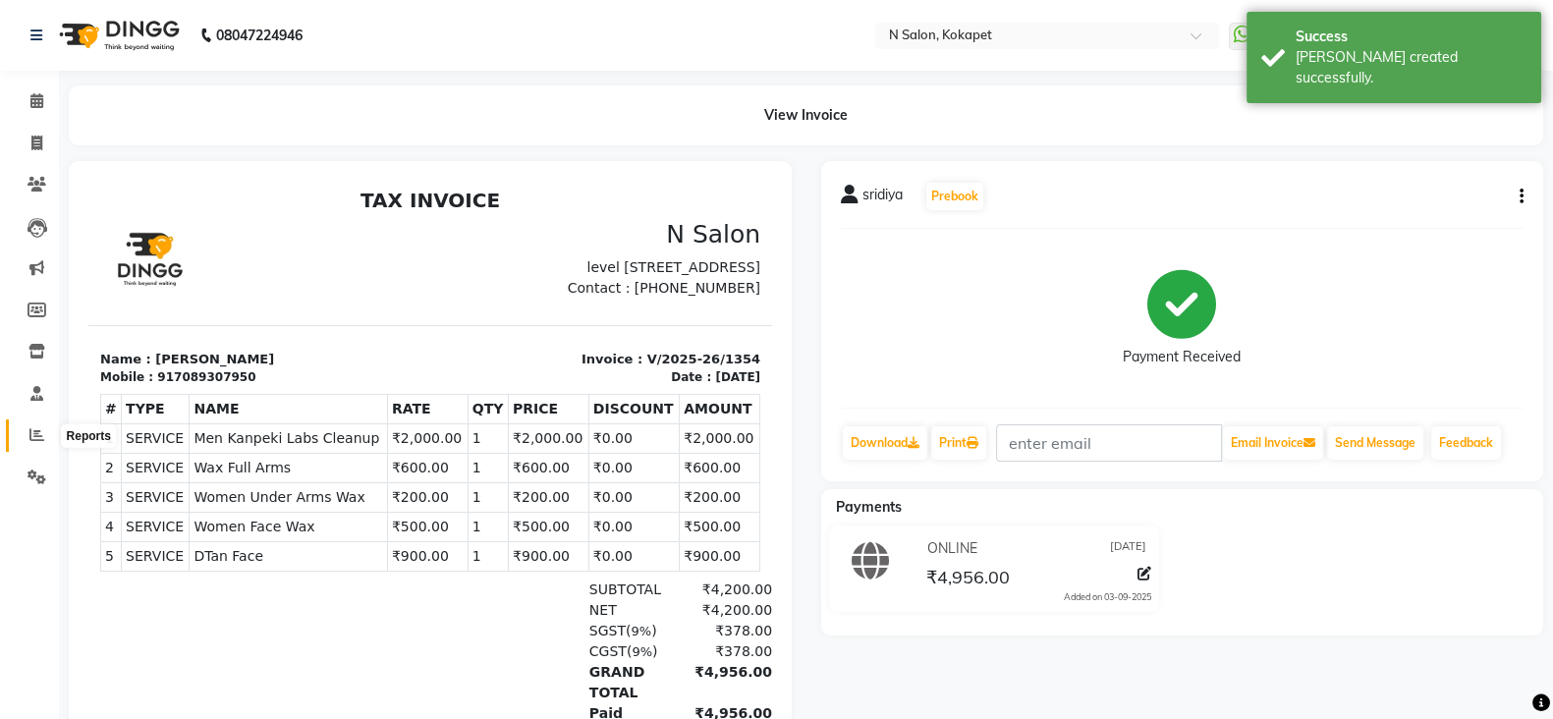
click at [36, 438] on icon at bounding box center [36, 434] width 15 height 15
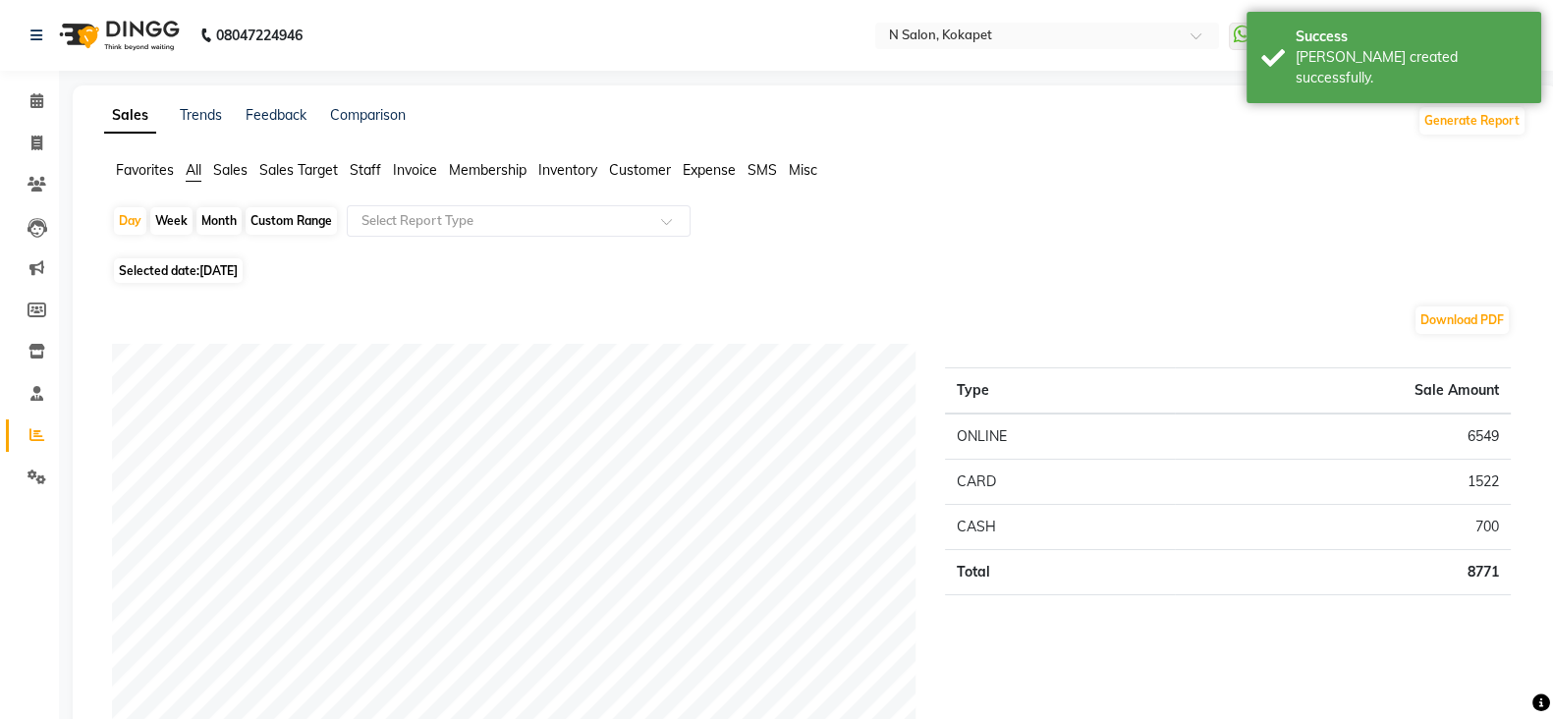
click at [366, 175] on span "Staff" at bounding box center [365, 170] width 31 height 18
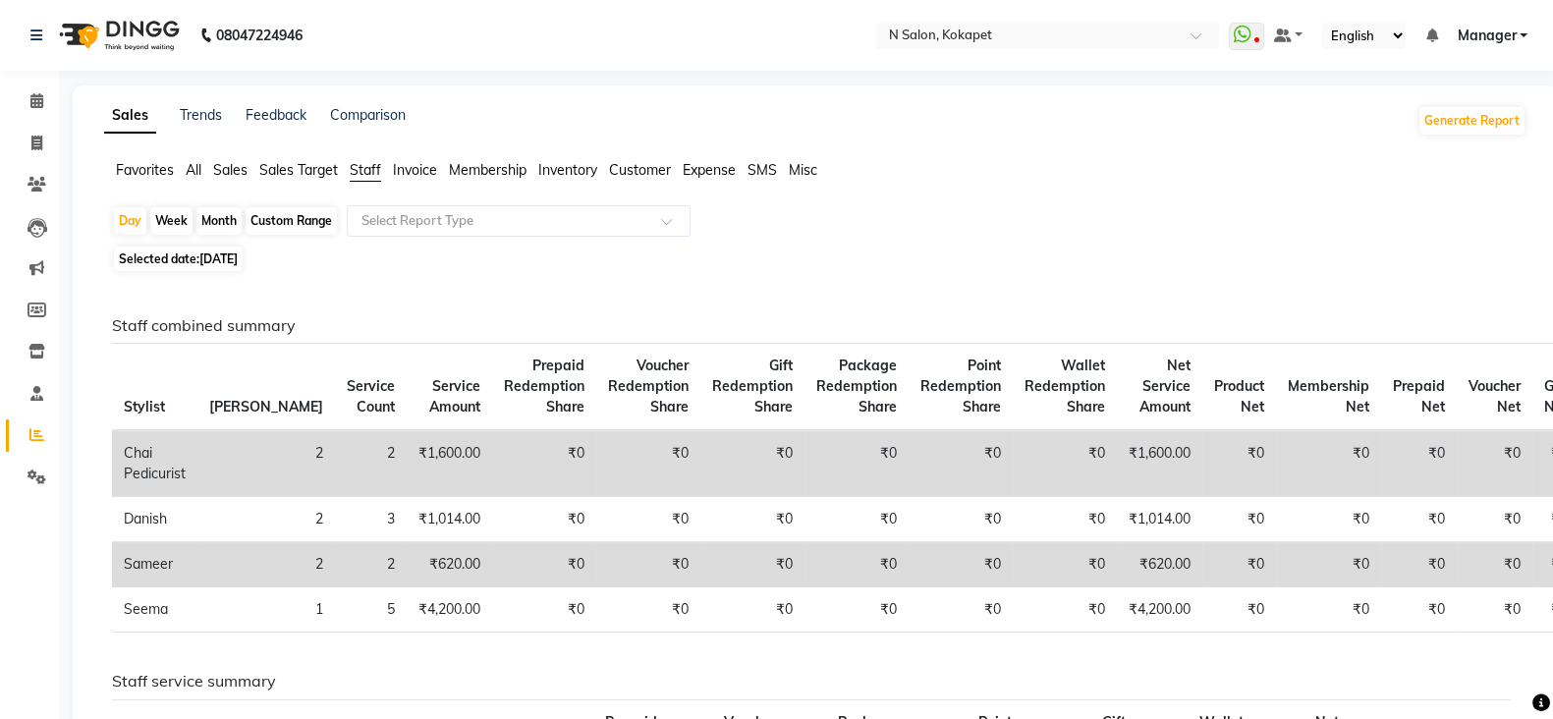
click at [180, 218] on div "Week" at bounding box center [171, 221] width 42 height 28
select select "9"
select select "2025"
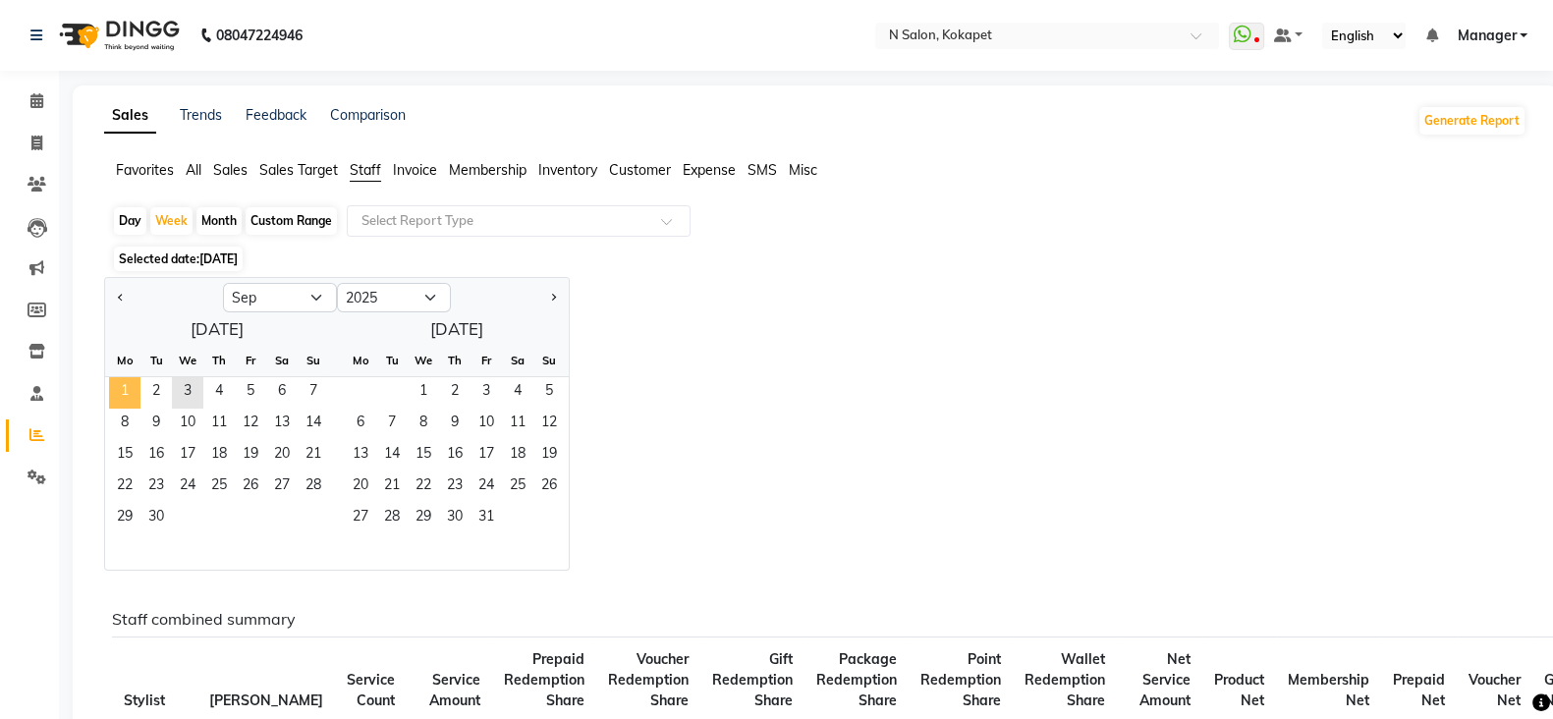
click at [133, 394] on span "1" at bounding box center [124, 392] width 31 height 31
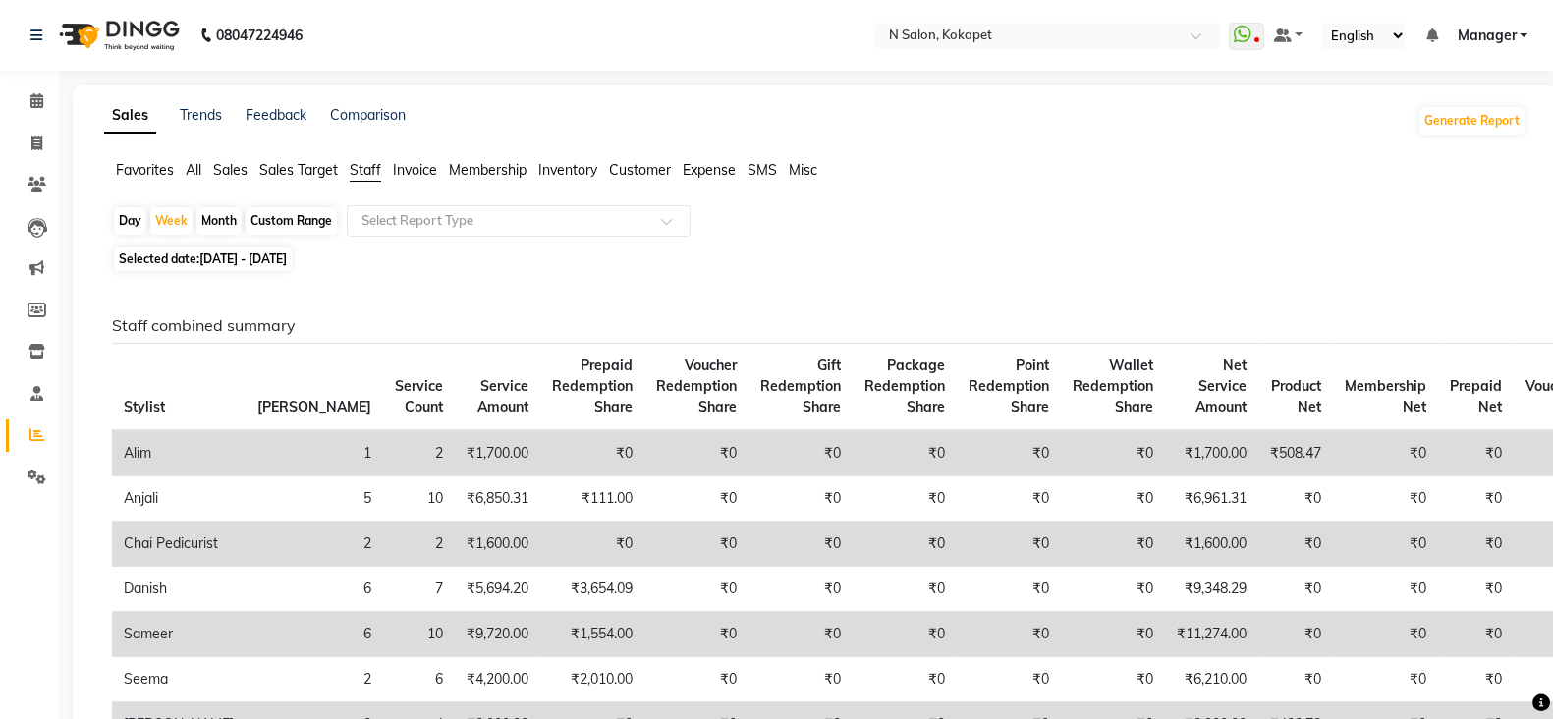
click at [123, 214] on div "Day" at bounding box center [130, 221] width 32 height 28
select select "9"
select select "2025"
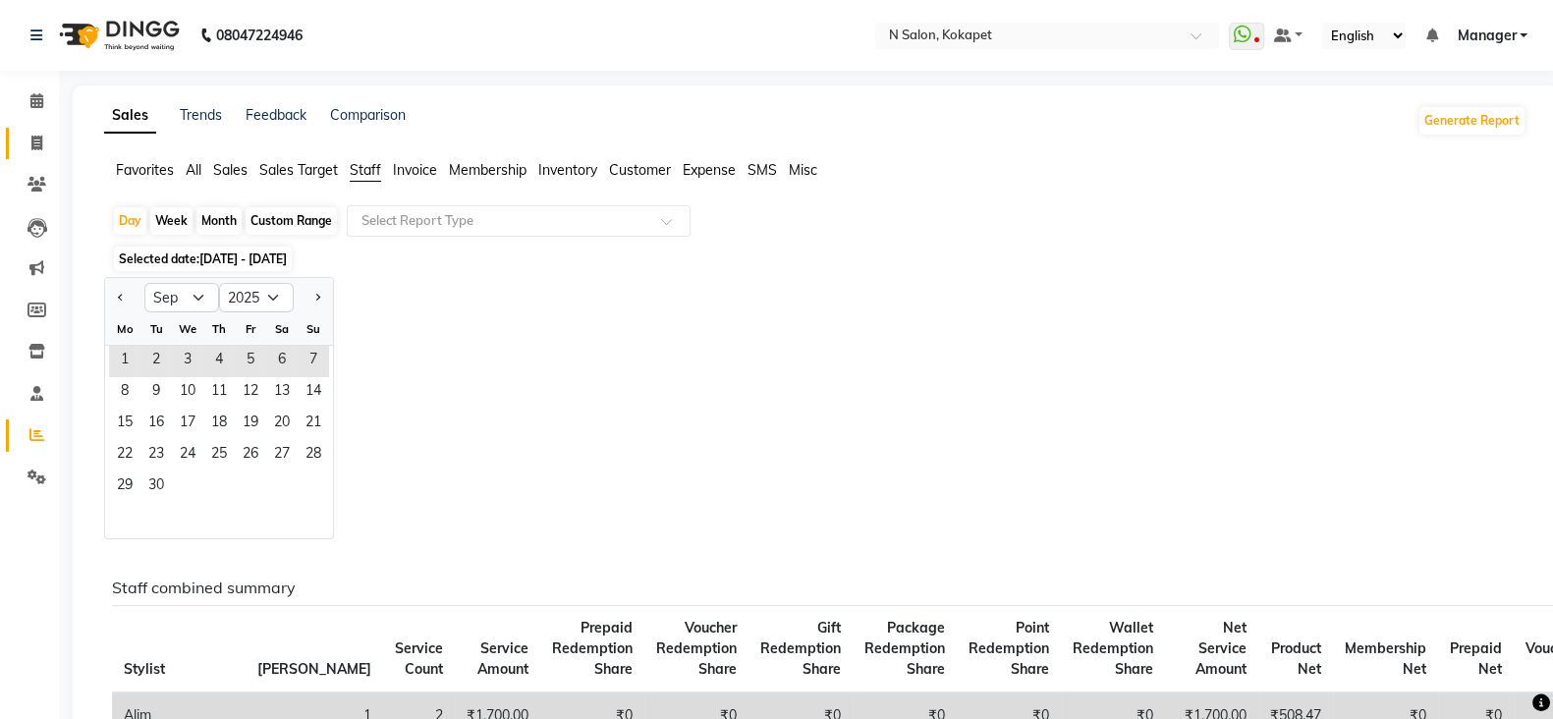
click at [33, 136] on icon at bounding box center [36, 143] width 11 height 15
select select "service"
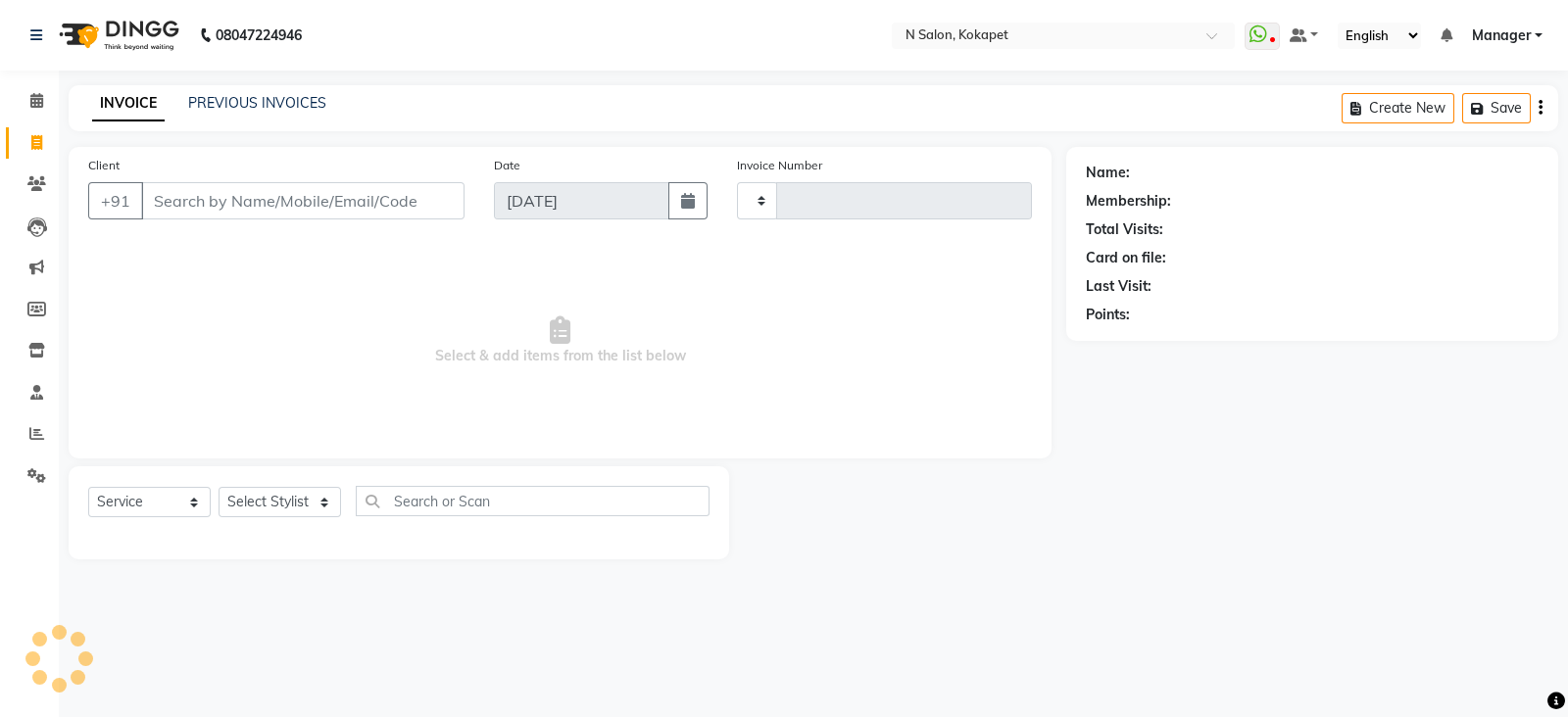
type input "1355"
select select "7256"
click at [34, 426] on icon at bounding box center [36, 433] width 15 height 15
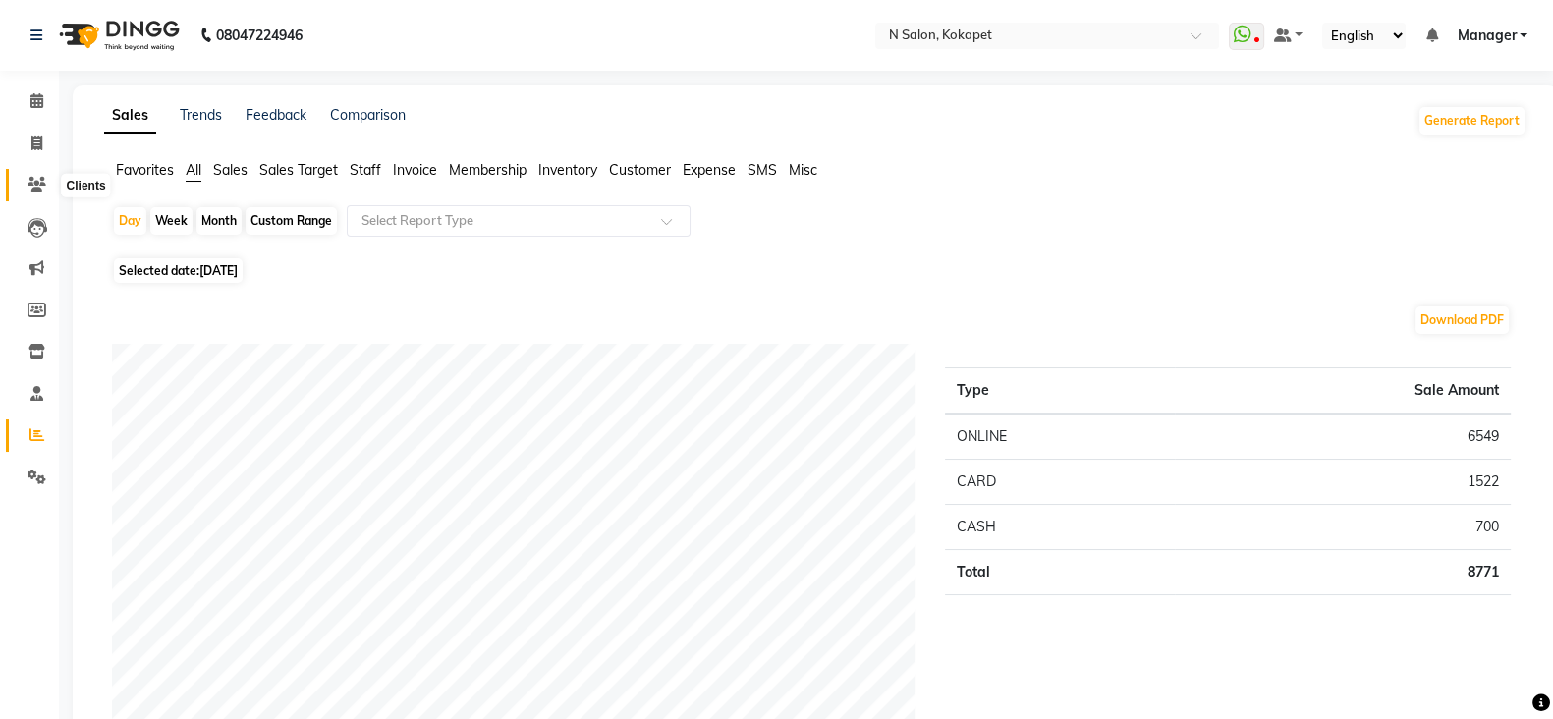
click at [28, 182] on icon at bounding box center [37, 184] width 19 height 15
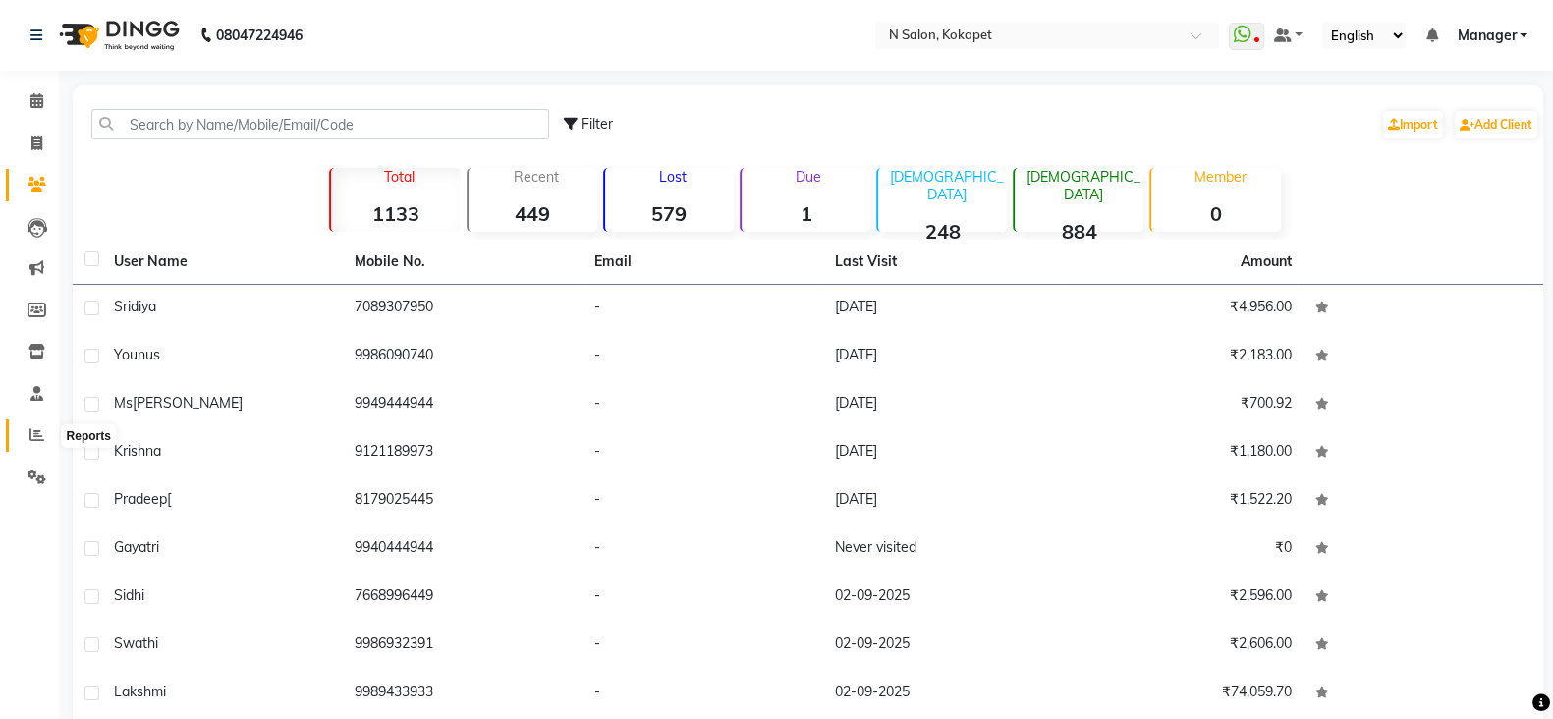
click at [38, 435] on icon at bounding box center [36, 434] width 15 height 15
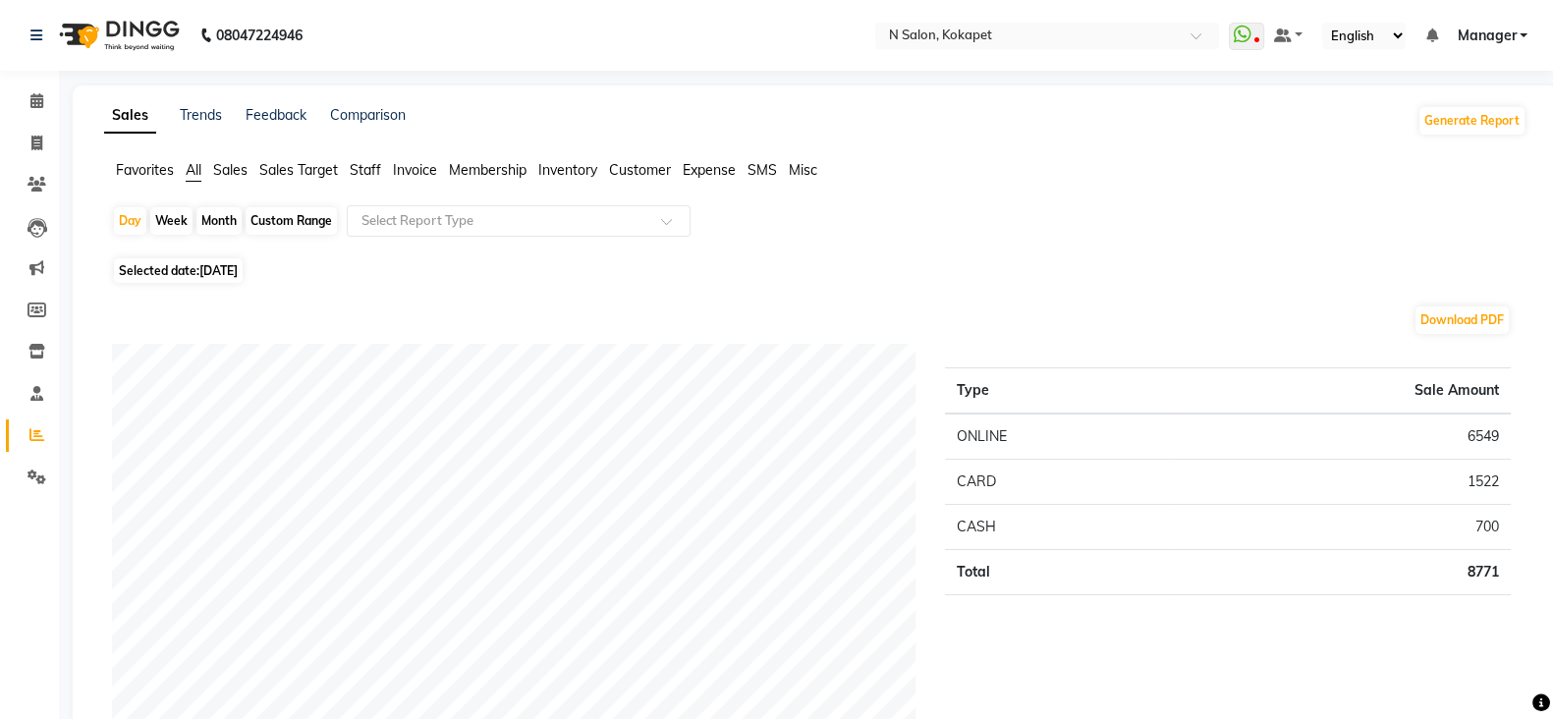
click at [359, 169] on span "Staff" at bounding box center [365, 170] width 31 height 18
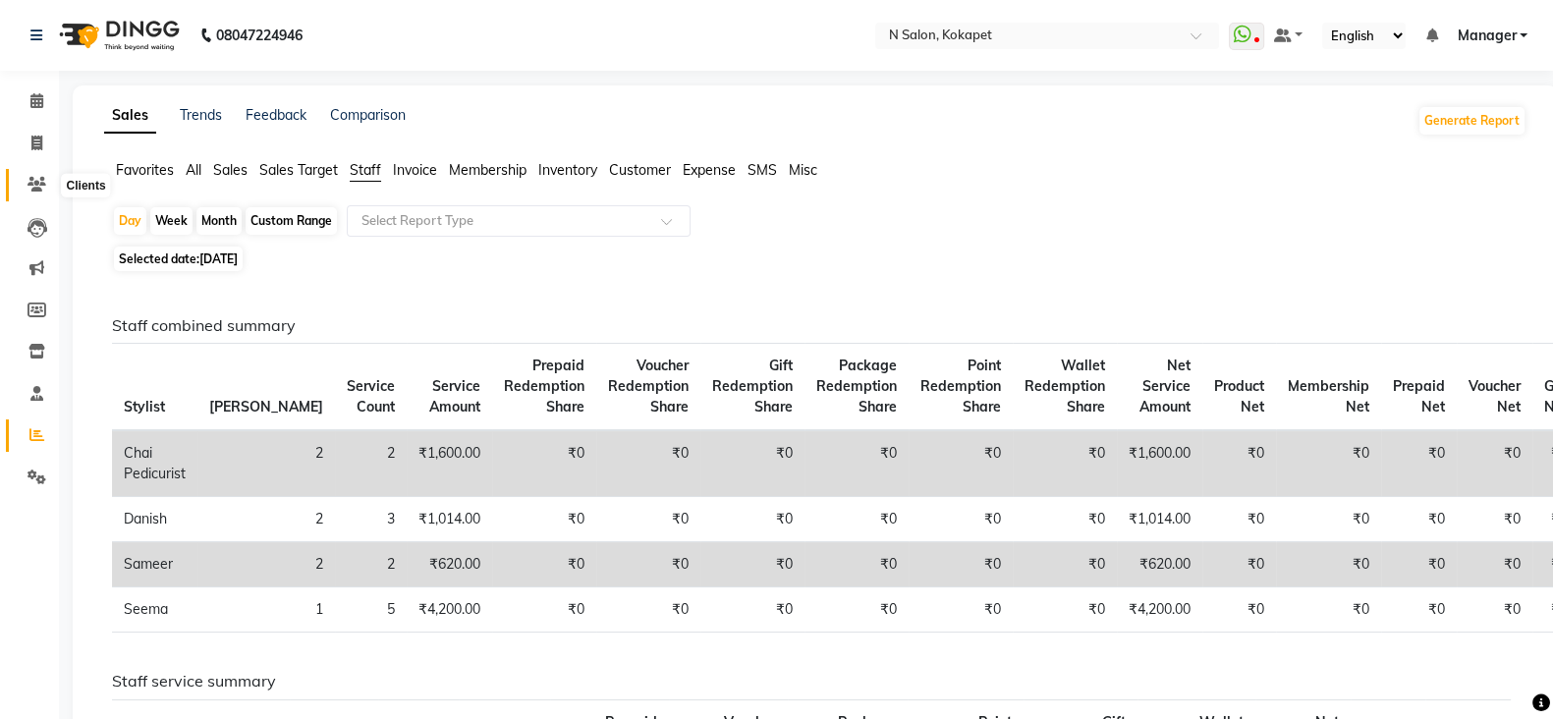
click at [37, 182] on icon at bounding box center [37, 184] width 19 height 15
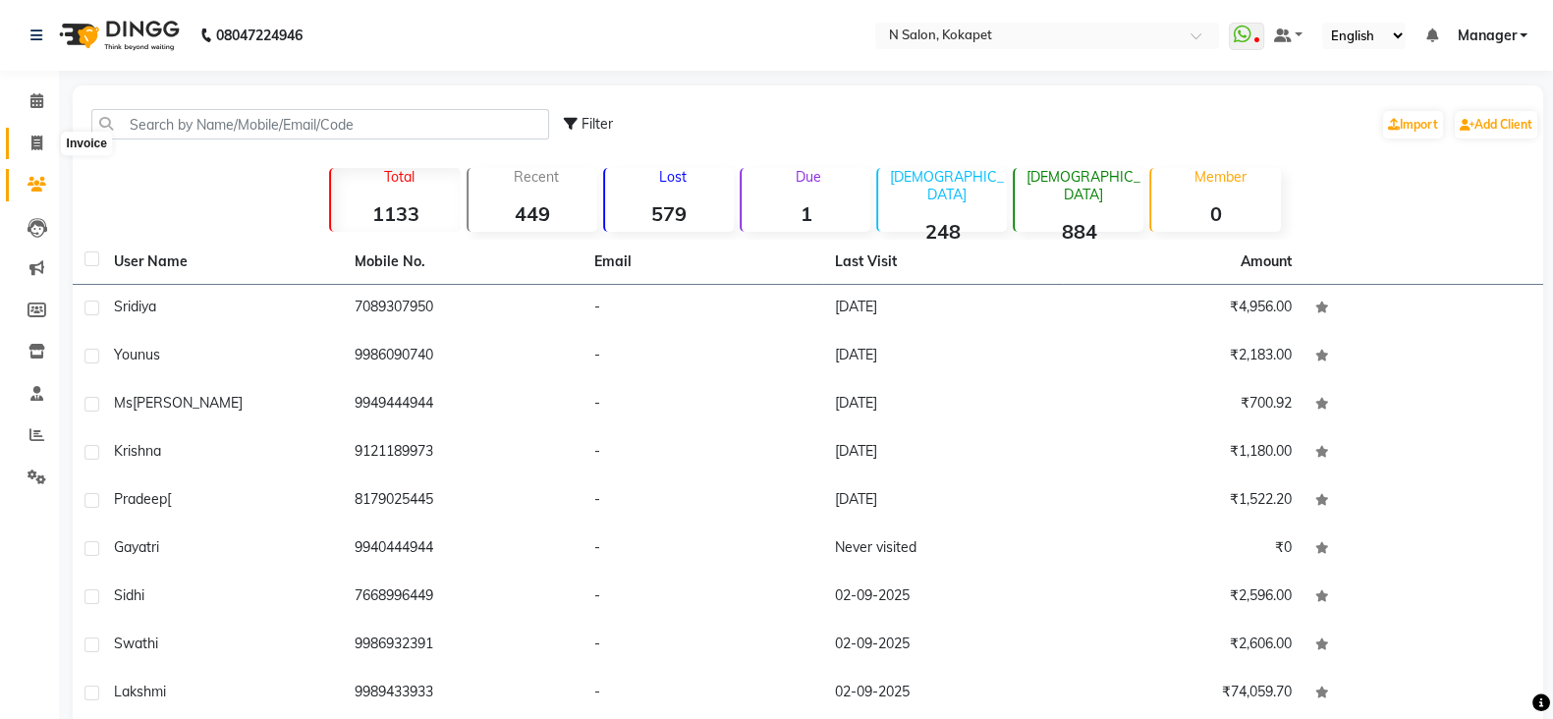
click at [37, 138] on icon at bounding box center [36, 143] width 11 height 15
select select "service"
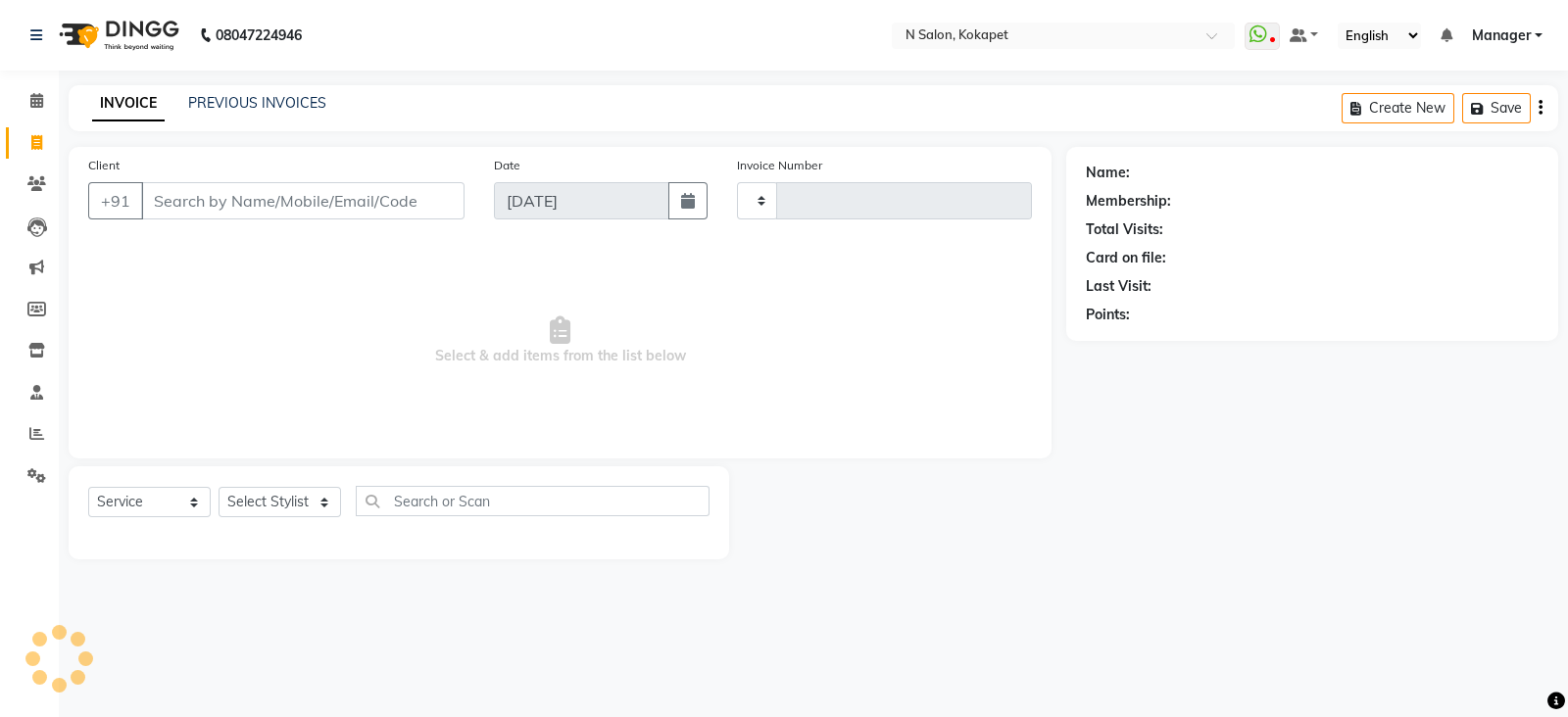
type input "1355"
select select "7256"
